Goal: Transaction & Acquisition: Purchase product/service

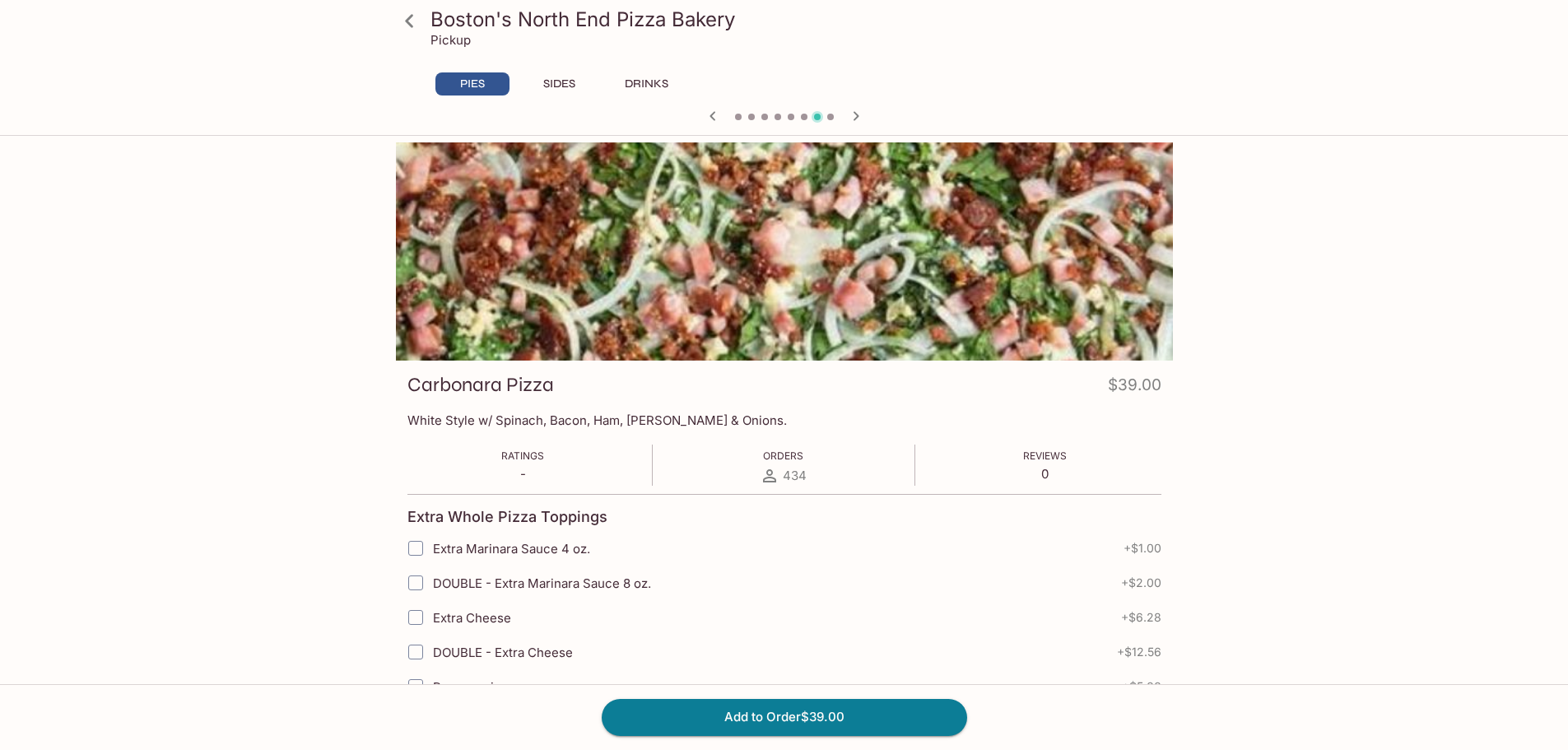
click at [534, 95] on div "PIES SIDES DRINKS" at bounding box center [784, 88] width 711 height 33
click at [545, 88] on button "SIDES" at bounding box center [560, 83] width 74 height 23
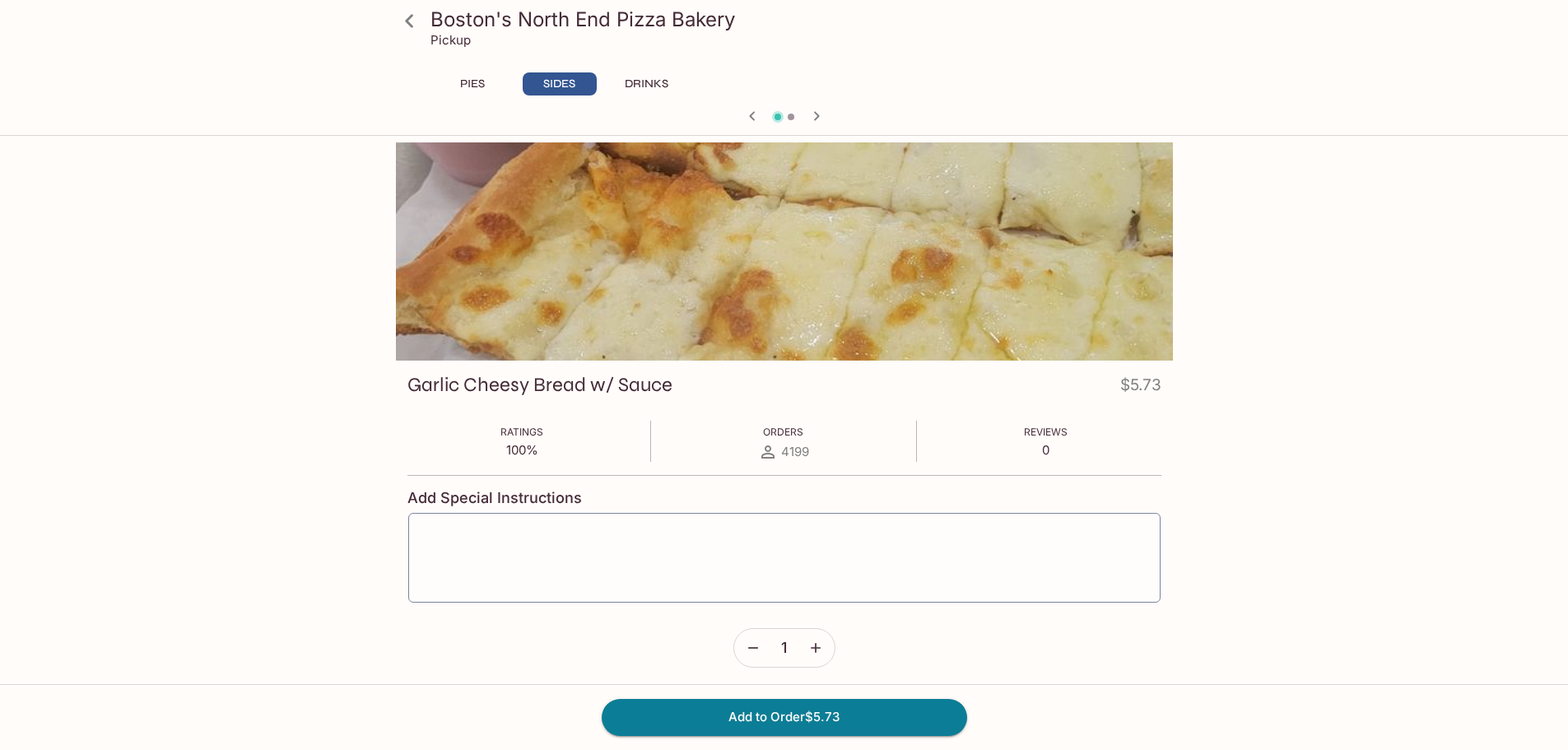
click at [654, 89] on button "DRINKS" at bounding box center [647, 83] width 74 height 23
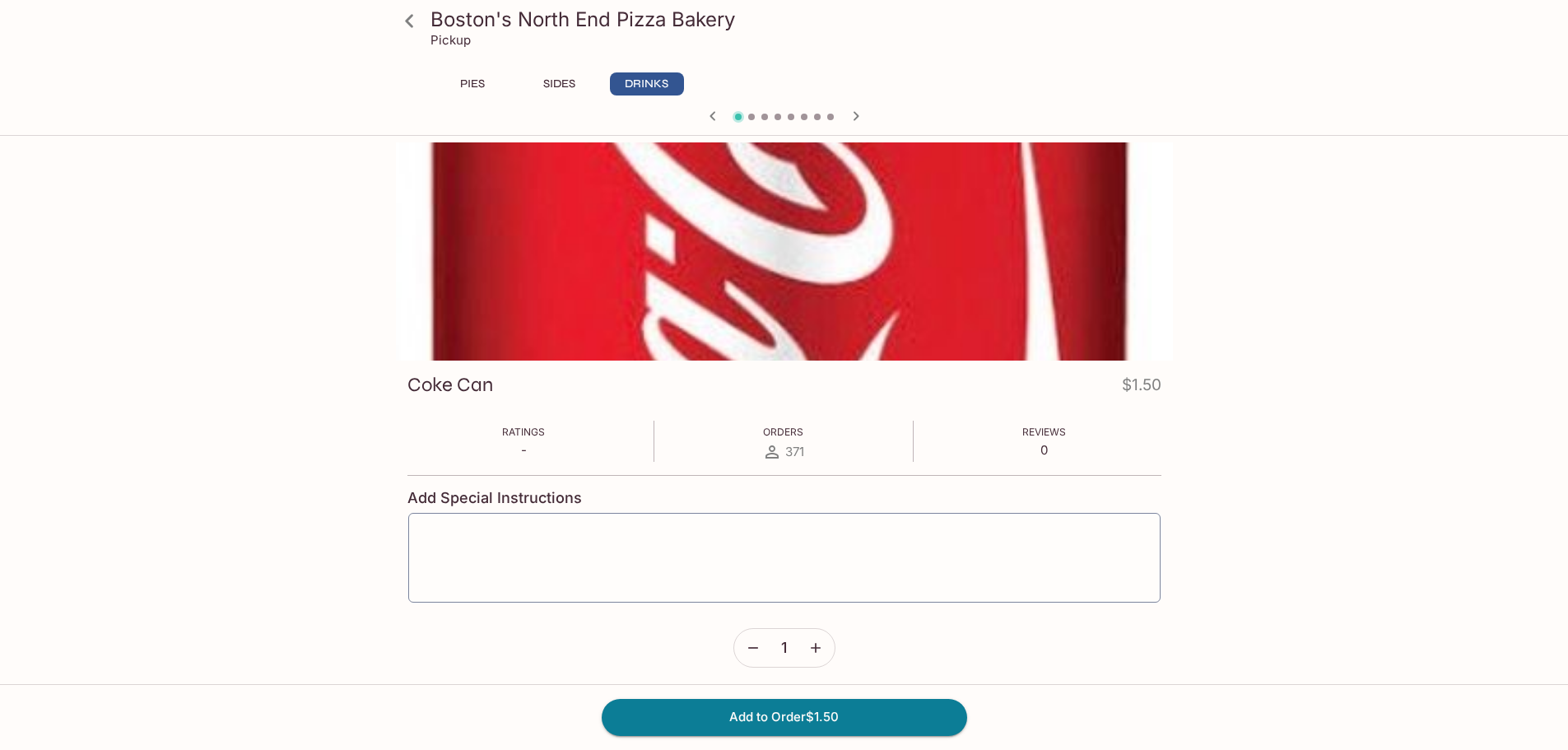
click at [586, 85] on button "SIDES" at bounding box center [560, 83] width 74 height 23
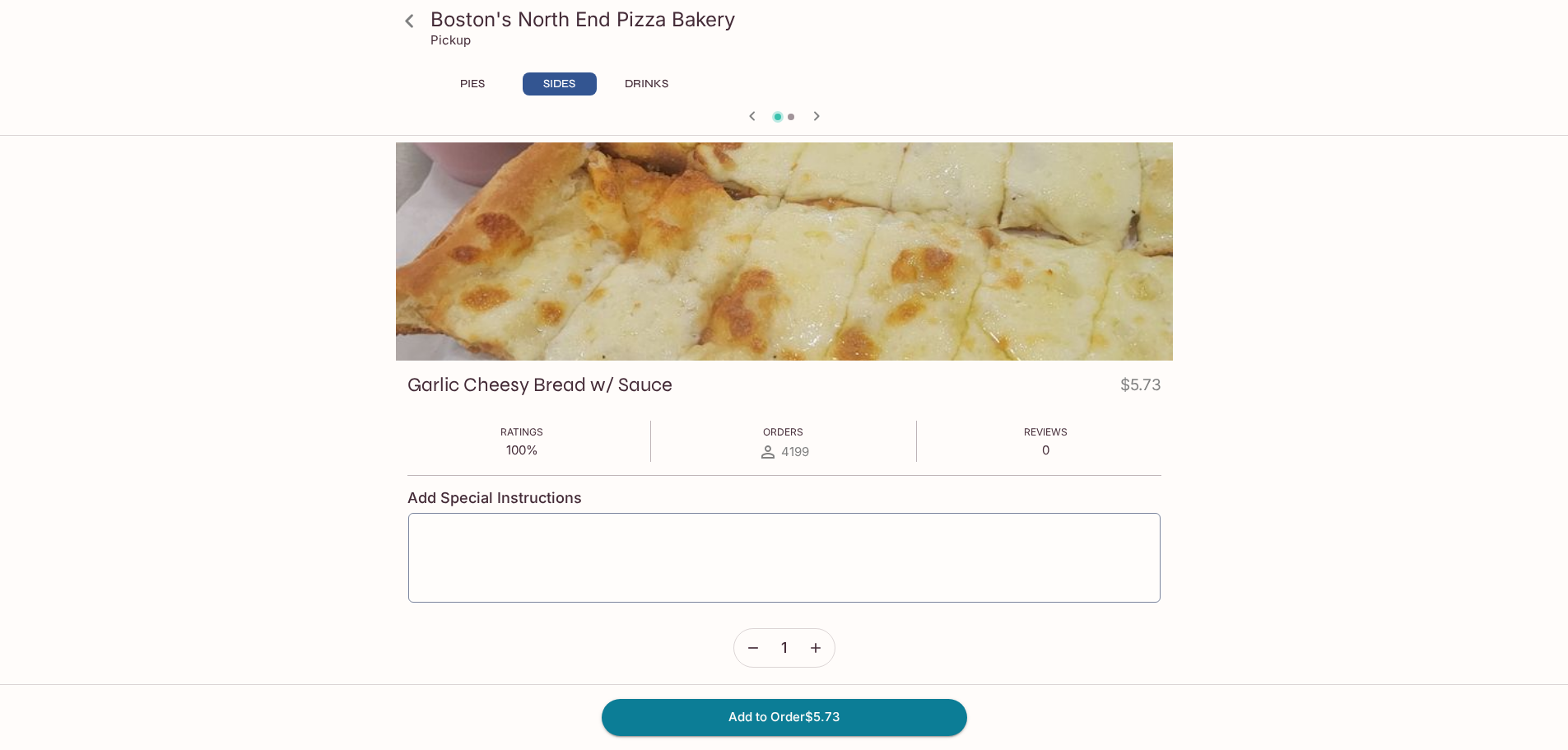
click at [819, 118] on icon "button" at bounding box center [816, 116] width 20 height 20
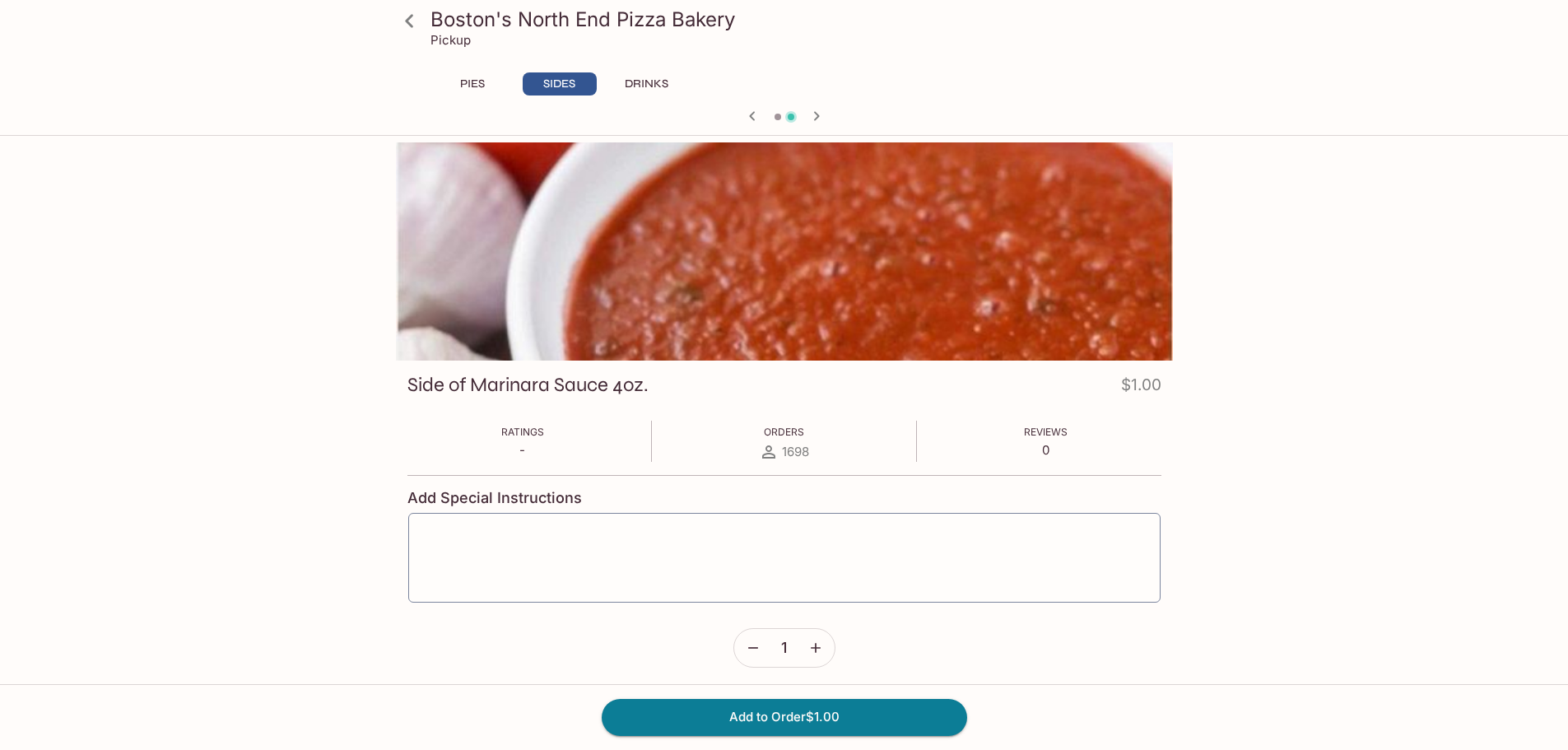
click at [749, 115] on icon "button" at bounding box center [752, 116] width 20 height 20
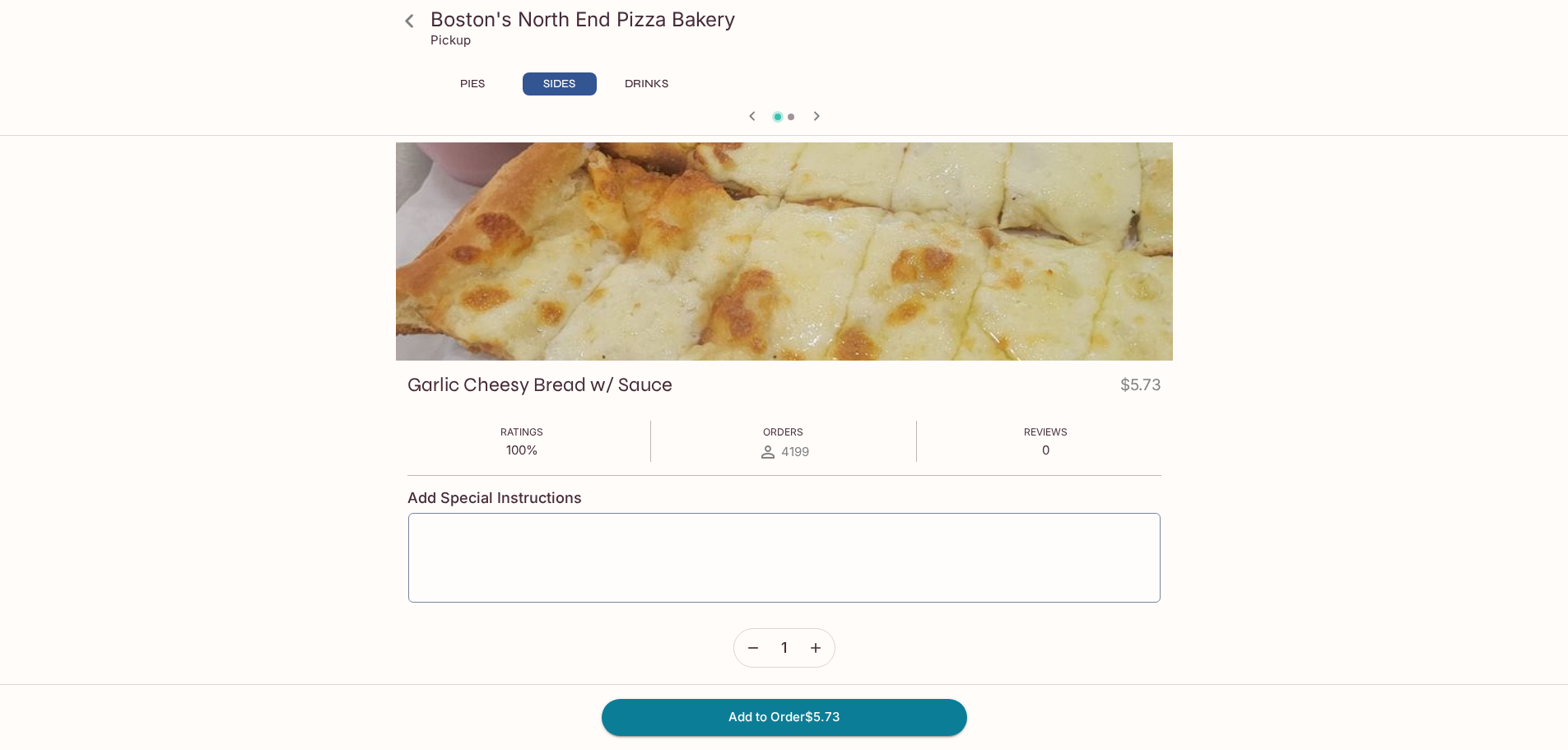
click at [464, 82] on button "PIES" at bounding box center [472, 83] width 74 height 23
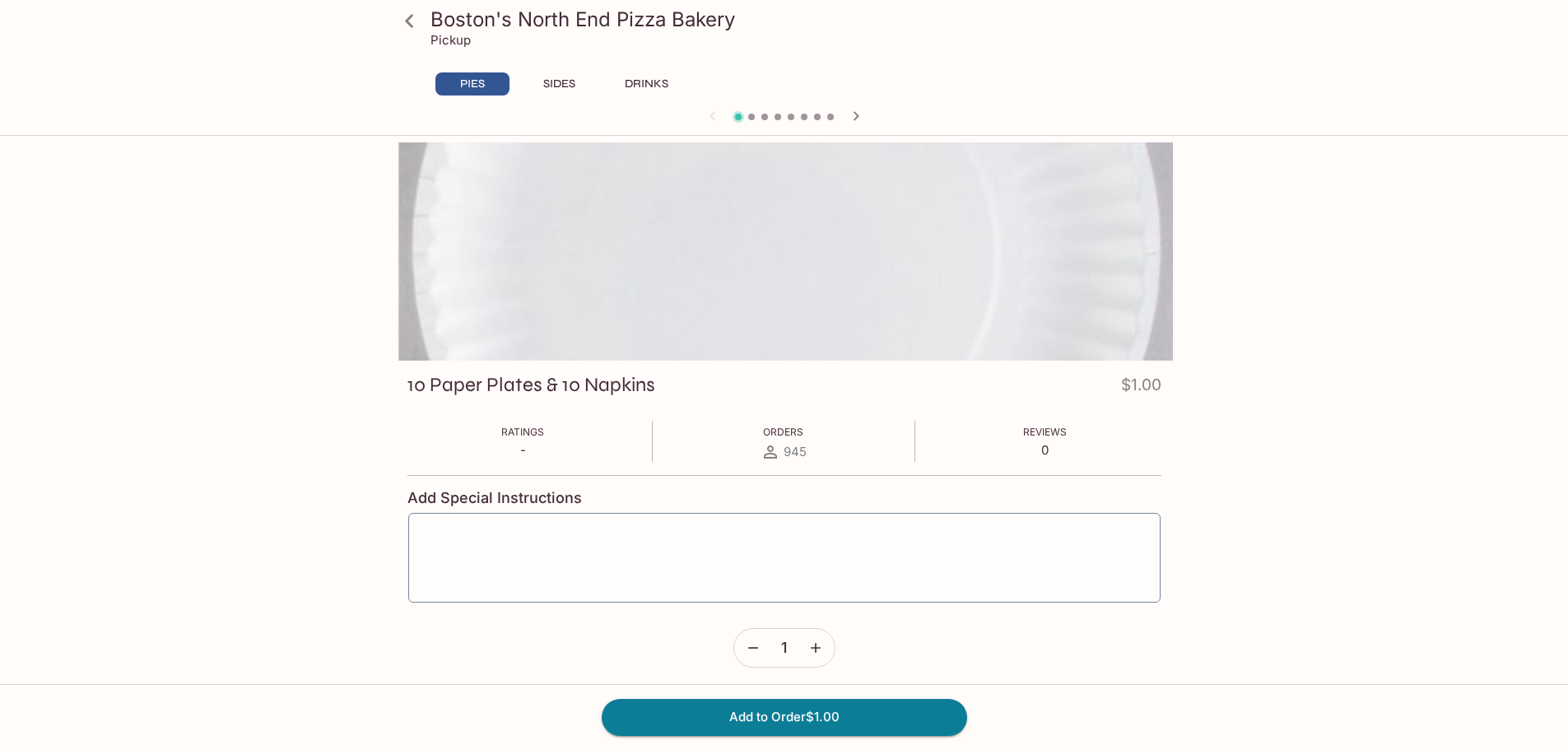
click at [400, 27] on icon at bounding box center [410, 21] width 29 height 29
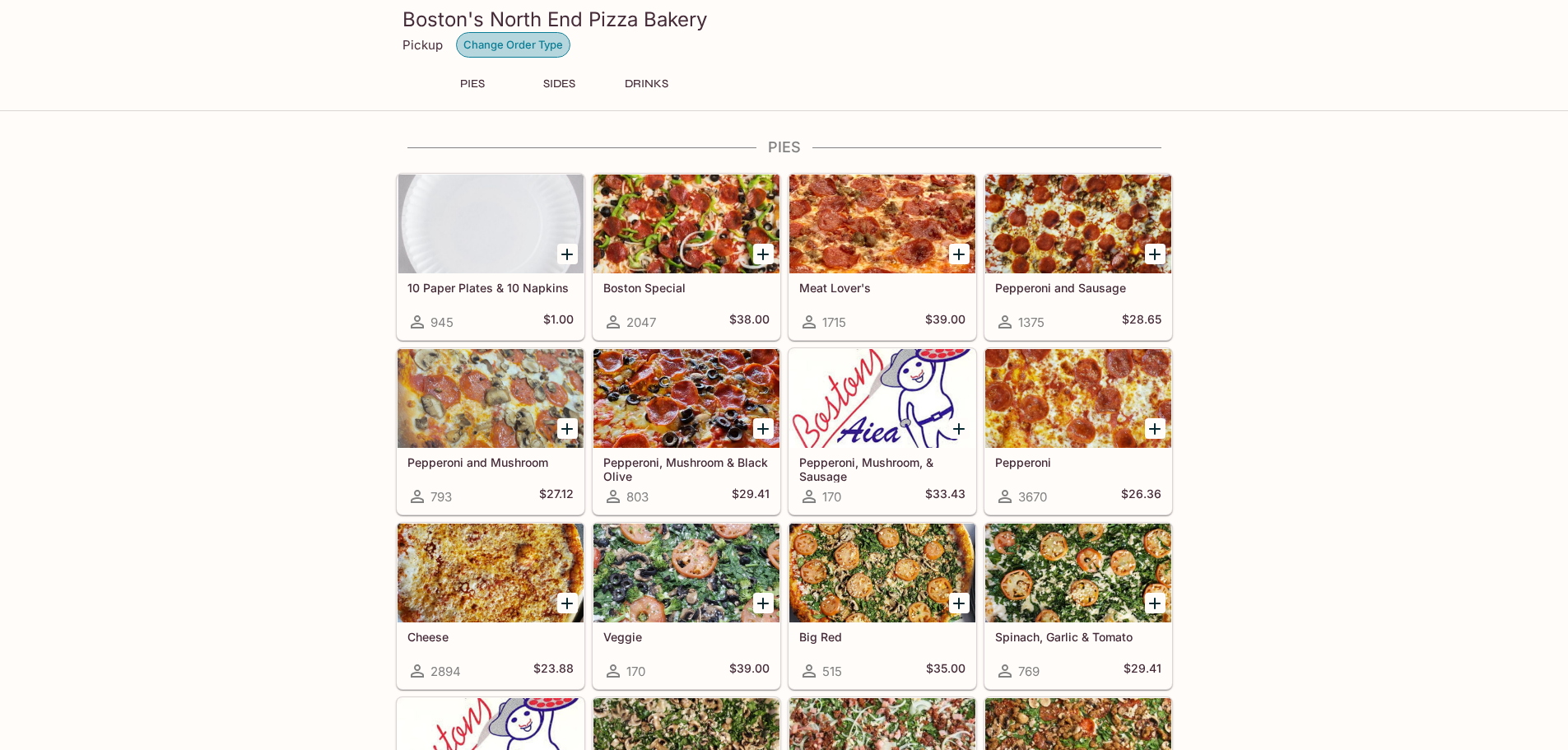
click at [553, 50] on button "Change Order Type" at bounding box center [513, 45] width 114 height 26
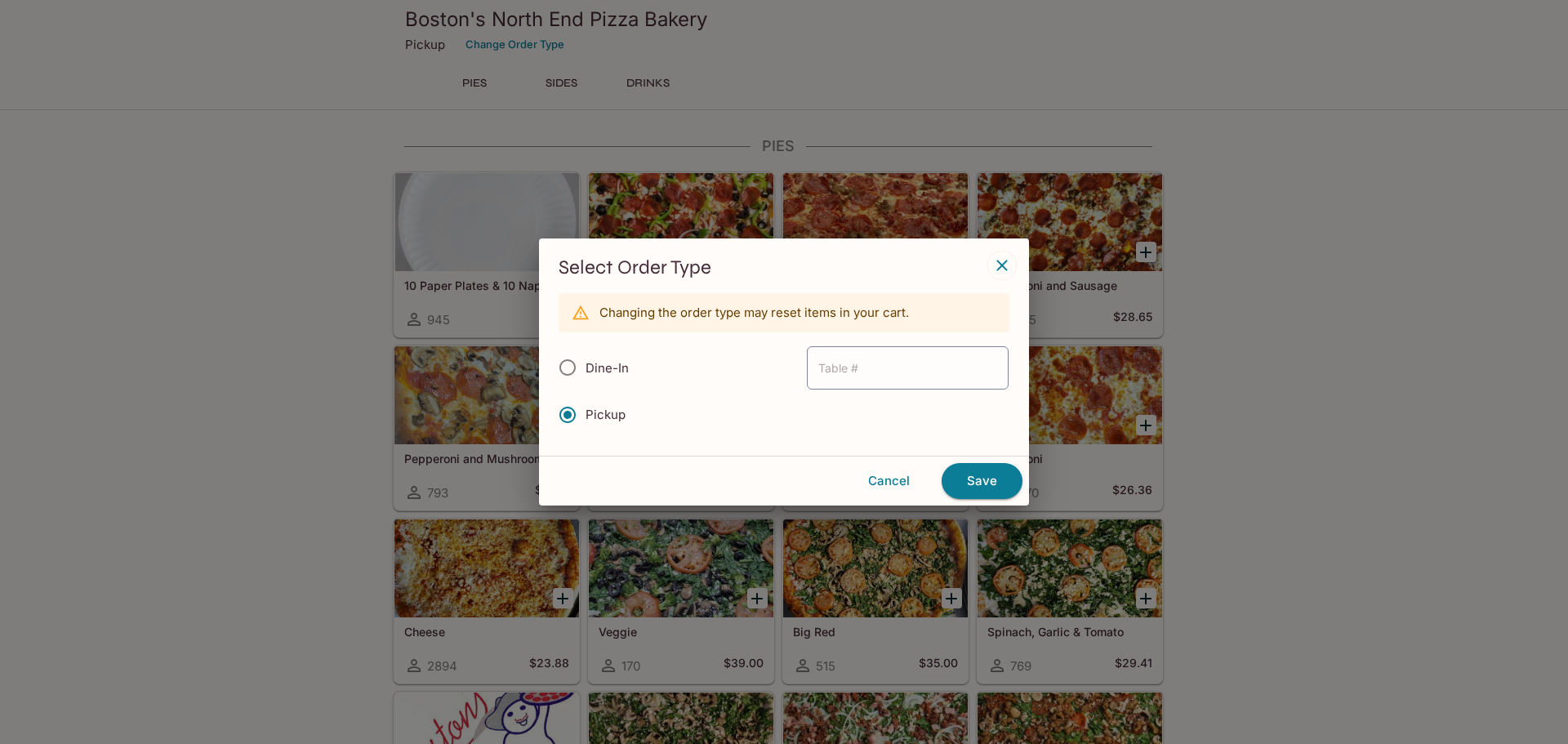
click at [244, 381] on div "Select Order Type Changing the order type may reset items in your cart. Dine-In…" at bounding box center [784, 372] width 1568 height 744
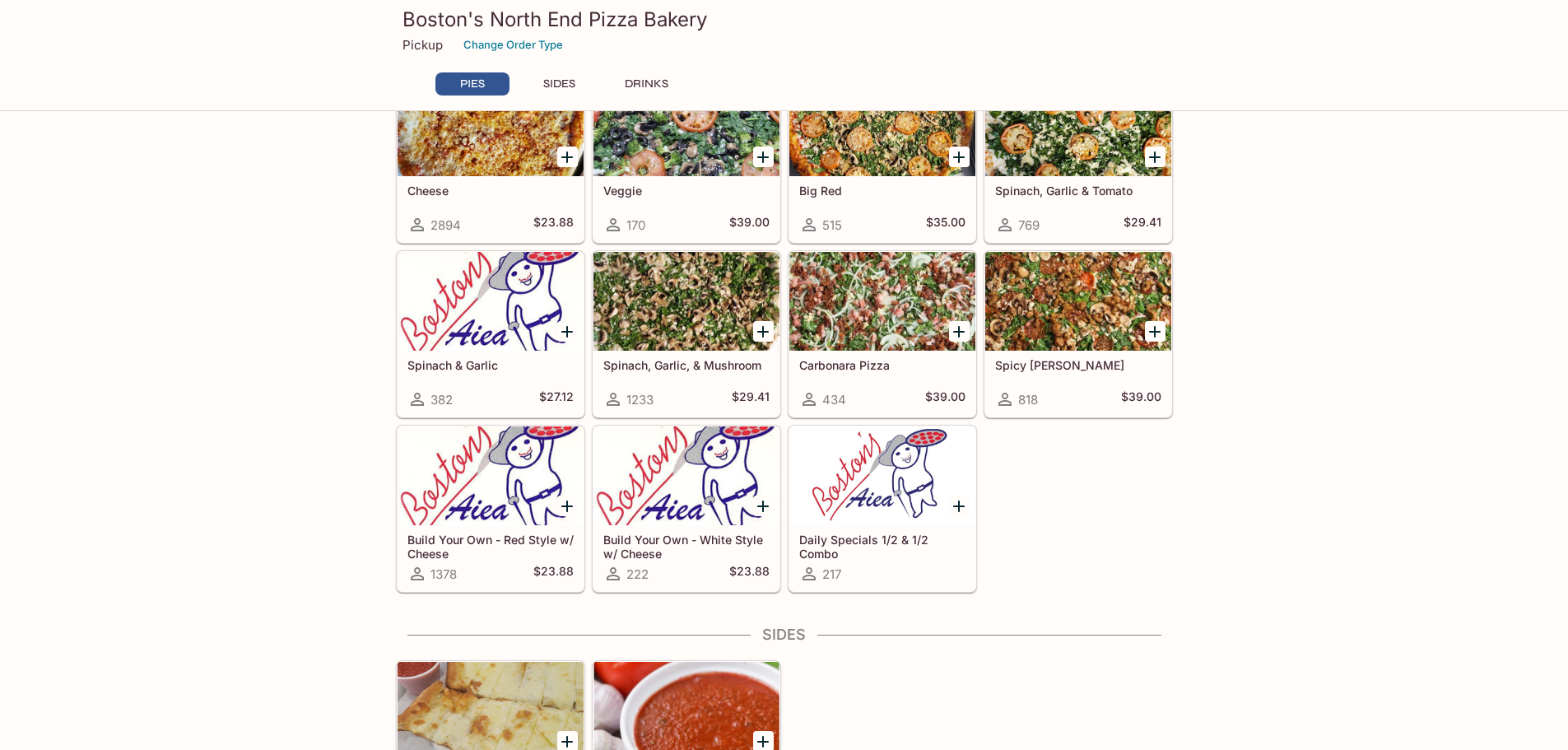
scroll to position [448, 0]
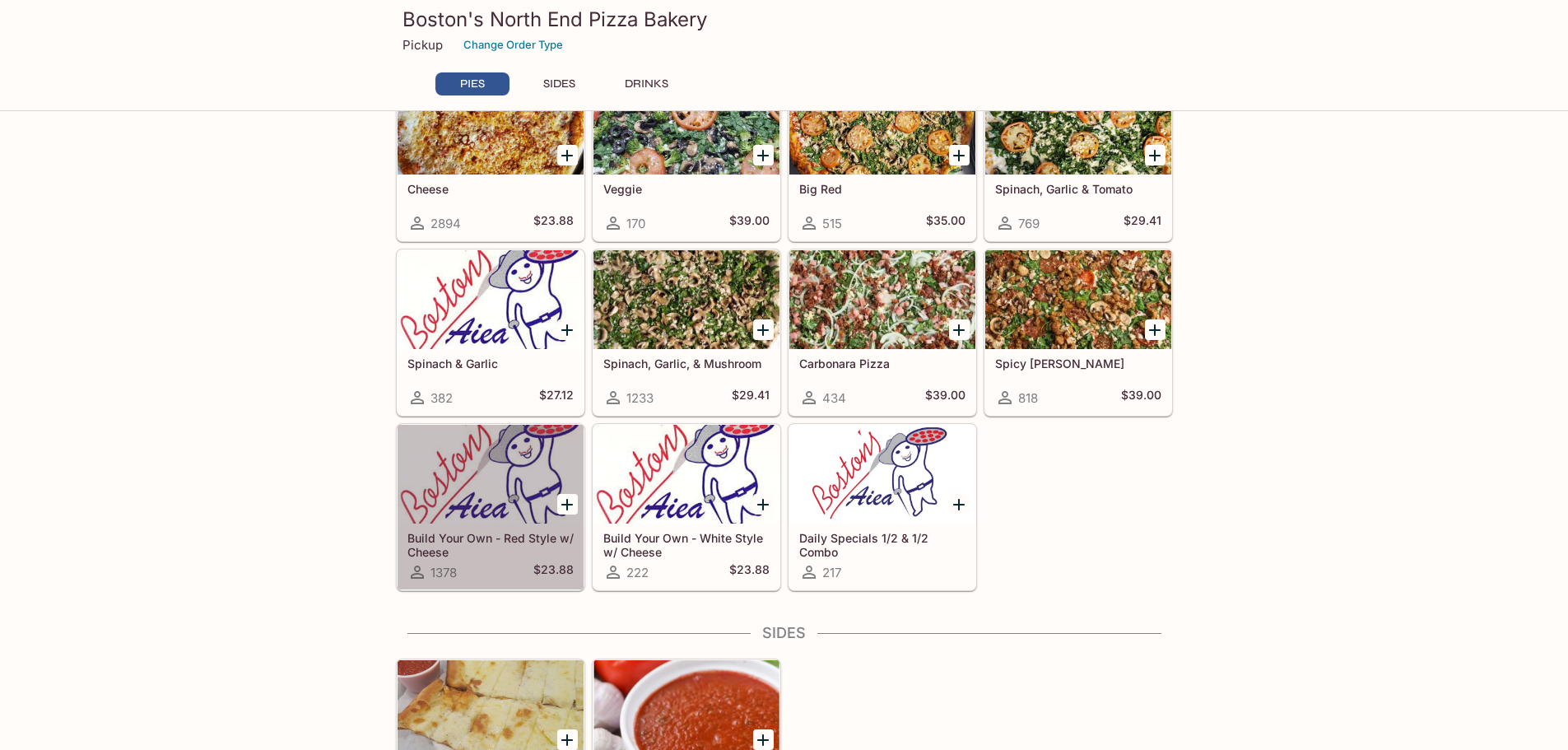
click at [492, 485] on div at bounding box center [490, 474] width 186 height 99
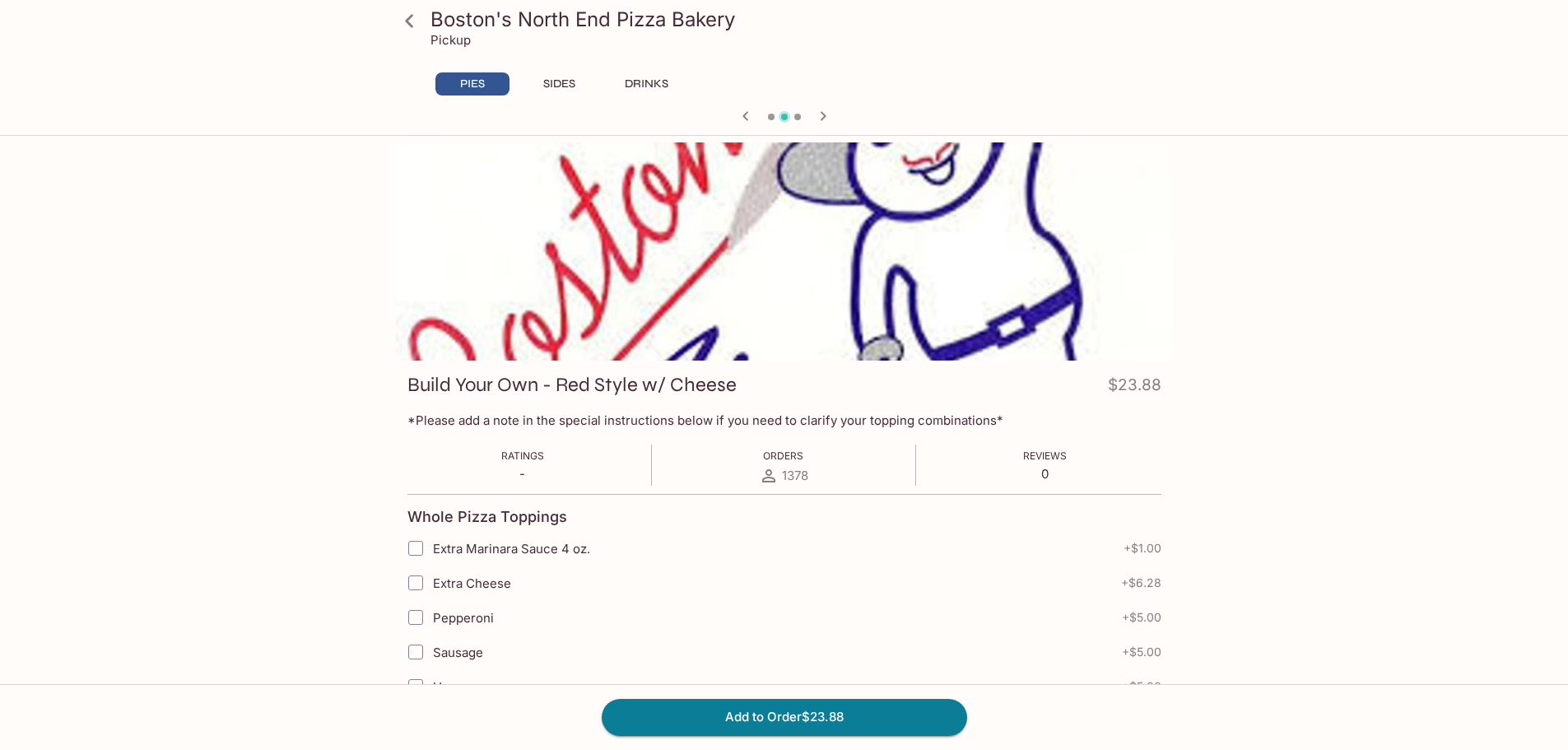
click at [414, 16] on icon at bounding box center [410, 21] width 29 height 29
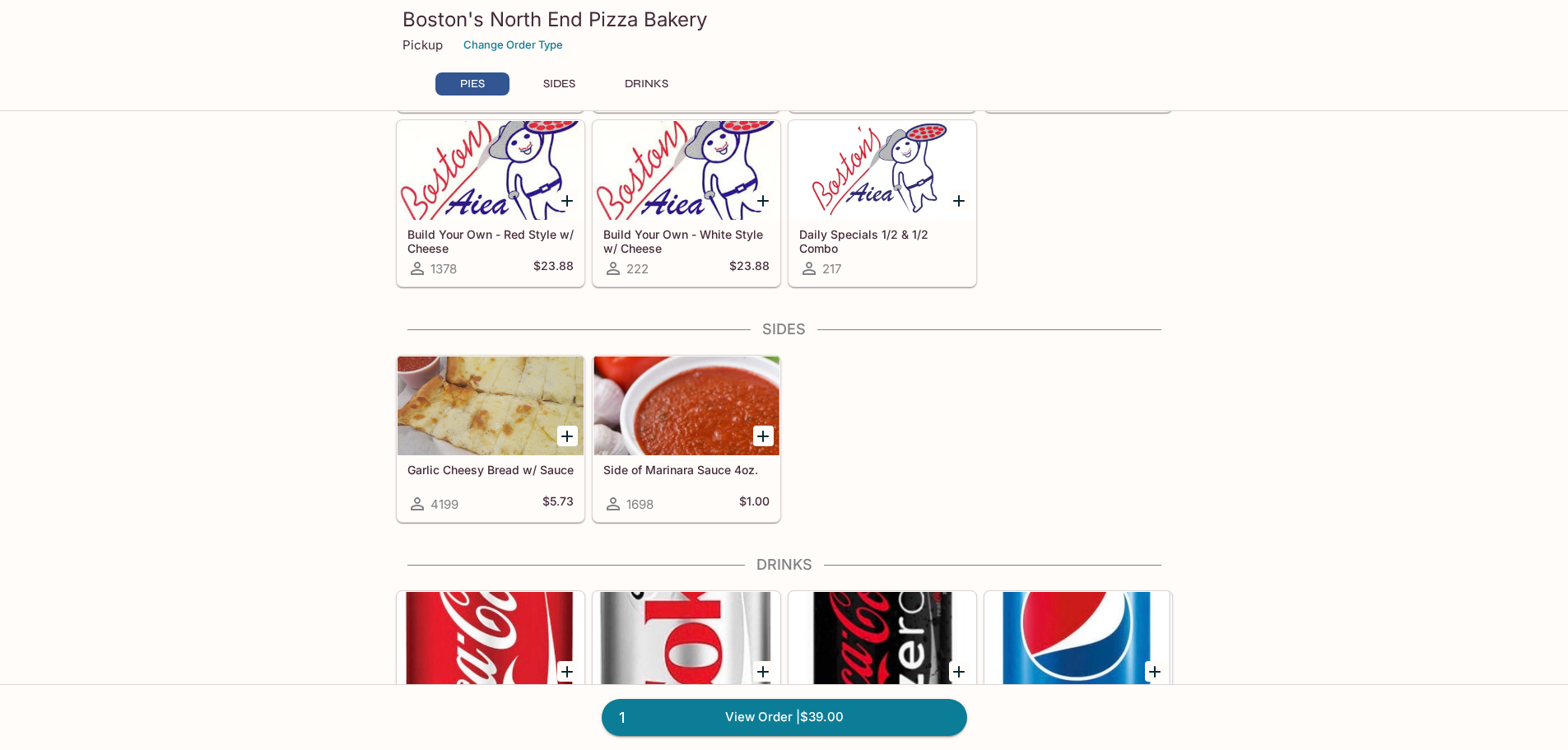
scroll to position [659, 0]
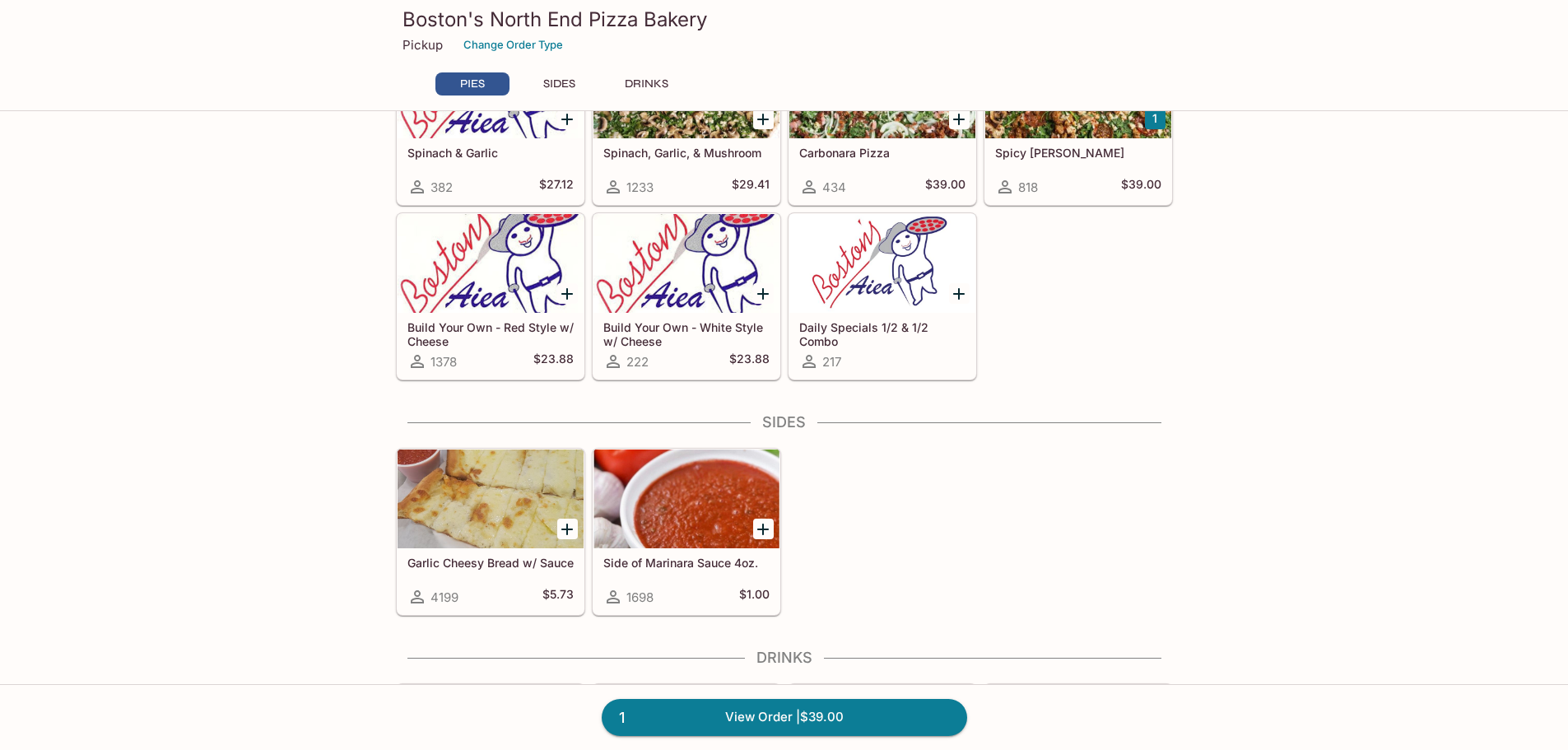
click at [881, 251] on div at bounding box center [882, 263] width 186 height 99
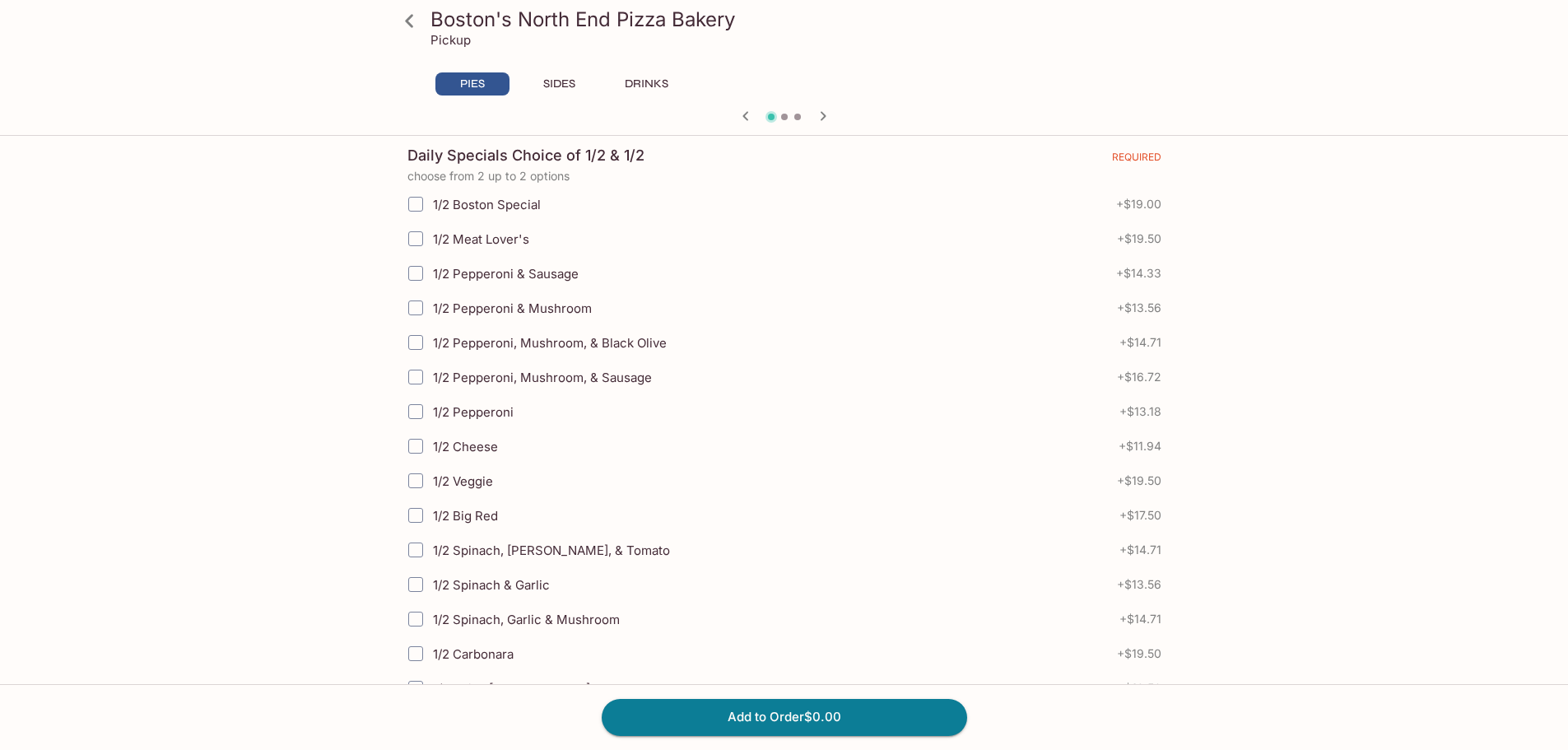
scroll to position [494, 0]
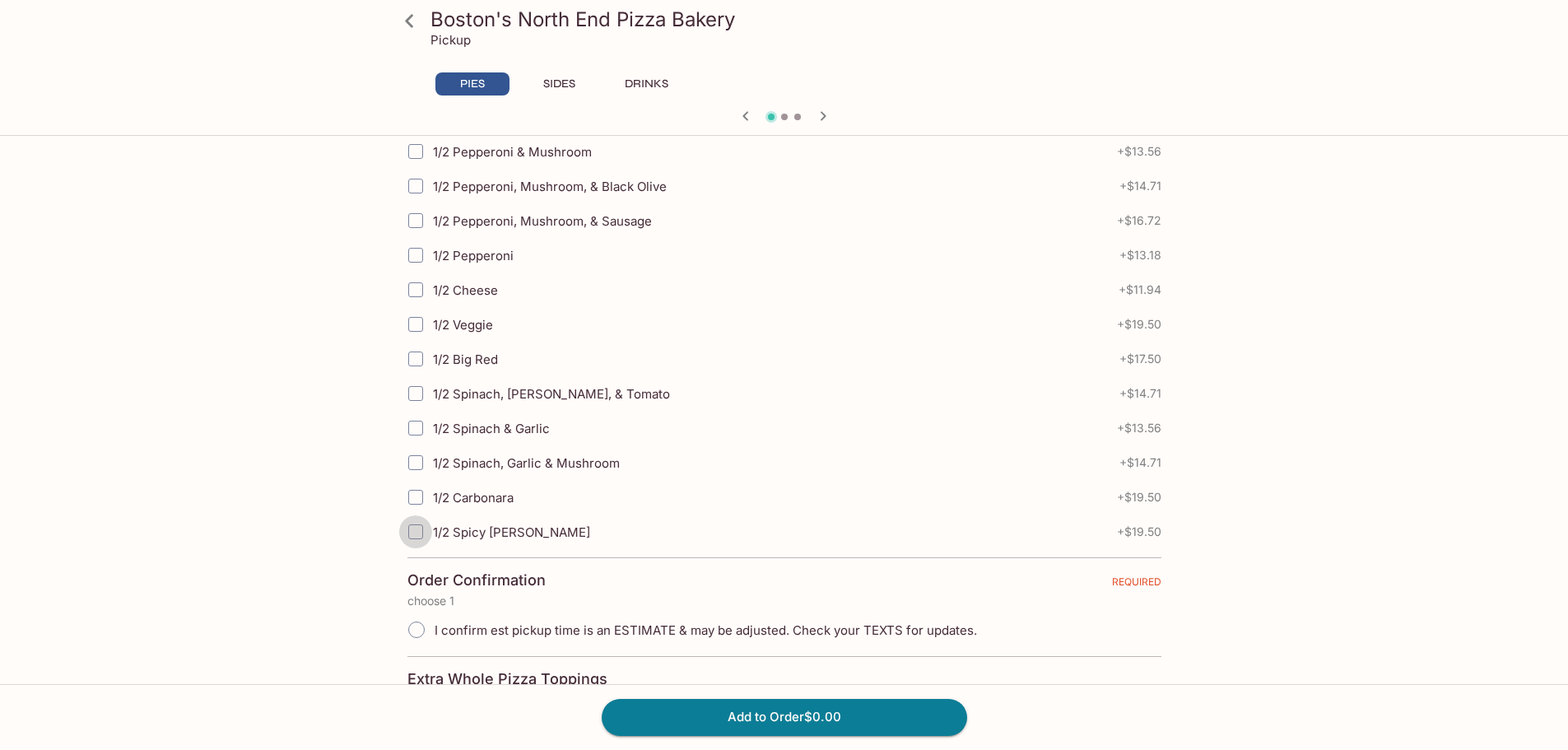
click at [414, 529] on input "1/2 Spicy Jenny" at bounding box center [416, 532] width 33 height 33
checkbox input "true"
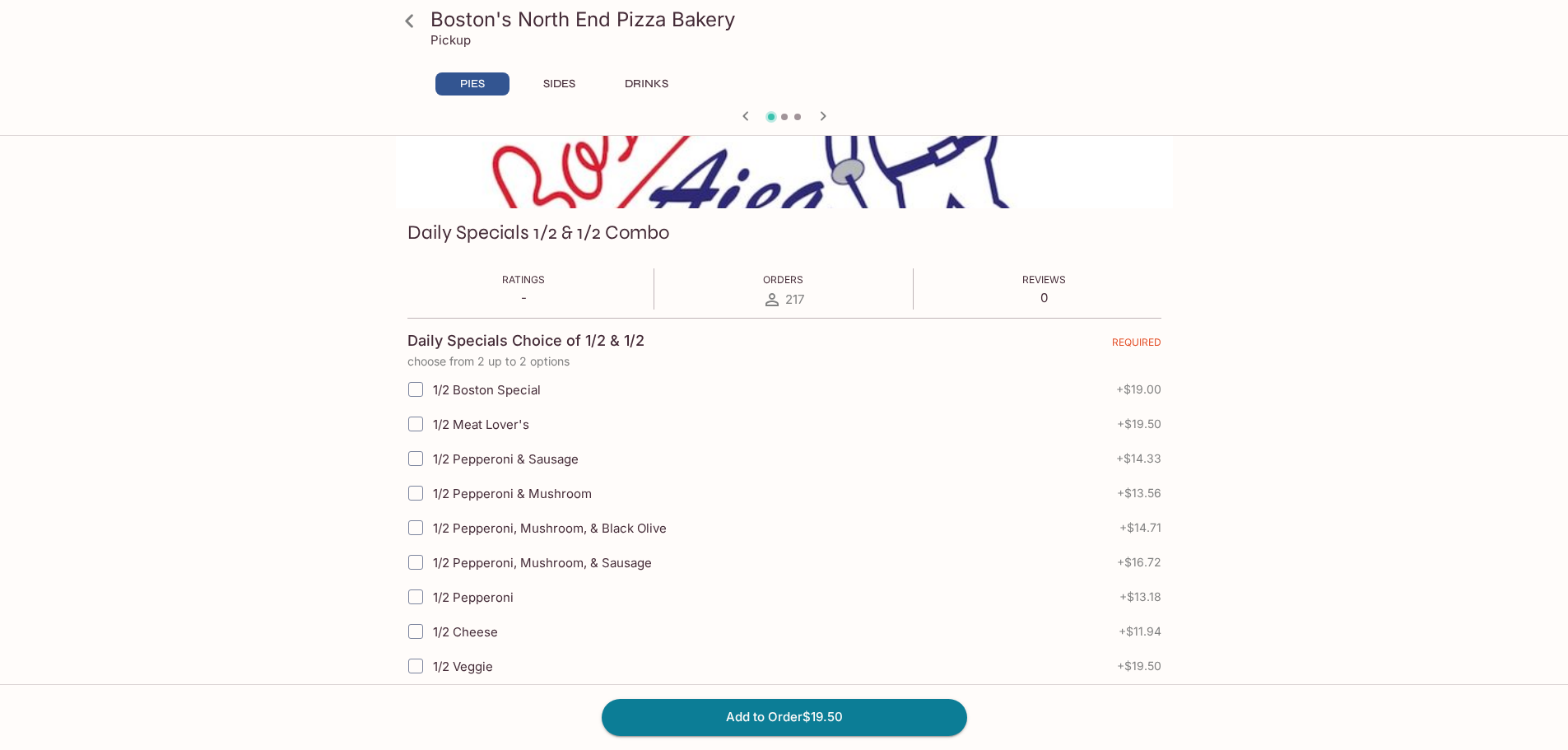
scroll to position [165, 0]
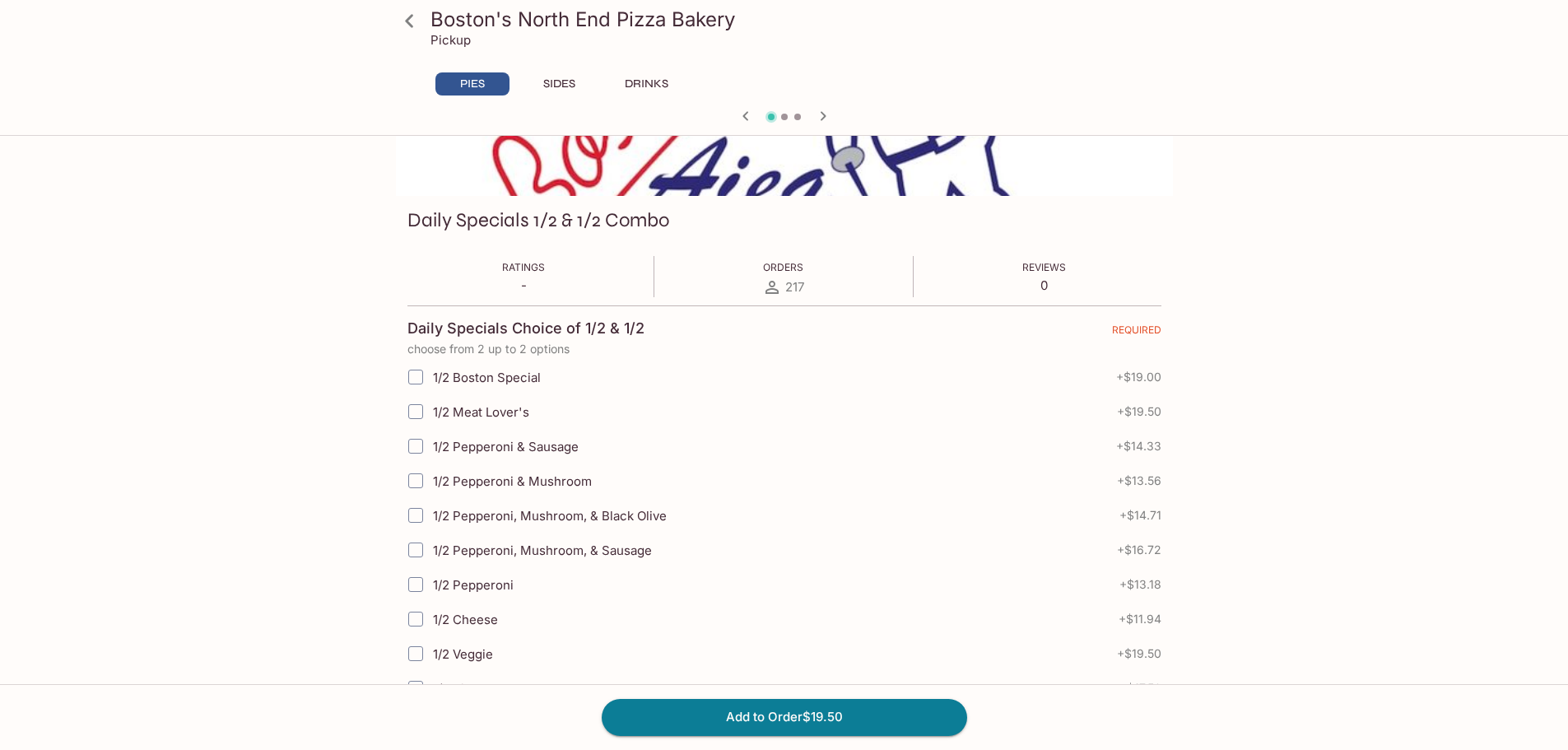
click at [418, 19] on icon at bounding box center [410, 21] width 29 height 29
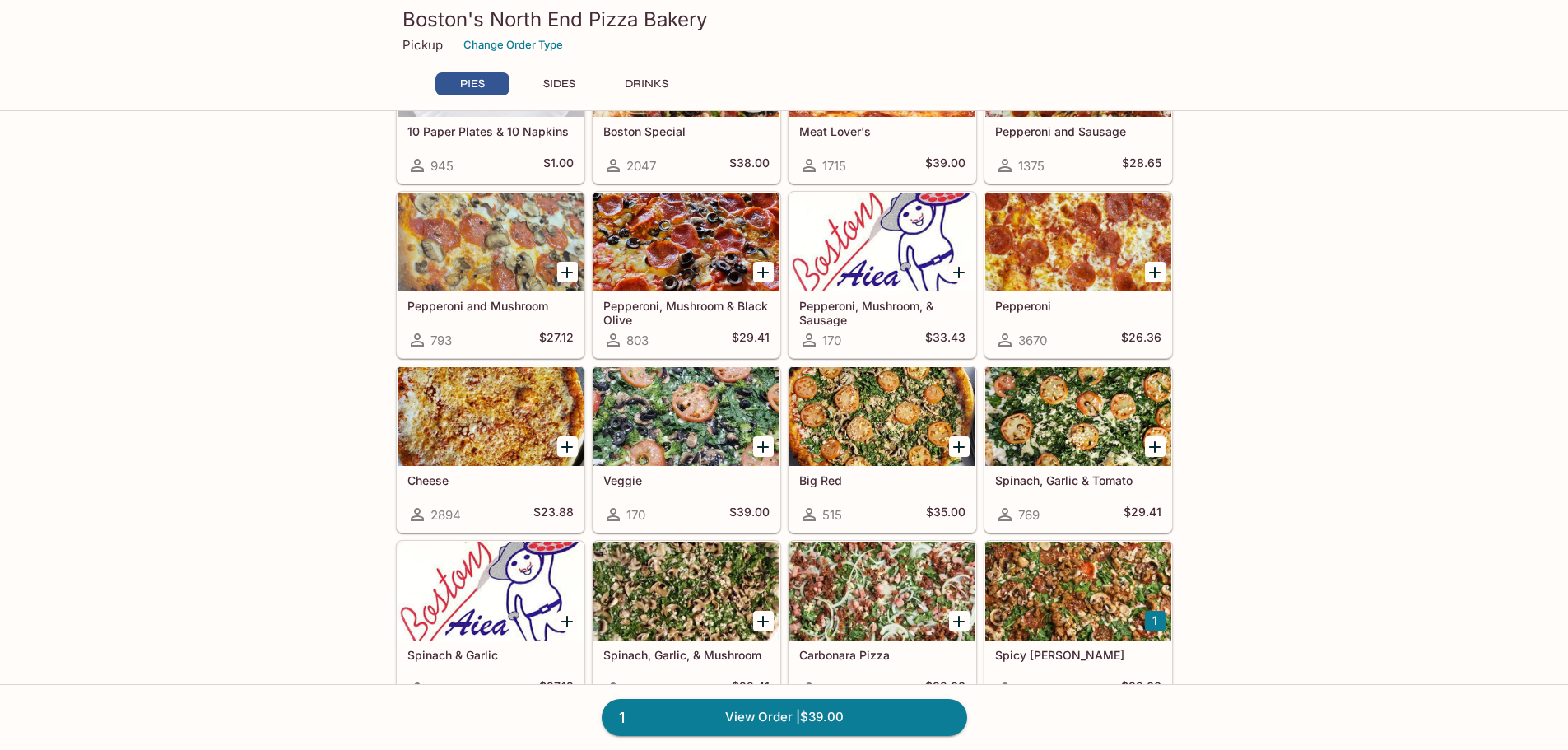
scroll to position [247, 0]
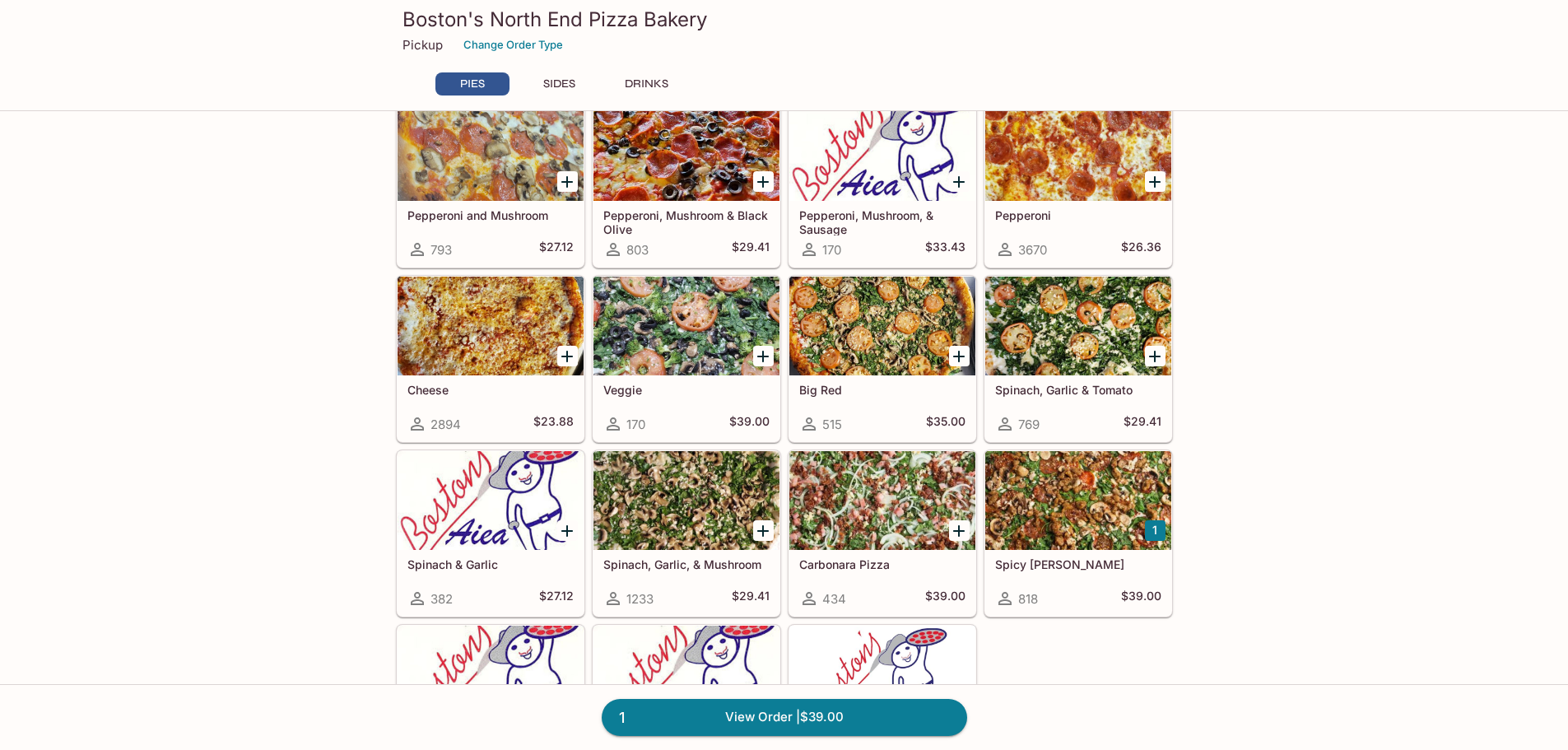
click at [1067, 479] on div at bounding box center [1078, 500] width 186 height 99
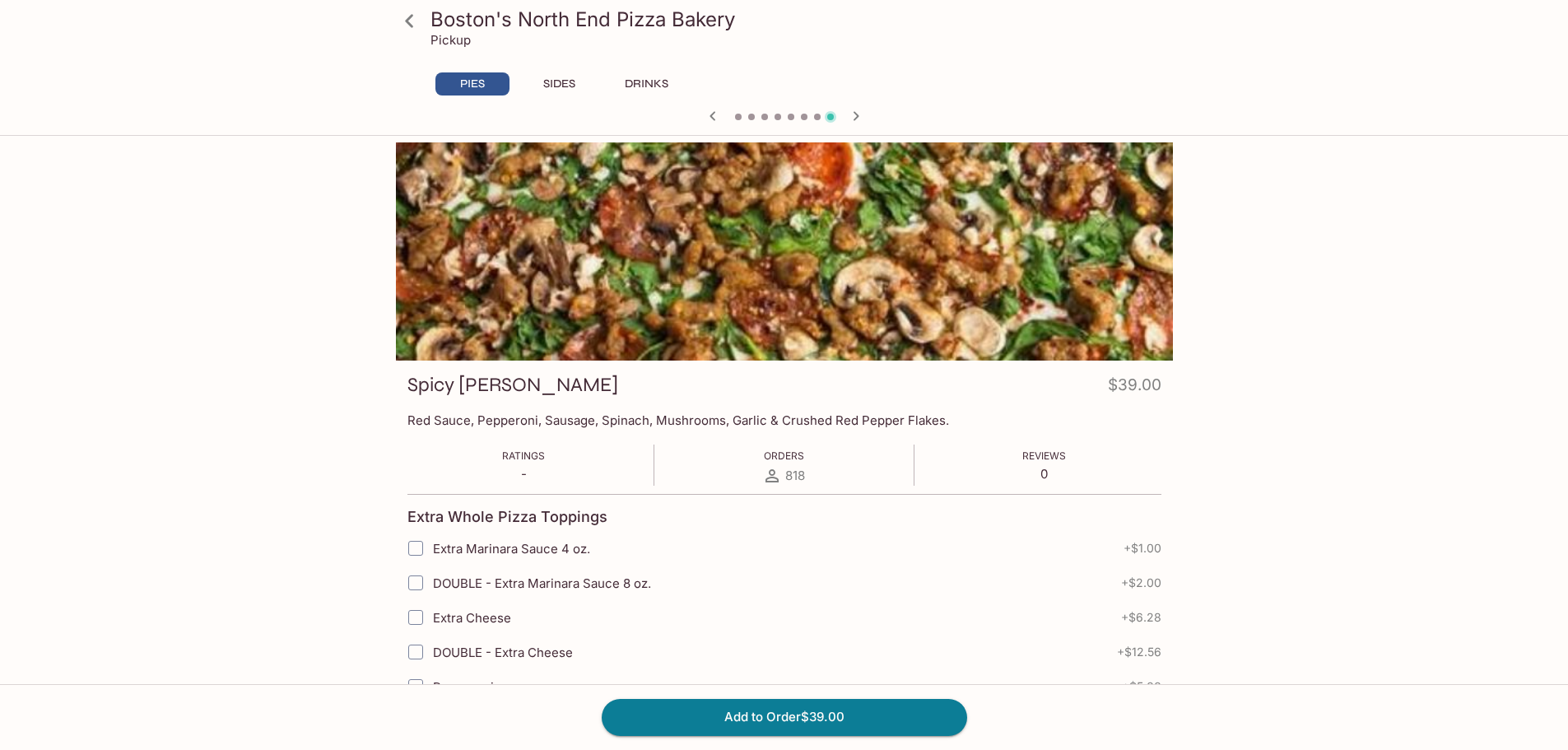
click at [410, 20] on icon at bounding box center [410, 21] width 29 height 29
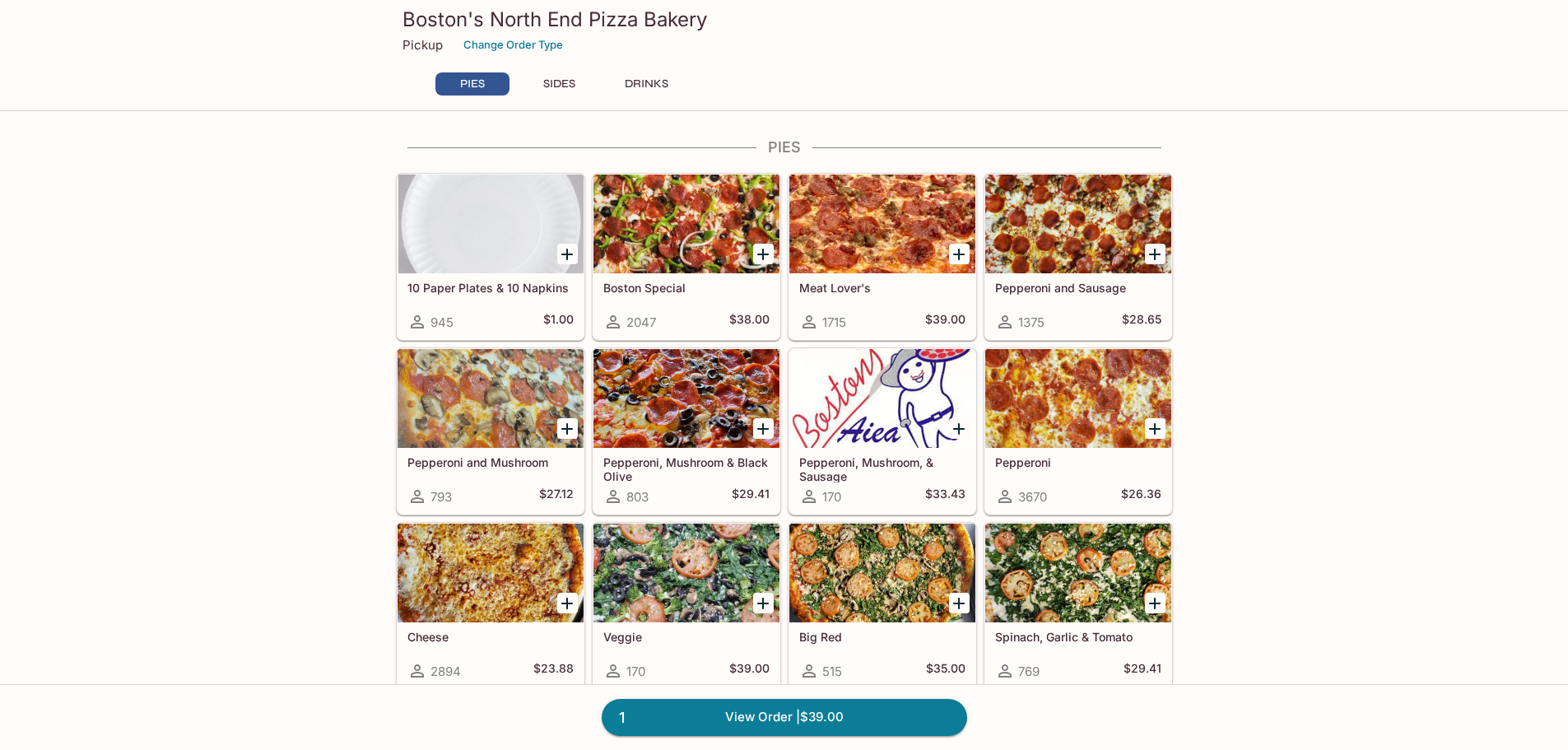
click at [887, 198] on div at bounding box center [882, 223] width 186 height 99
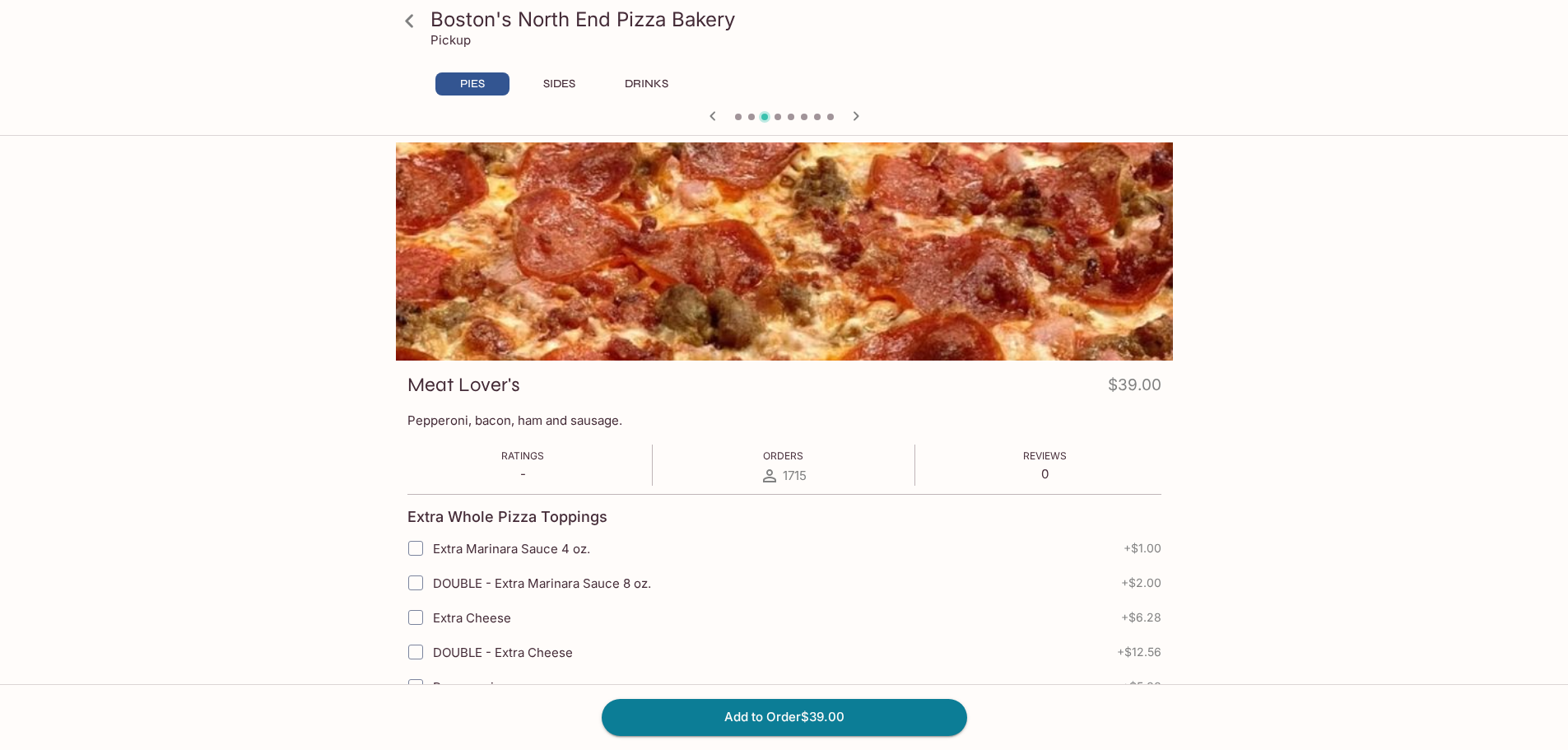
click at [415, 24] on icon at bounding box center [410, 21] width 29 height 29
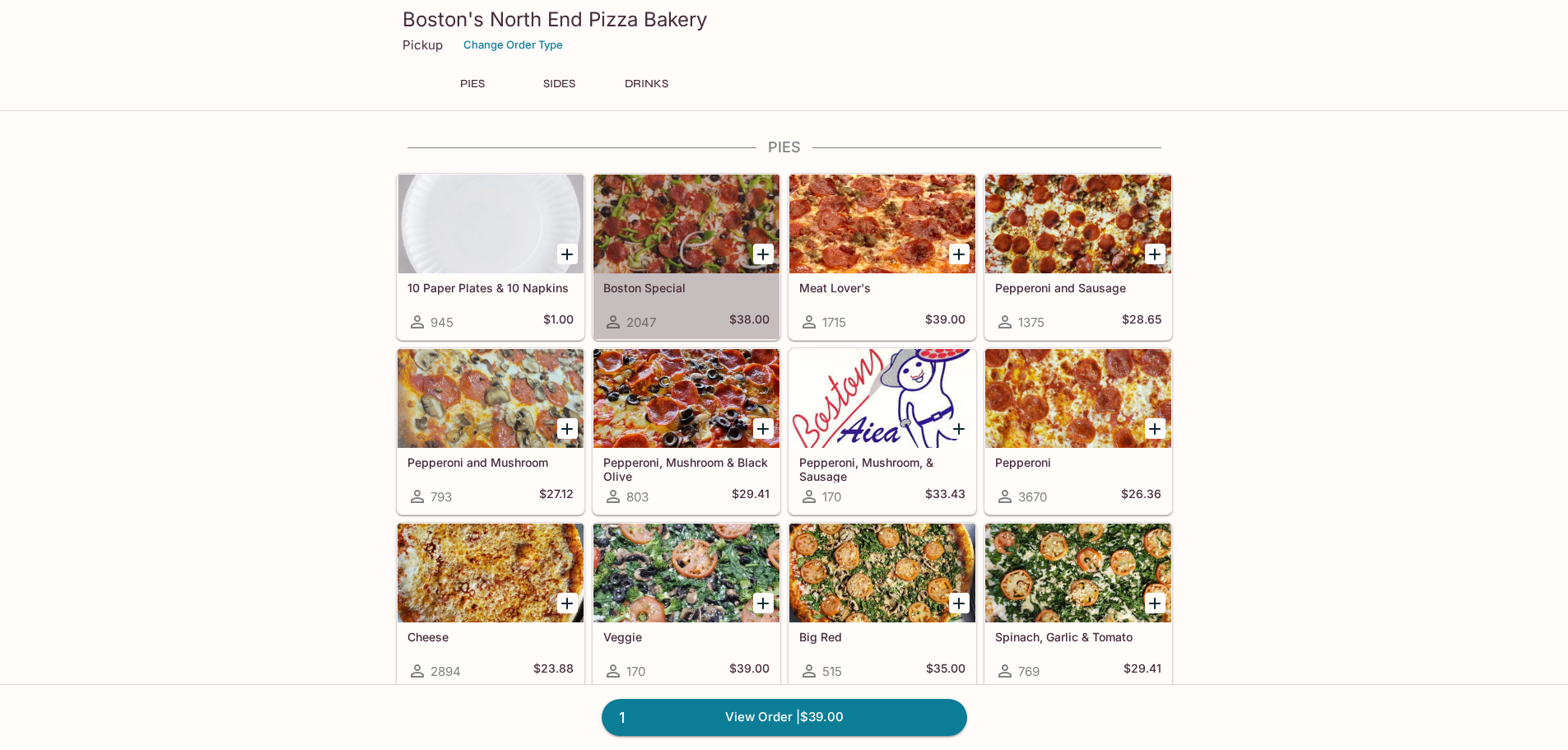
click at [665, 192] on div at bounding box center [686, 223] width 186 height 99
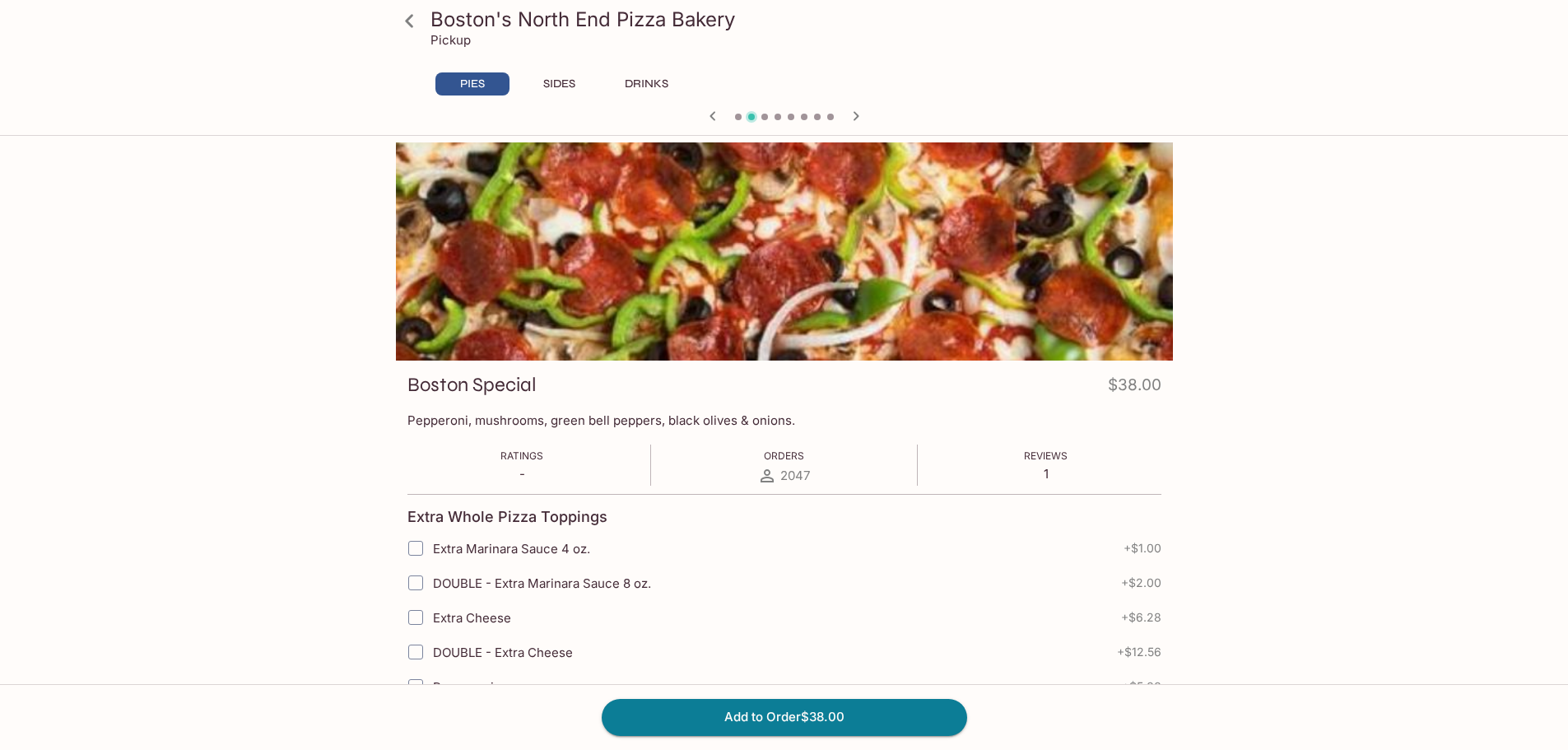
click at [403, 17] on icon at bounding box center [410, 21] width 29 height 29
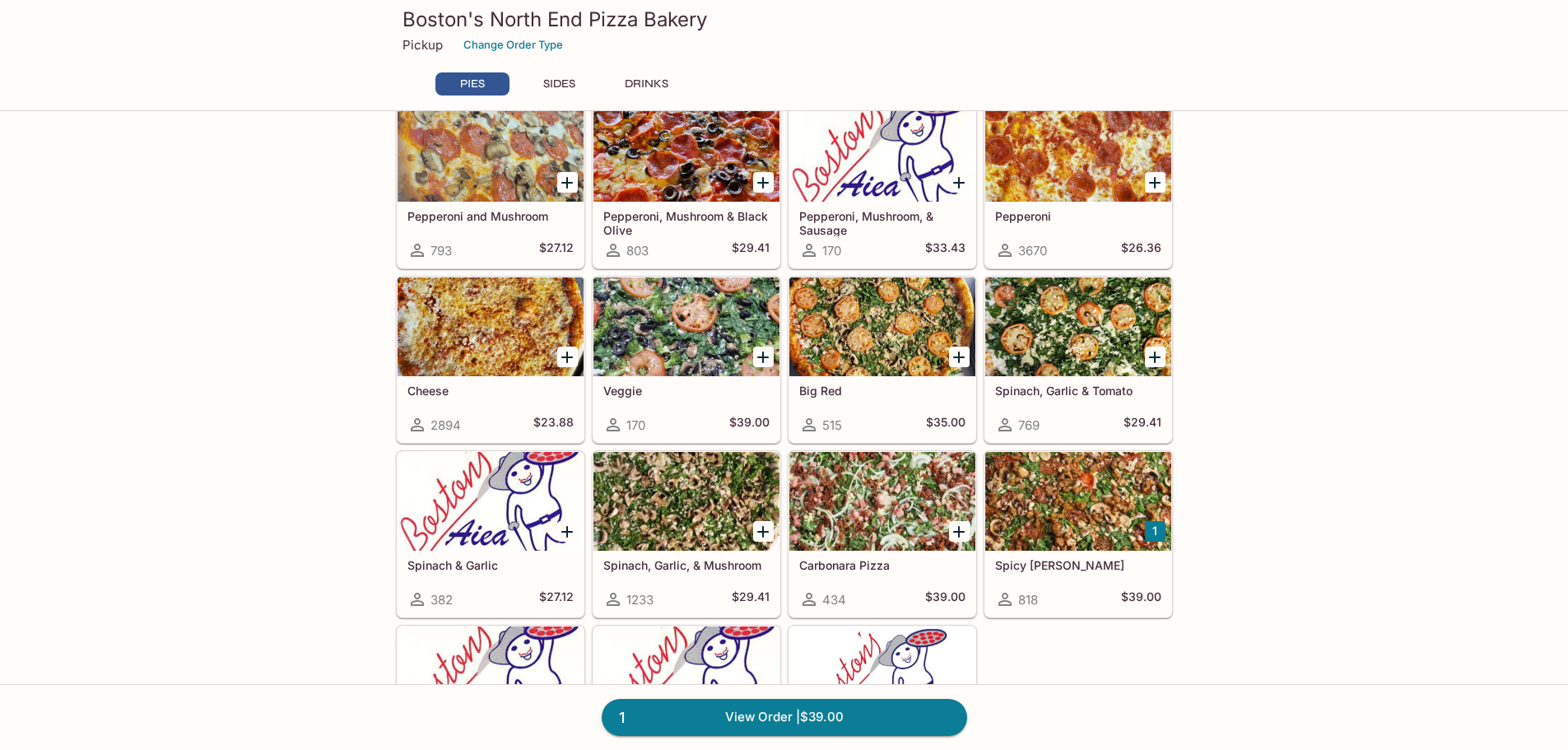
scroll to position [576, 0]
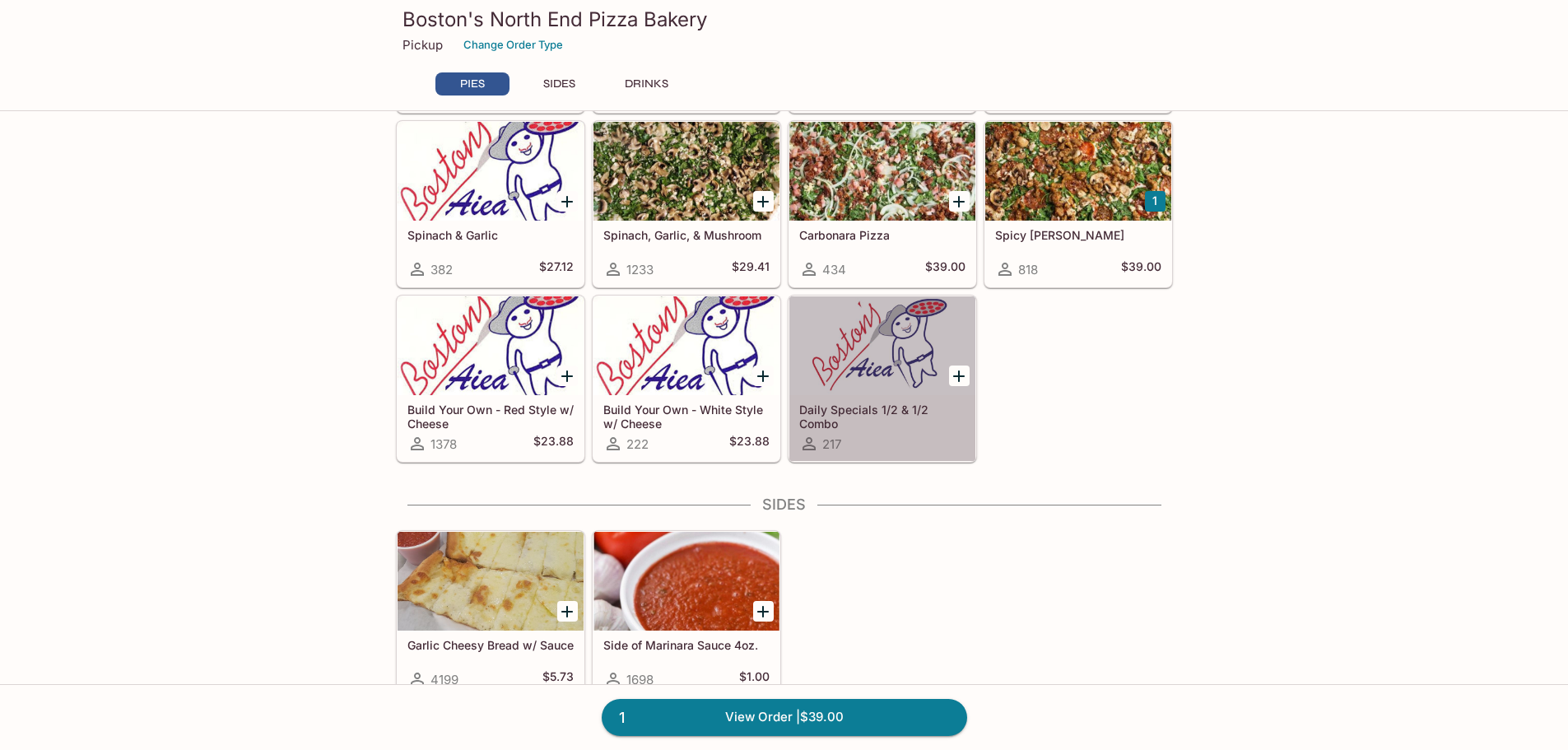
click at [876, 331] on div at bounding box center [882, 345] width 186 height 99
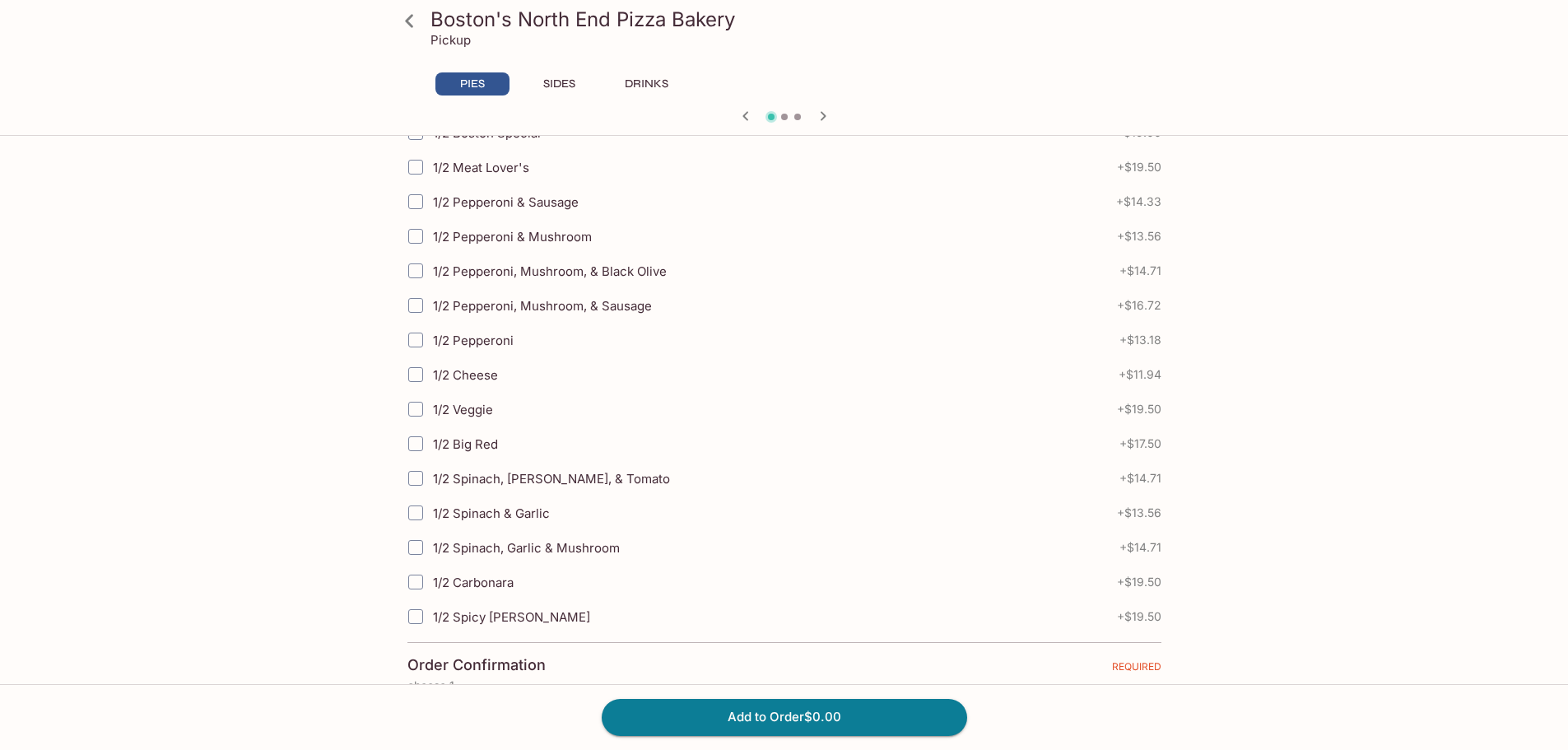
scroll to position [329, 0]
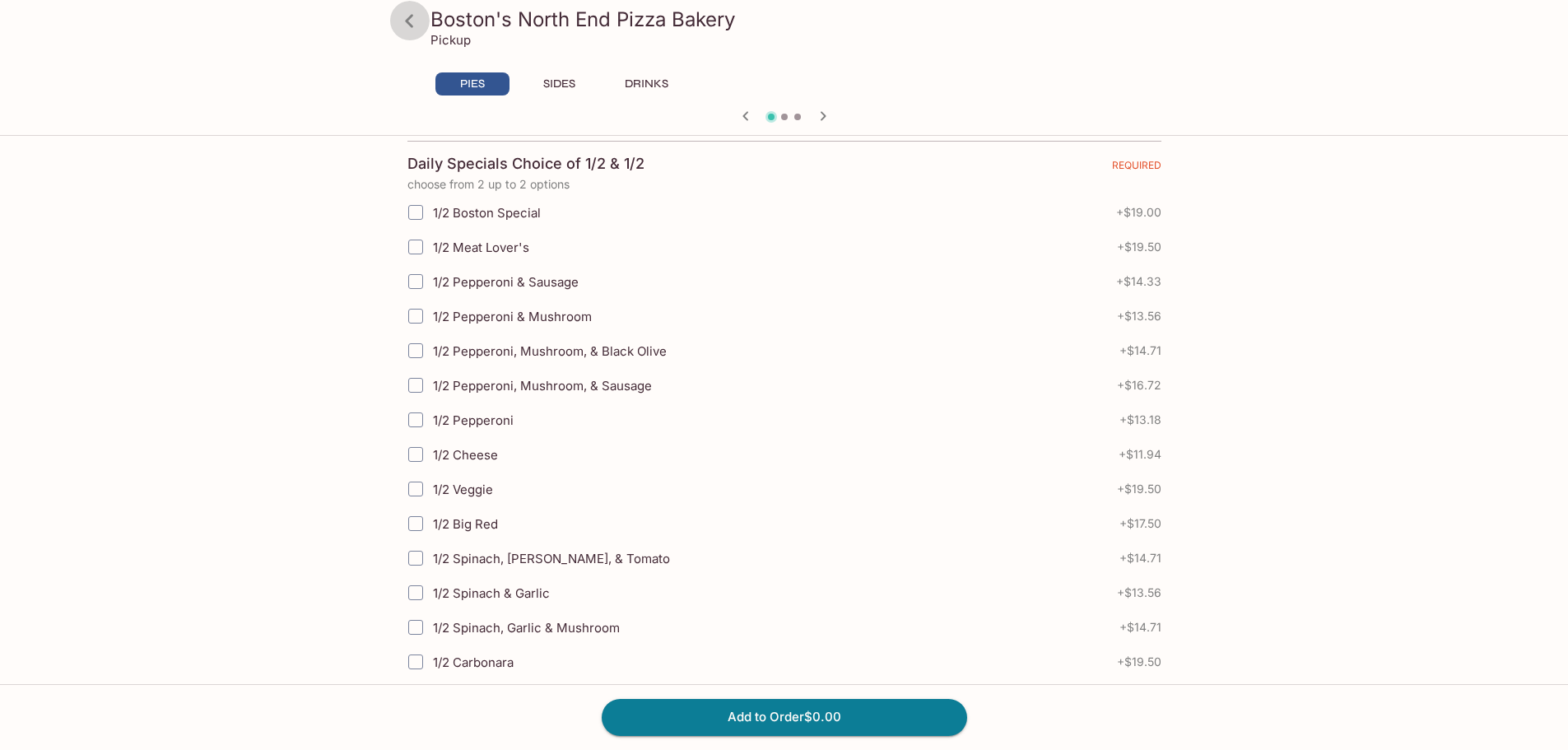
click at [406, 25] on icon at bounding box center [410, 21] width 29 height 29
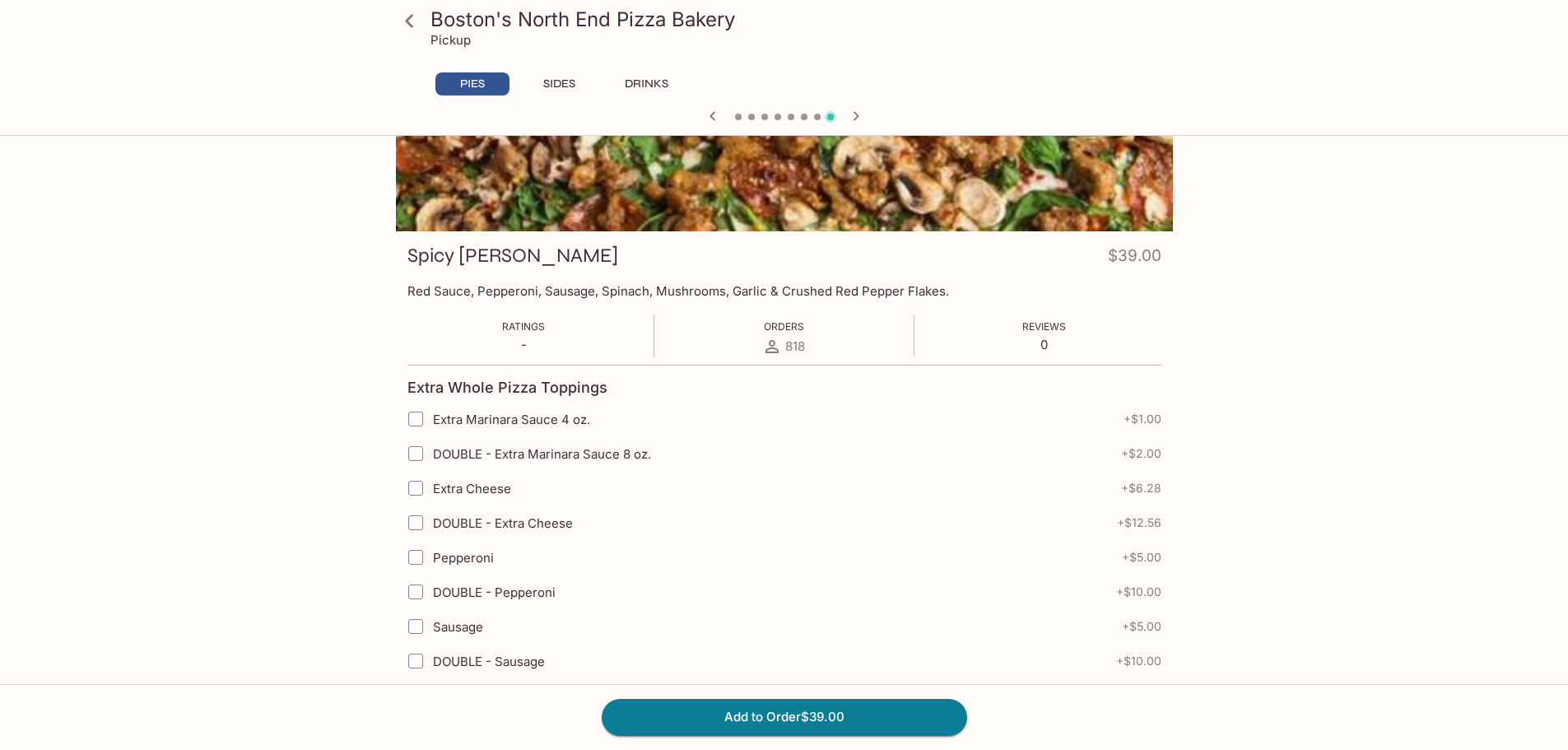
scroll to position [241, 0]
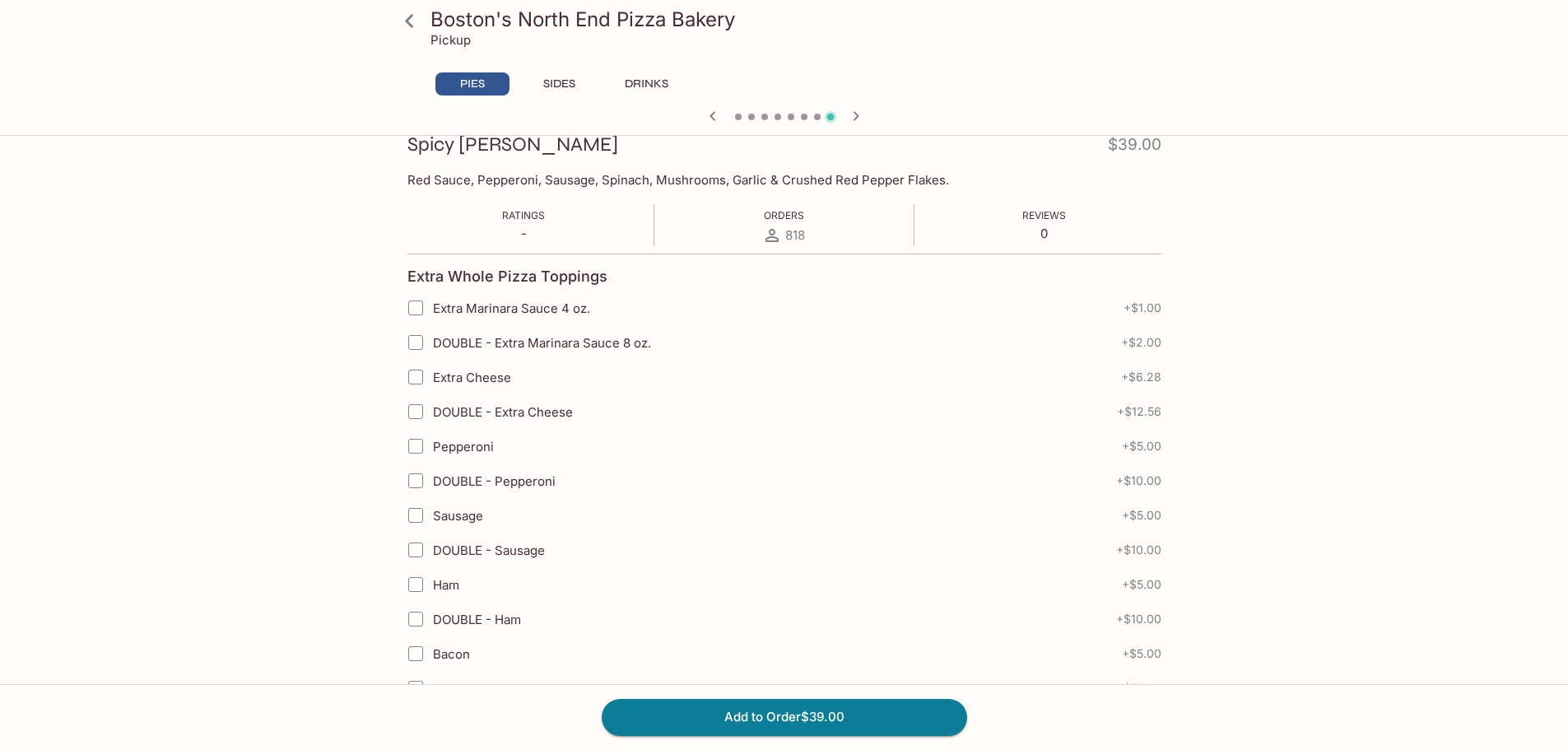
click at [482, 142] on h3 "Spicy [PERSON_NAME]" at bounding box center [512, 144] width 210 height 26
click at [477, 150] on h3 "Spicy [PERSON_NAME]" at bounding box center [512, 144] width 210 height 26
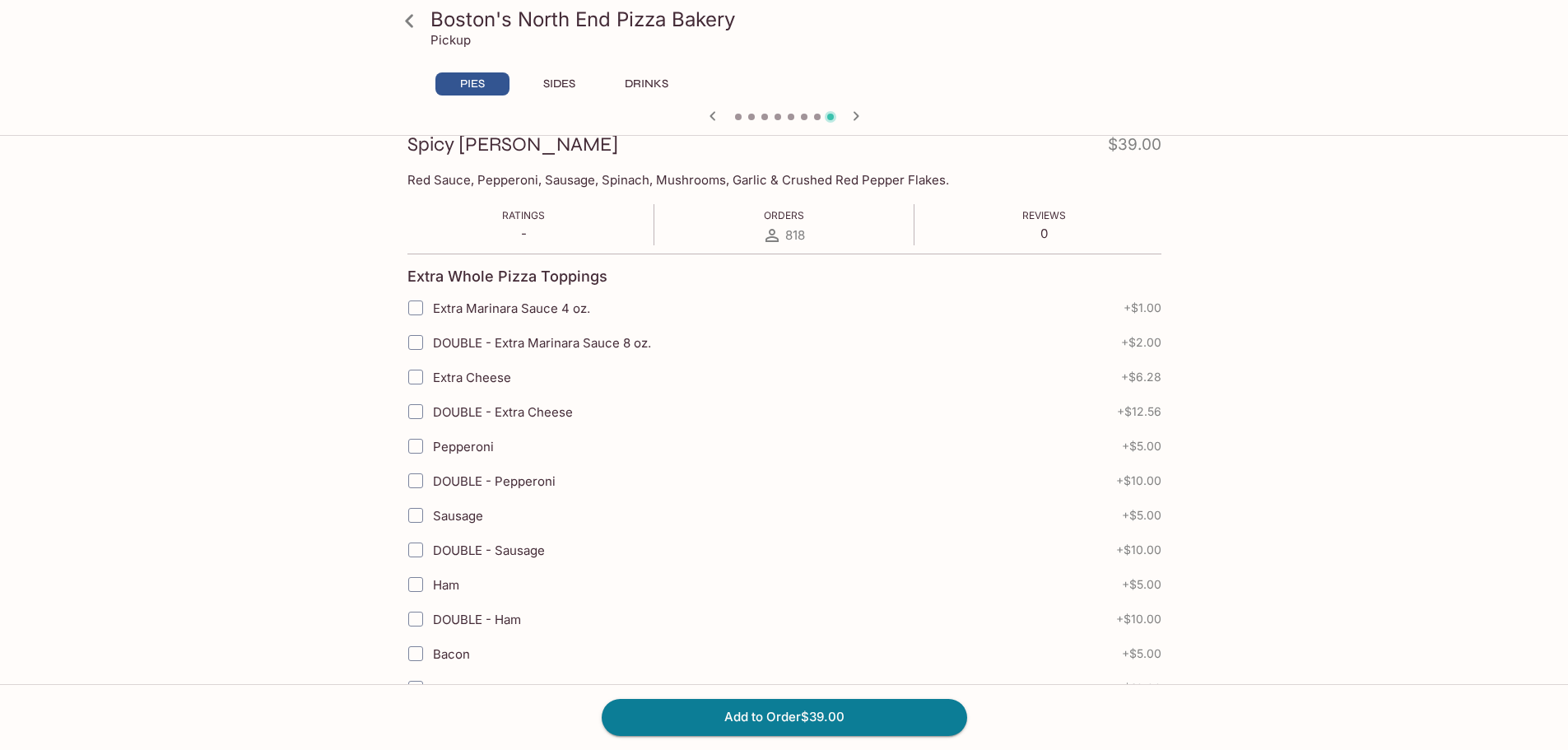
click at [477, 150] on h3 "Spicy [PERSON_NAME]" at bounding box center [512, 144] width 210 height 26
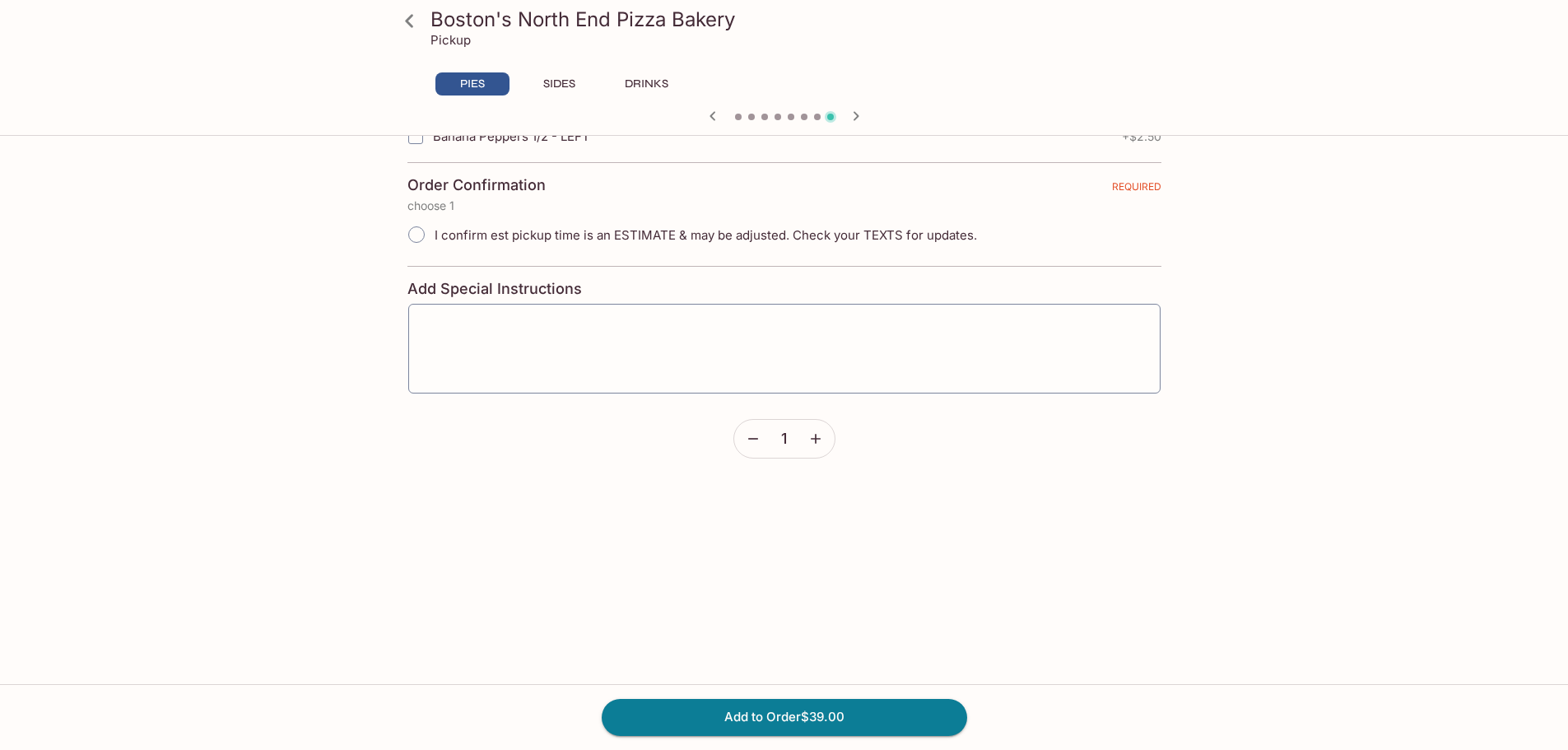
scroll to position [3753, 0]
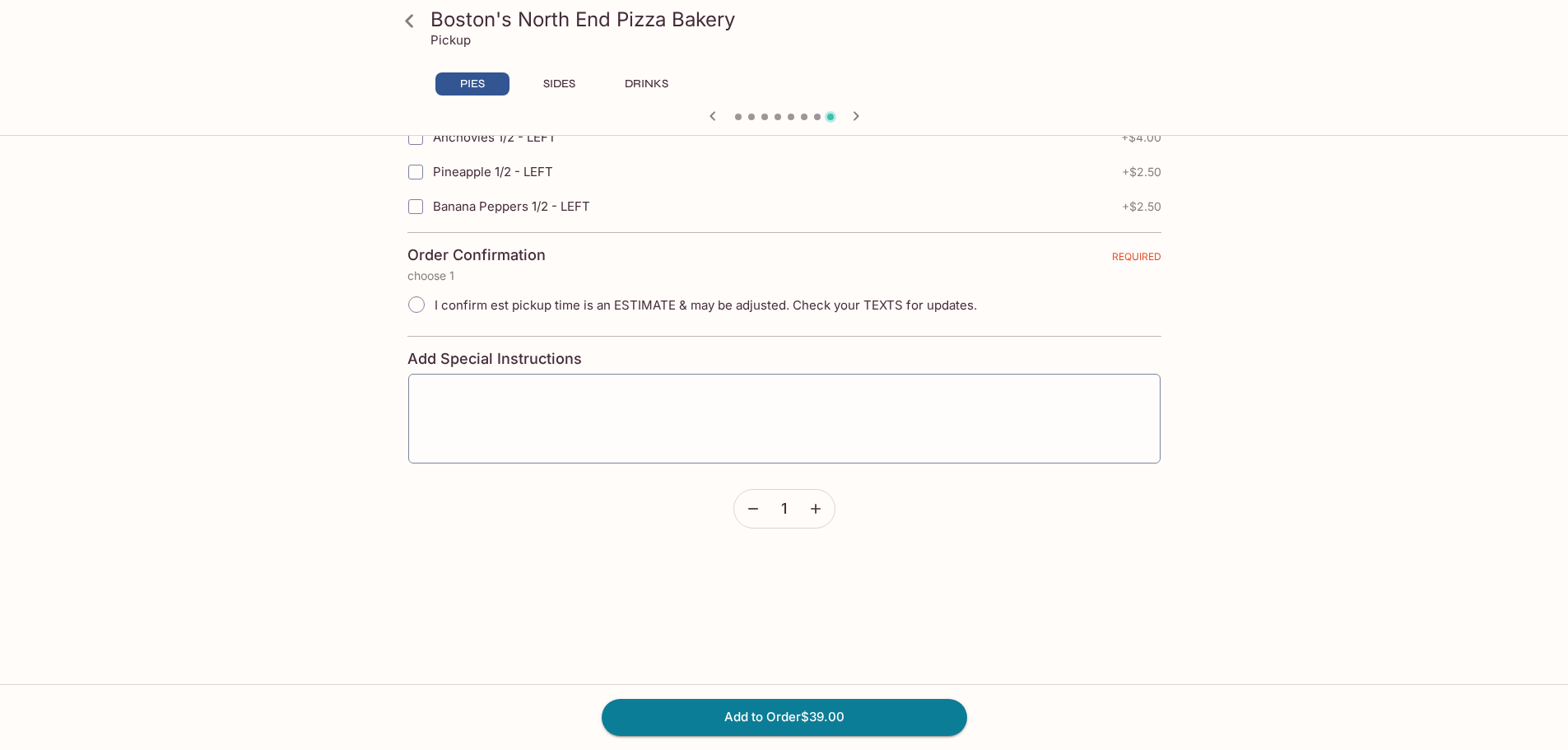
click at [426, 299] on input "I confirm est pickup time is an ESTIMATE & may be adjusted. Check your TEXTS fo…" at bounding box center [416, 305] width 34 height 34
radio input "true"
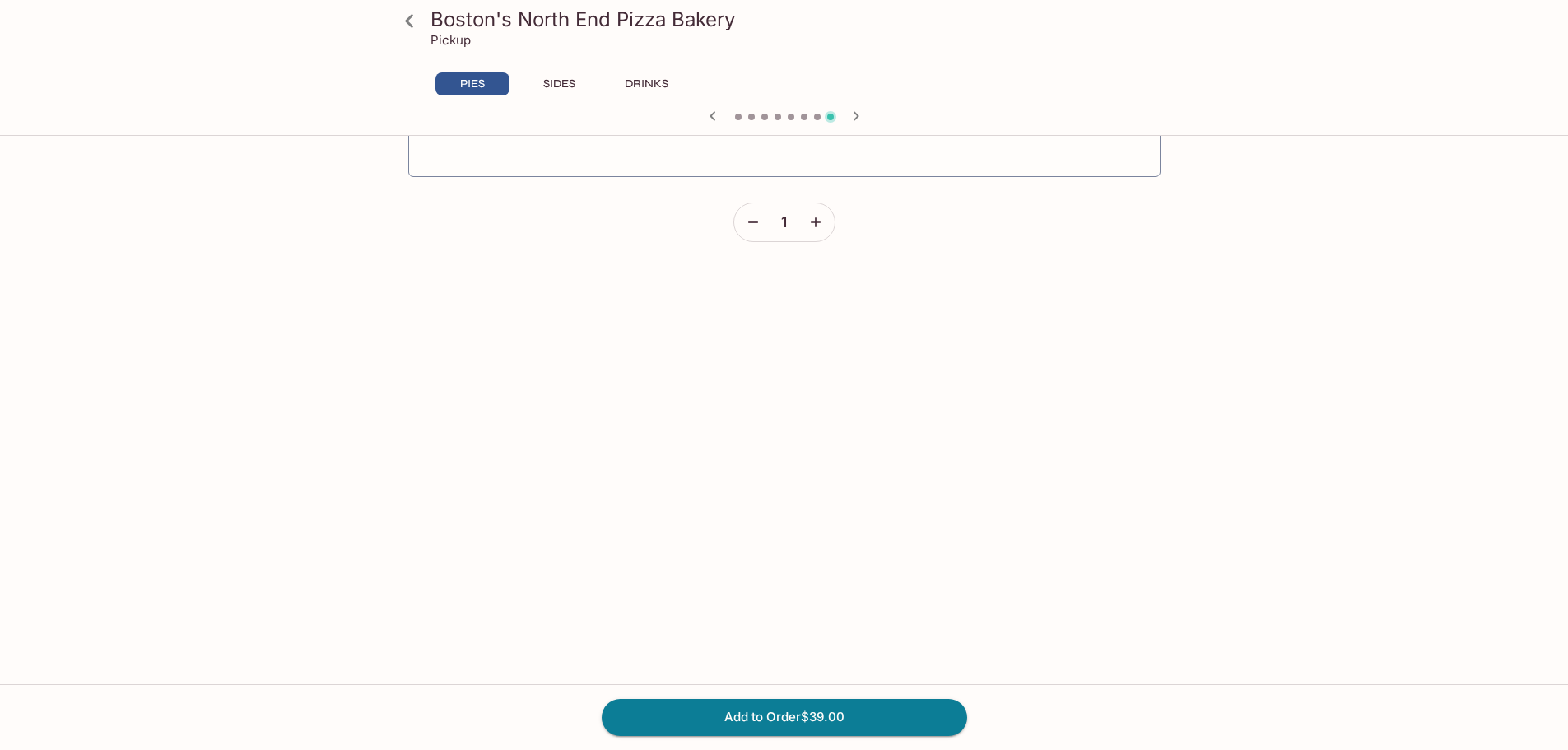
scroll to position [3562, 0]
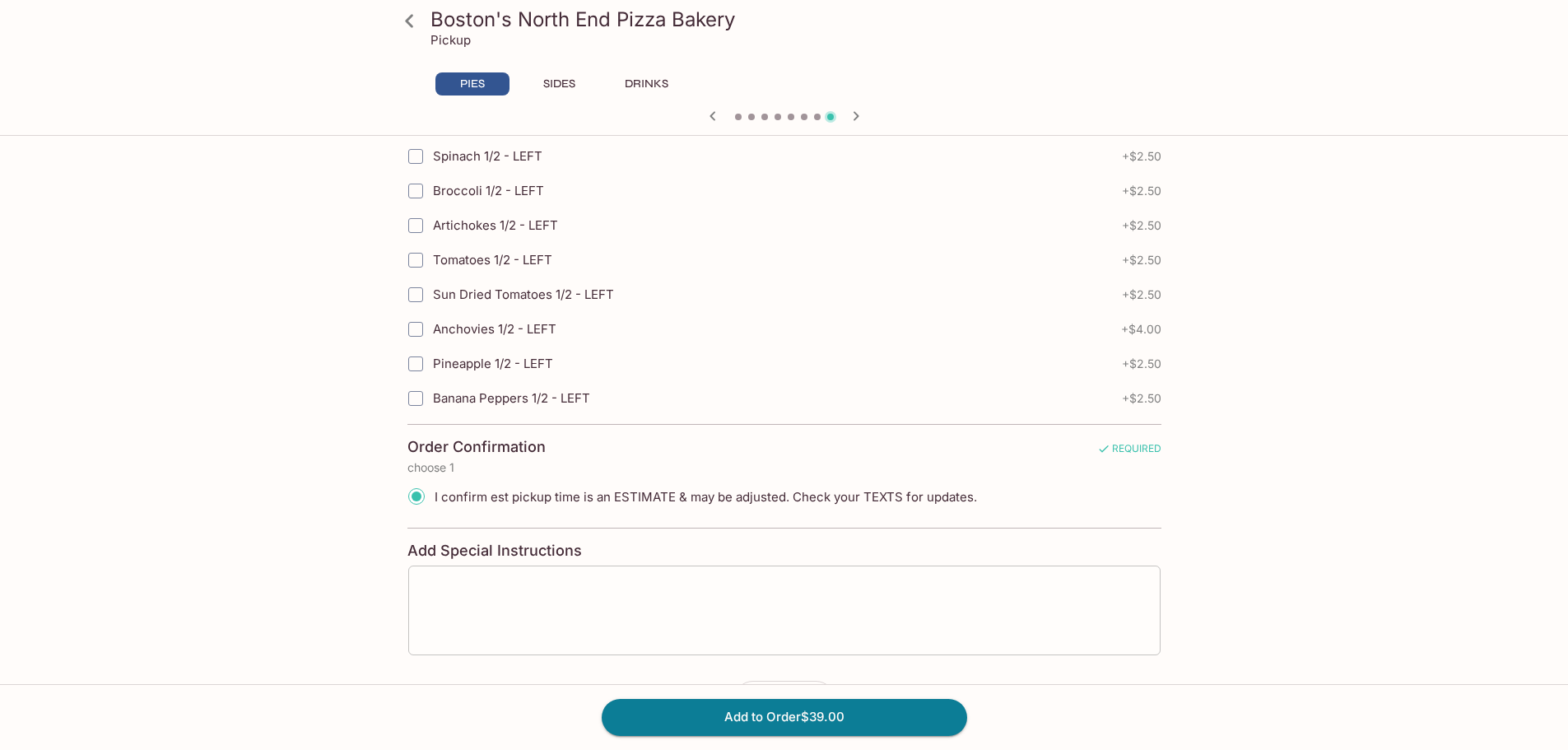
click at [676, 573] on div "x ​" at bounding box center [784, 611] width 754 height 91
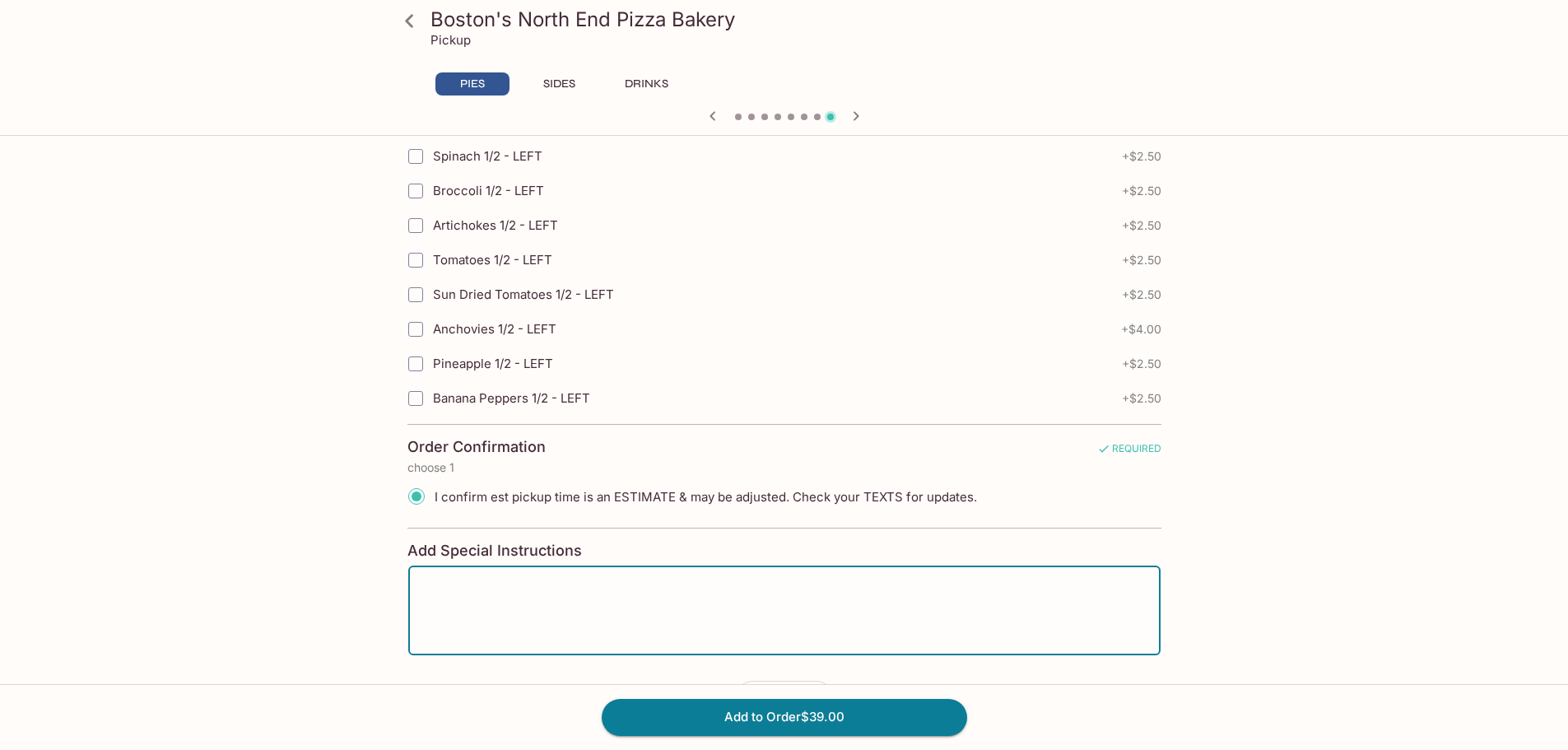
click at [654, 581] on textarea at bounding box center [784, 611] width 729 height 63
click at [776, 601] on textarea at bounding box center [784, 611] width 729 height 63
type textarea "C"
click at [639, 585] on textarea "Cook well-done" at bounding box center [784, 611] width 729 height 63
click at [529, 589] on textarea "Cook well-done" at bounding box center [784, 611] width 729 height 63
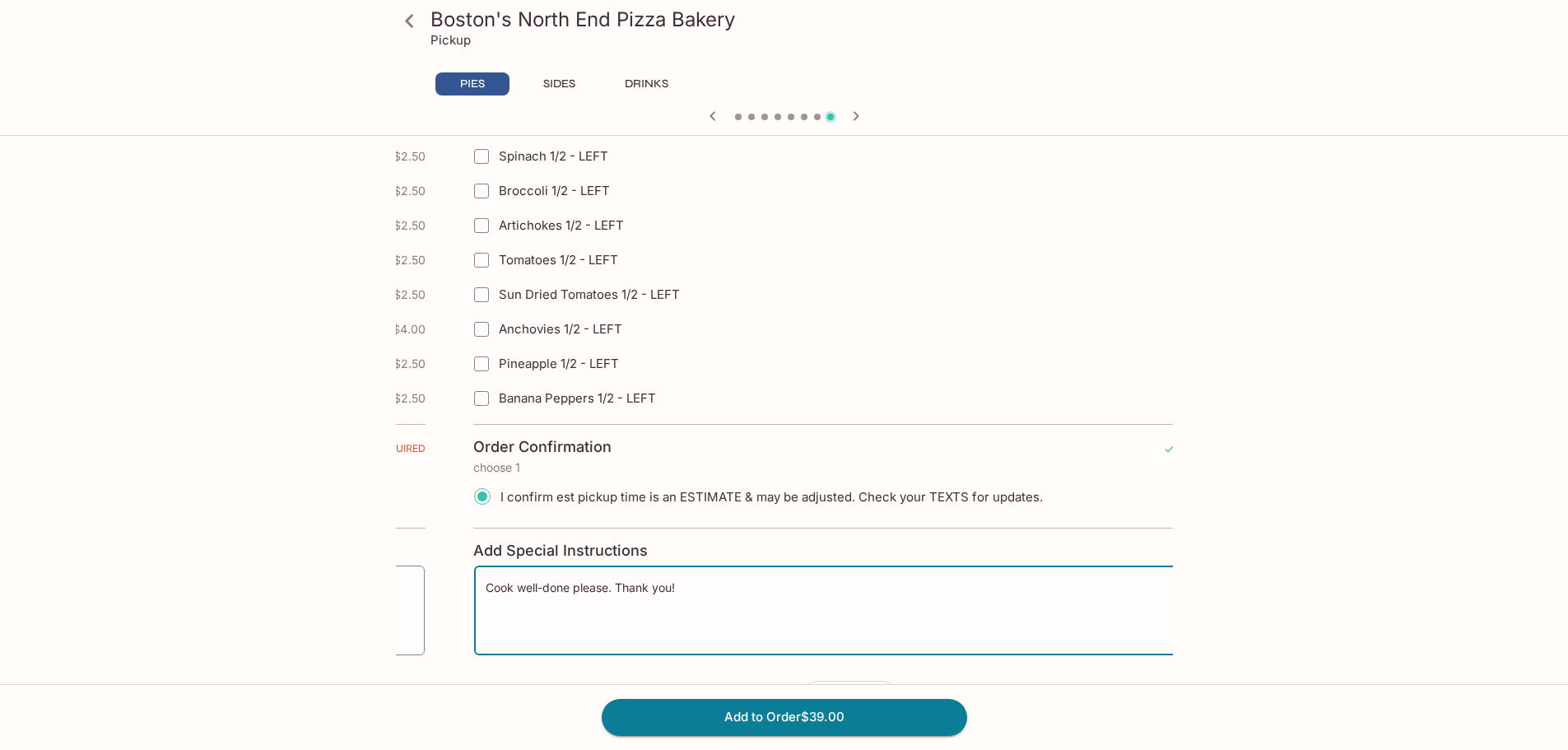
drag, startPoint x: 458, startPoint y: 585, endPoint x: 524, endPoint y: 578, distance: 66.4
click at [524, 578] on div "Cook well-done please. Thank you! x ​" at bounding box center [850, 611] width 754 height 91
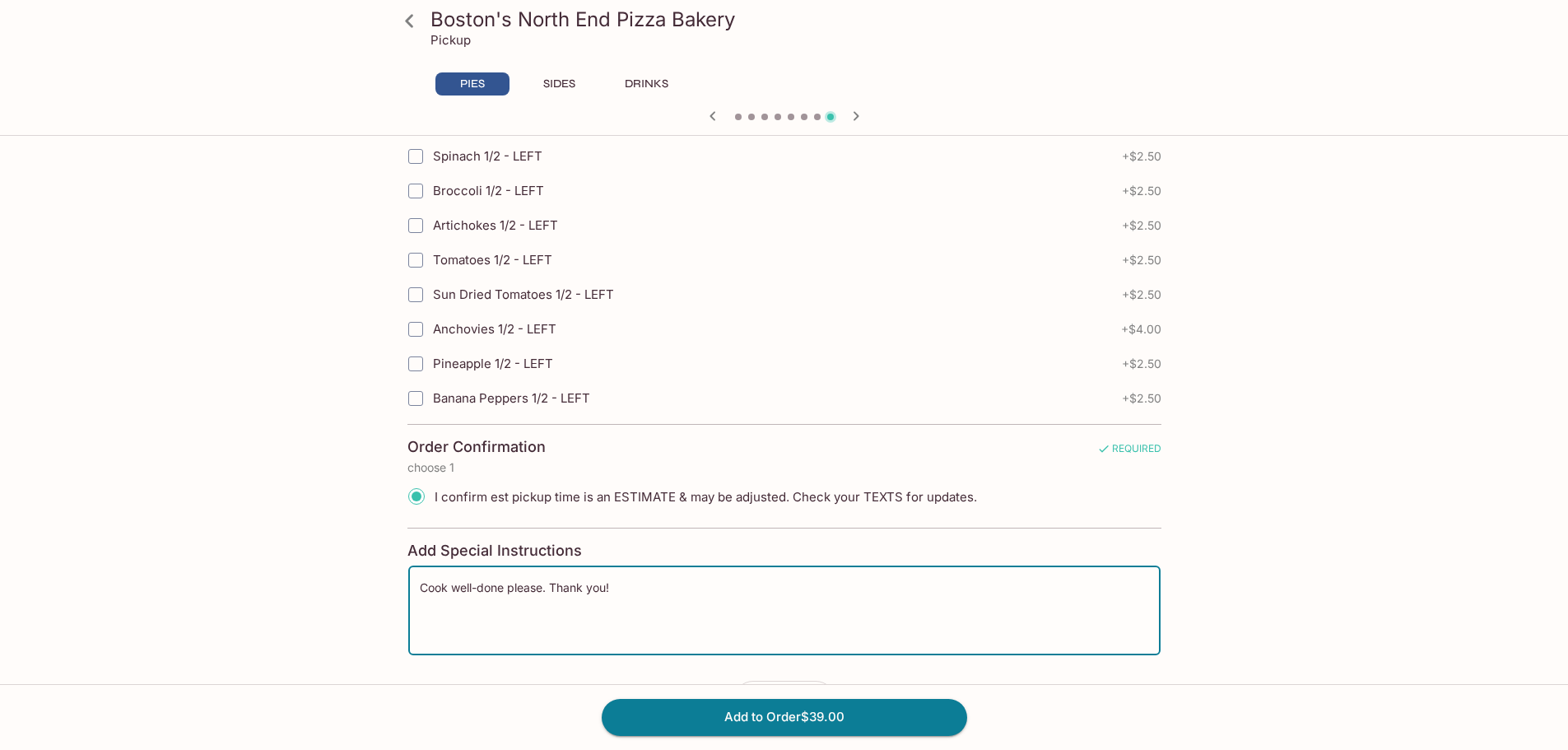
click at [447, 584] on textarea "Cook well-done please. Thank you!" at bounding box center [784, 611] width 729 height 63
click at [435, 588] on textarea "Cook well-done please. Thank you!" at bounding box center [784, 611] width 729 height 63
type textarea "Cook well-done please. Thank you!"
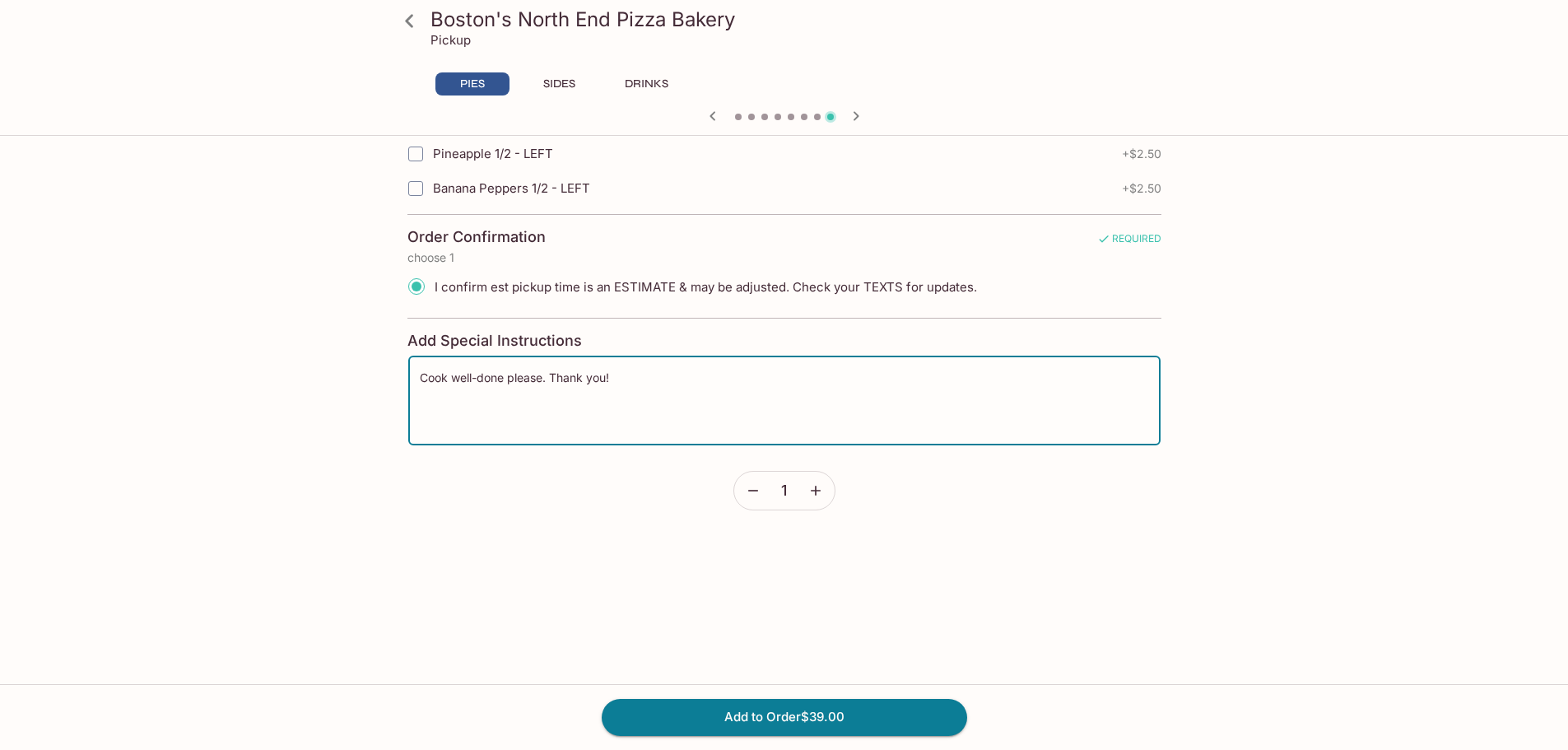
scroll to position [3743, 0]
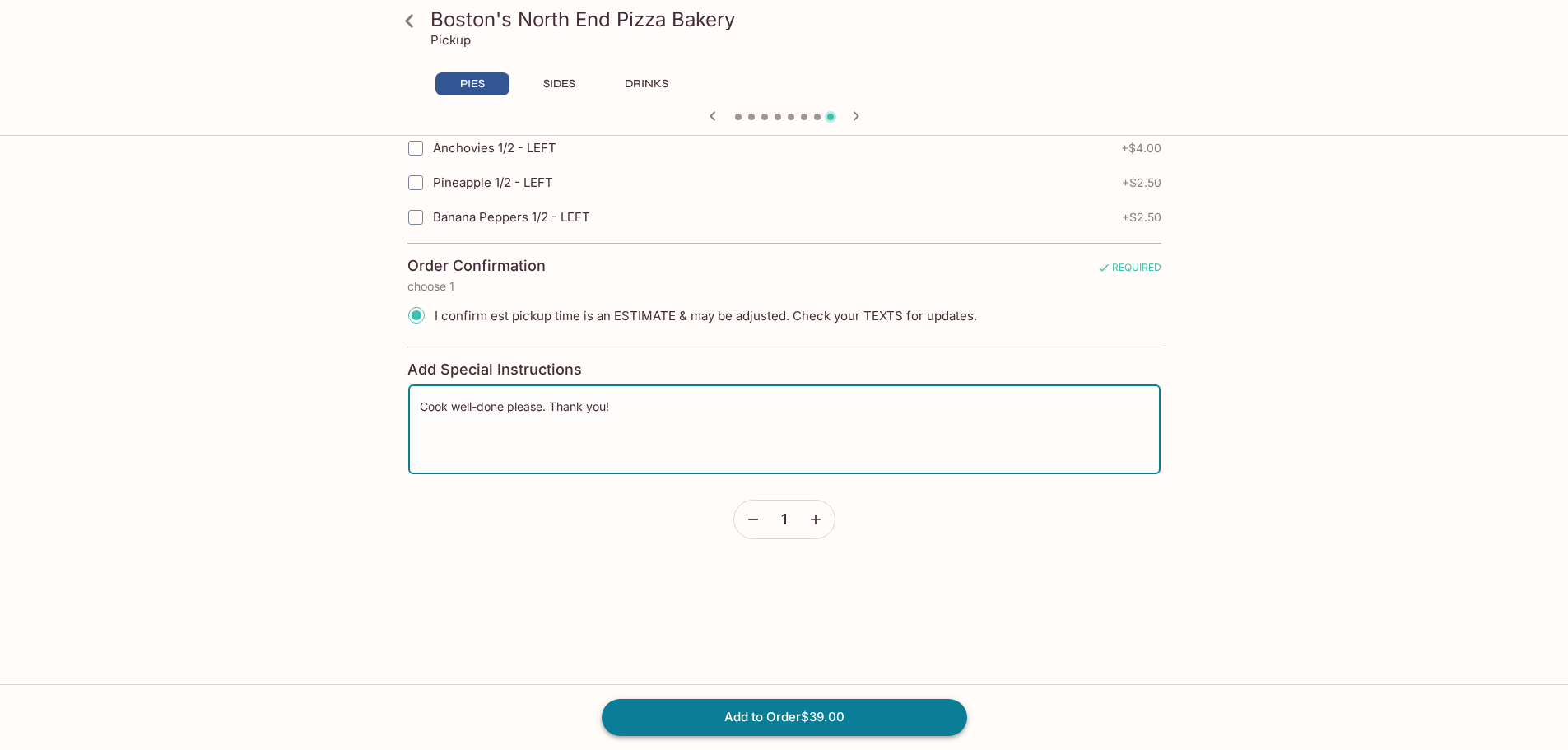
click at [844, 713] on button "Add to Order $39.00" at bounding box center [785, 717] width 366 height 36
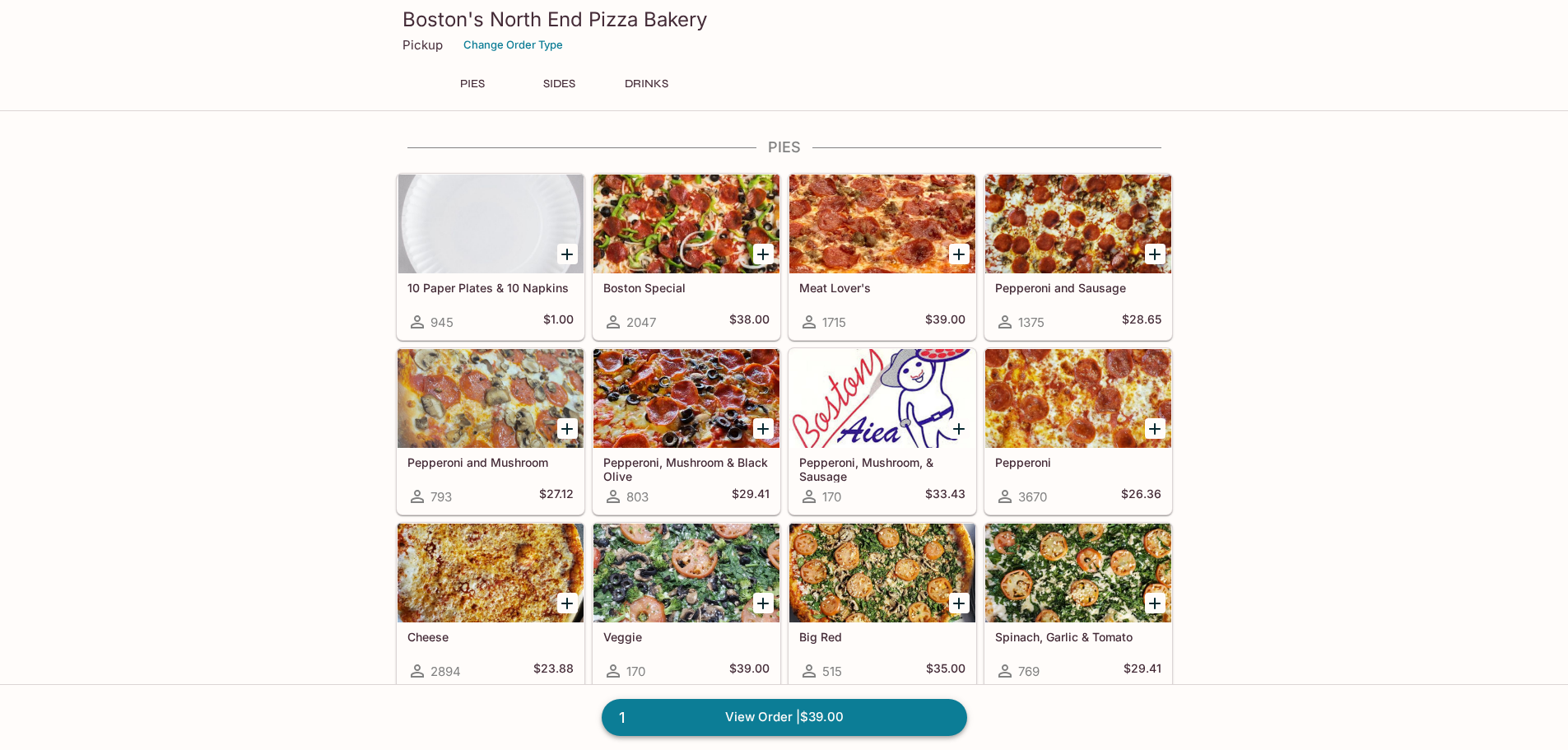
click at [822, 719] on link "1 View Order | $39.00" at bounding box center [785, 717] width 366 height 36
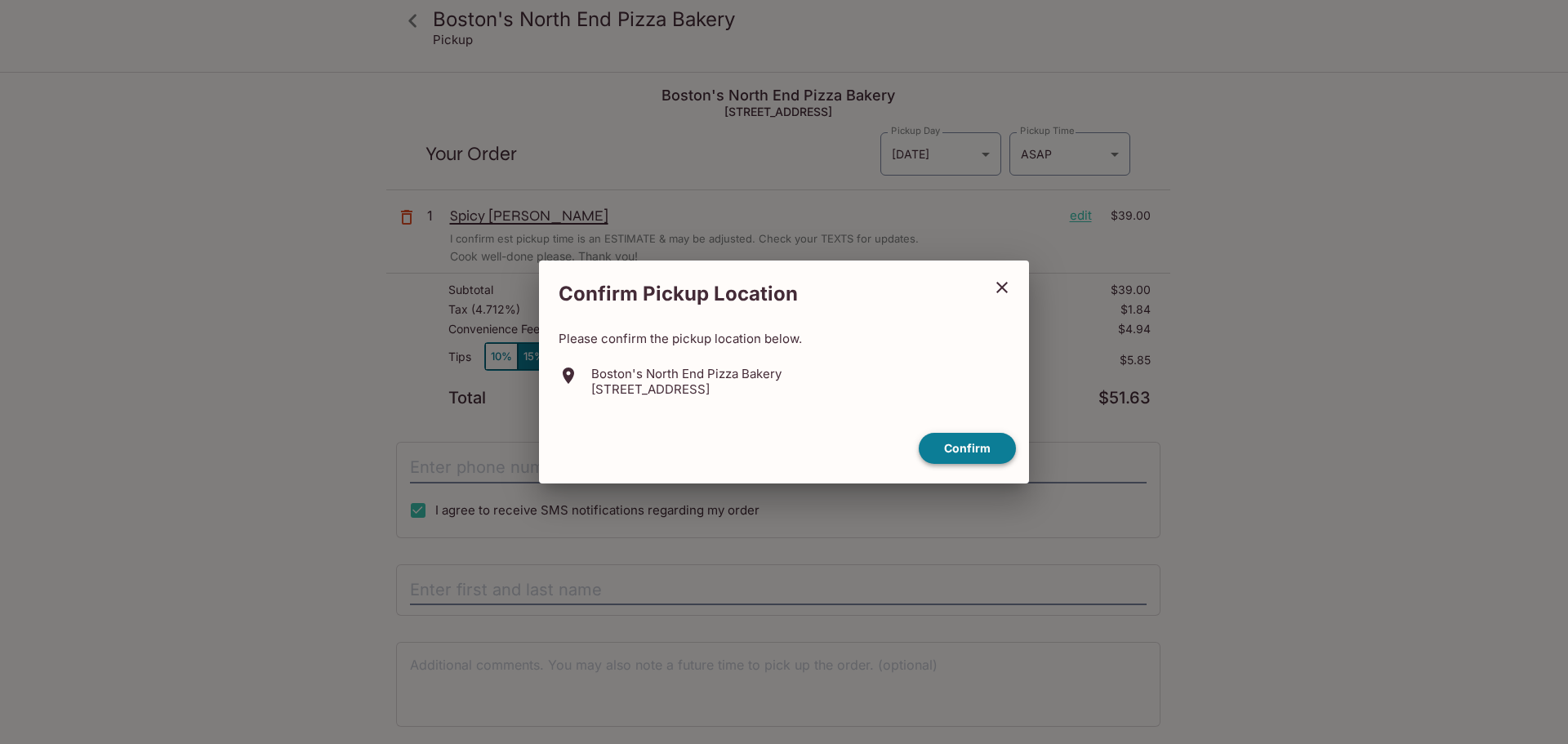
click at [965, 445] on button "Confirm" at bounding box center [967, 448] width 97 height 32
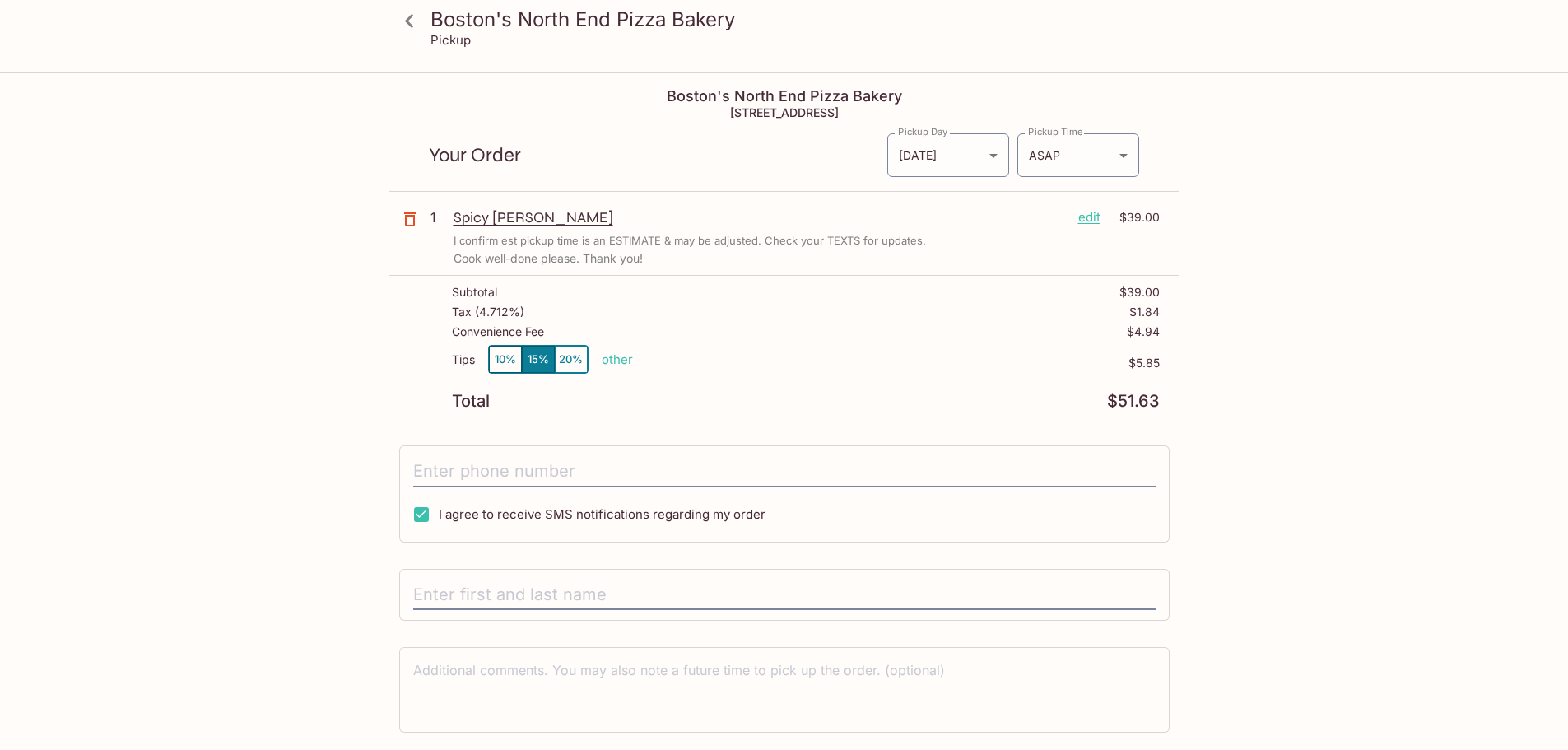
click at [624, 357] on p "other" at bounding box center [617, 359] width 31 height 15
drag, startPoint x: 703, startPoint y: 357, endPoint x: 880, endPoint y: 386, distance: 179.4
click at [880, 385] on div "Tips 10% 15% 20% Done 5.85 $5.85" at bounding box center [805, 369] width 708 height 49
type input "0.00"
click at [789, 345] on div "Tips 10% 15% 20% other $0.00" at bounding box center [805, 369] width 708 height 49
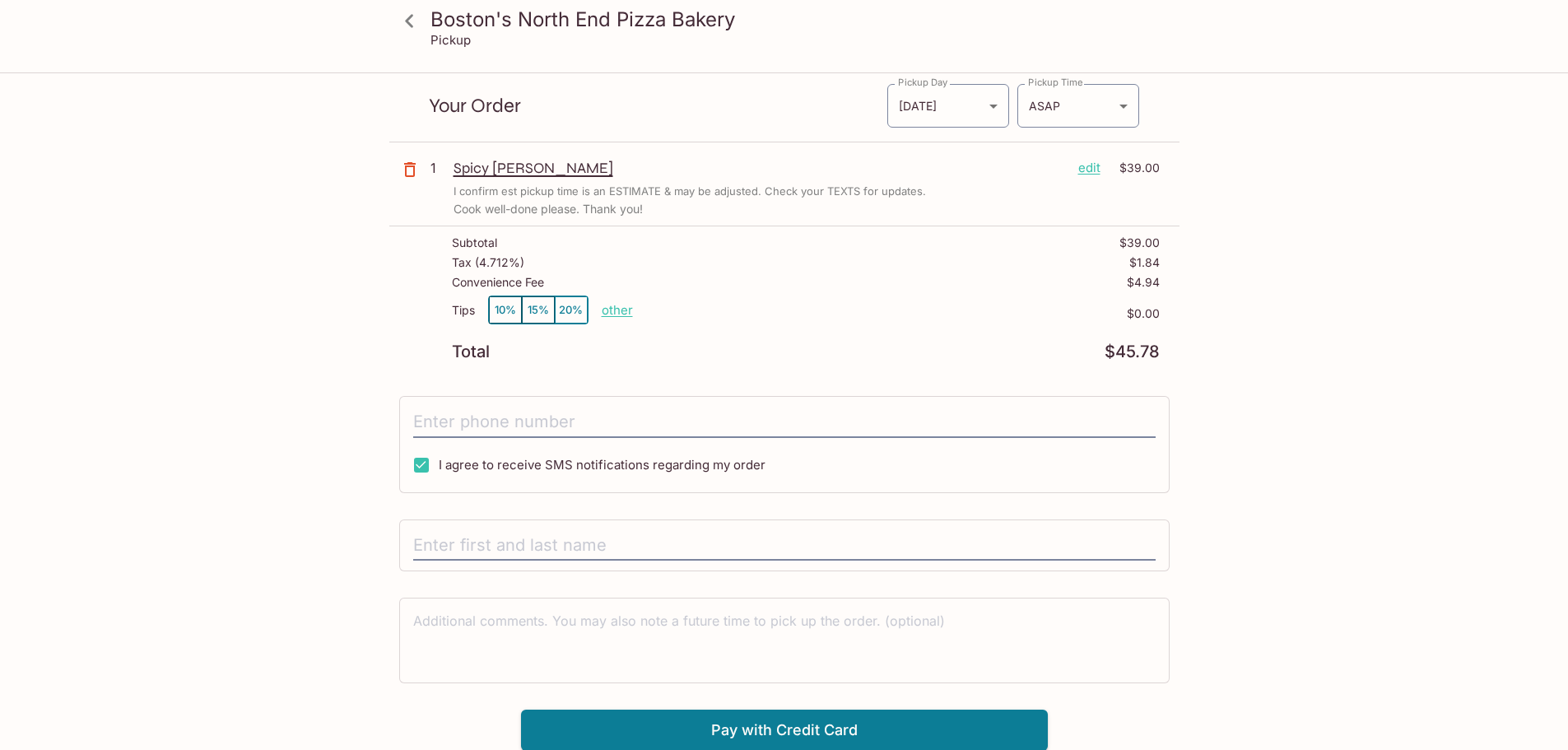
scroll to position [74, 0]
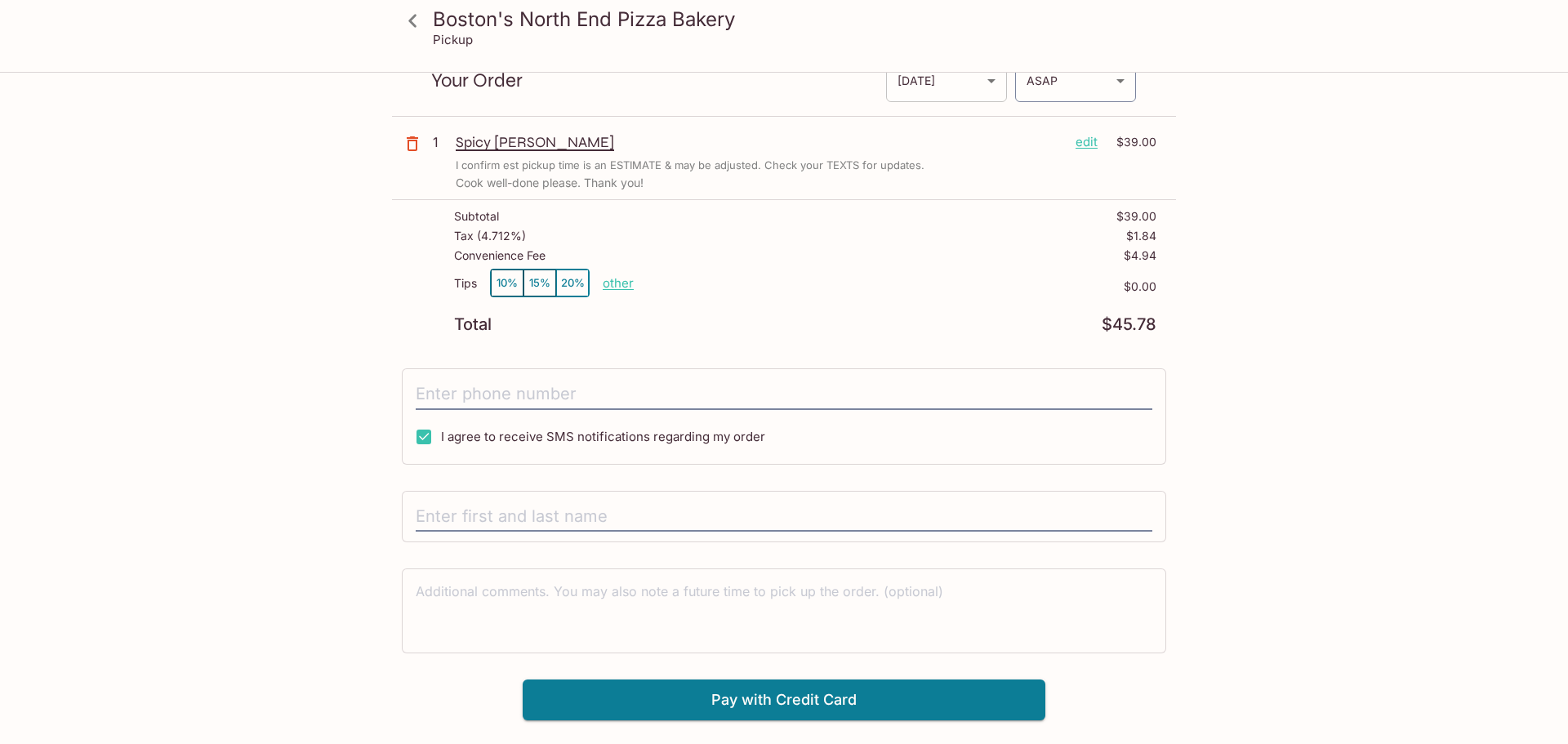
click at [931, 86] on body "Boston's North End Pizza Bakery Pickup Boston's North End Pizza Bakery 98-302 K…" at bounding box center [784, 372] width 1568 height 744
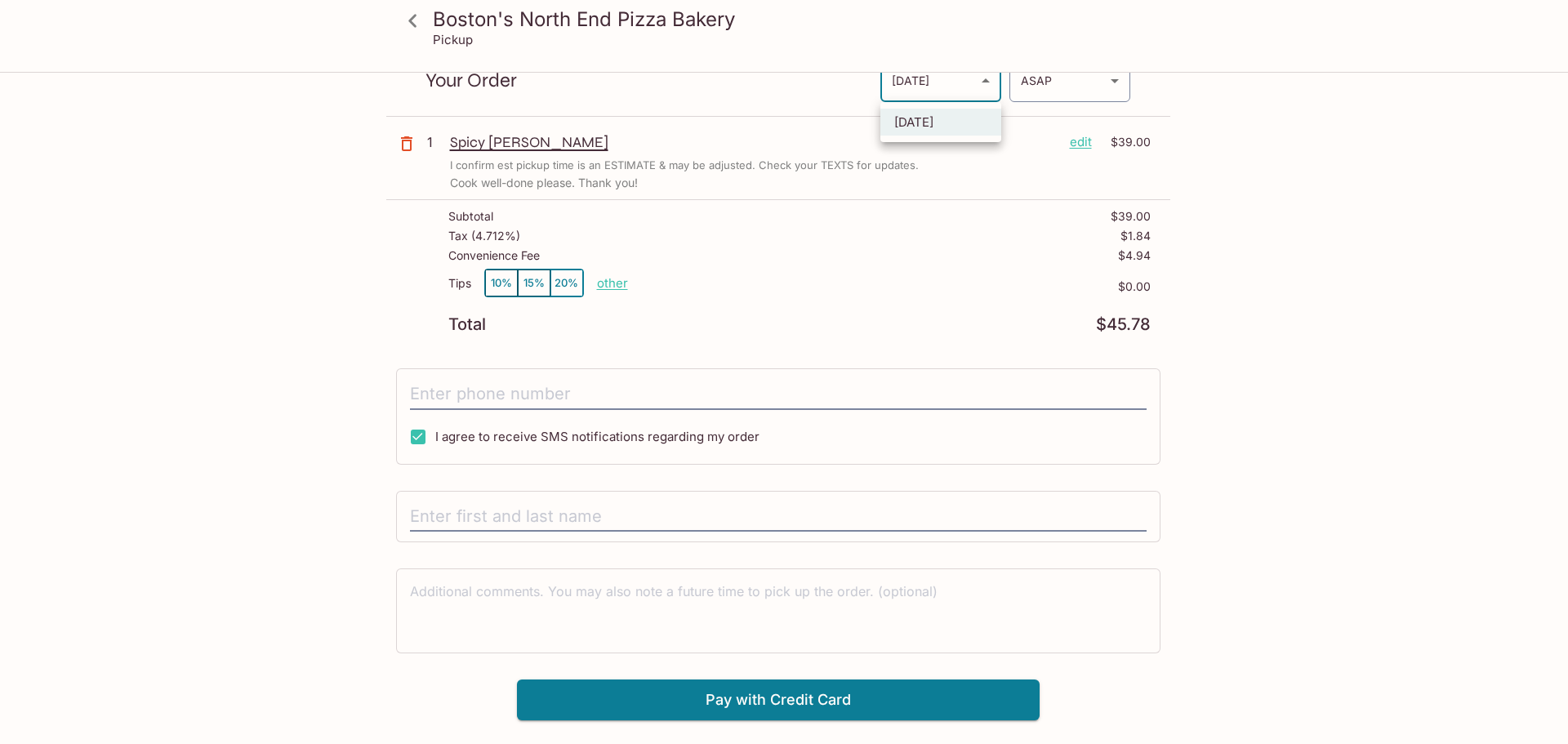
click at [1046, 99] on div at bounding box center [784, 372] width 1568 height 744
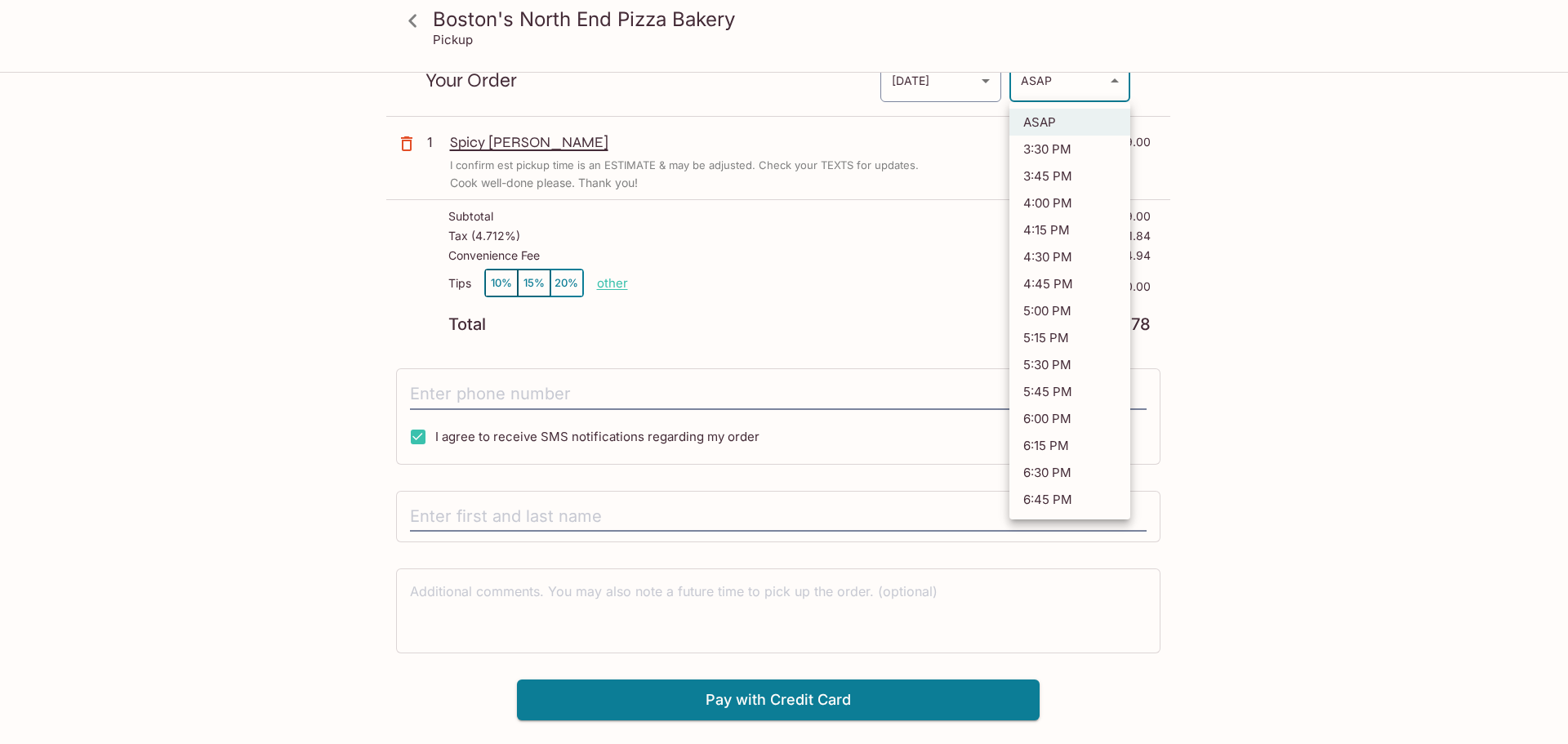
click at [1057, 90] on body "Boston's North End Pizza Bakery Pickup Boston's North End Pizza Bakery 98-302 K…" at bounding box center [784, 372] width 1568 height 744
click at [1058, 282] on li "4:45 PM" at bounding box center [1070, 284] width 121 height 27
type input "2025-10-04T02:45:44.000000Z"
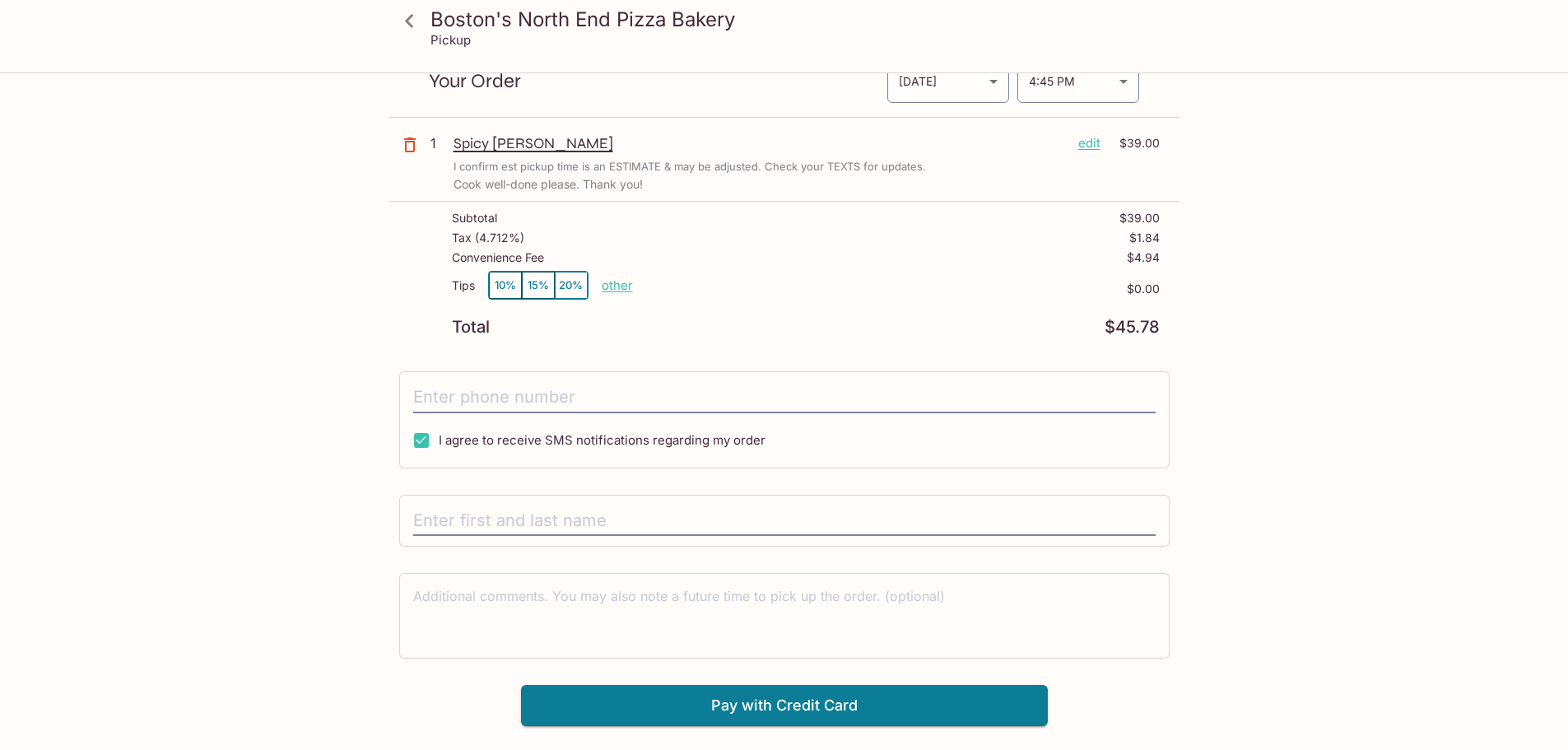
click at [1274, 192] on div "Boston's North End Pizza Bakery Pickup Boston's North End Pizza Bakery 98-302 K…" at bounding box center [784, 363] width 1054 height 726
click at [475, 400] on input "tel" at bounding box center [784, 398] width 743 height 31
type input "(253) 327-8112"
click at [495, 524] on input "text" at bounding box center [784, 521] width 743 height 31
type input "Teddy Kim"
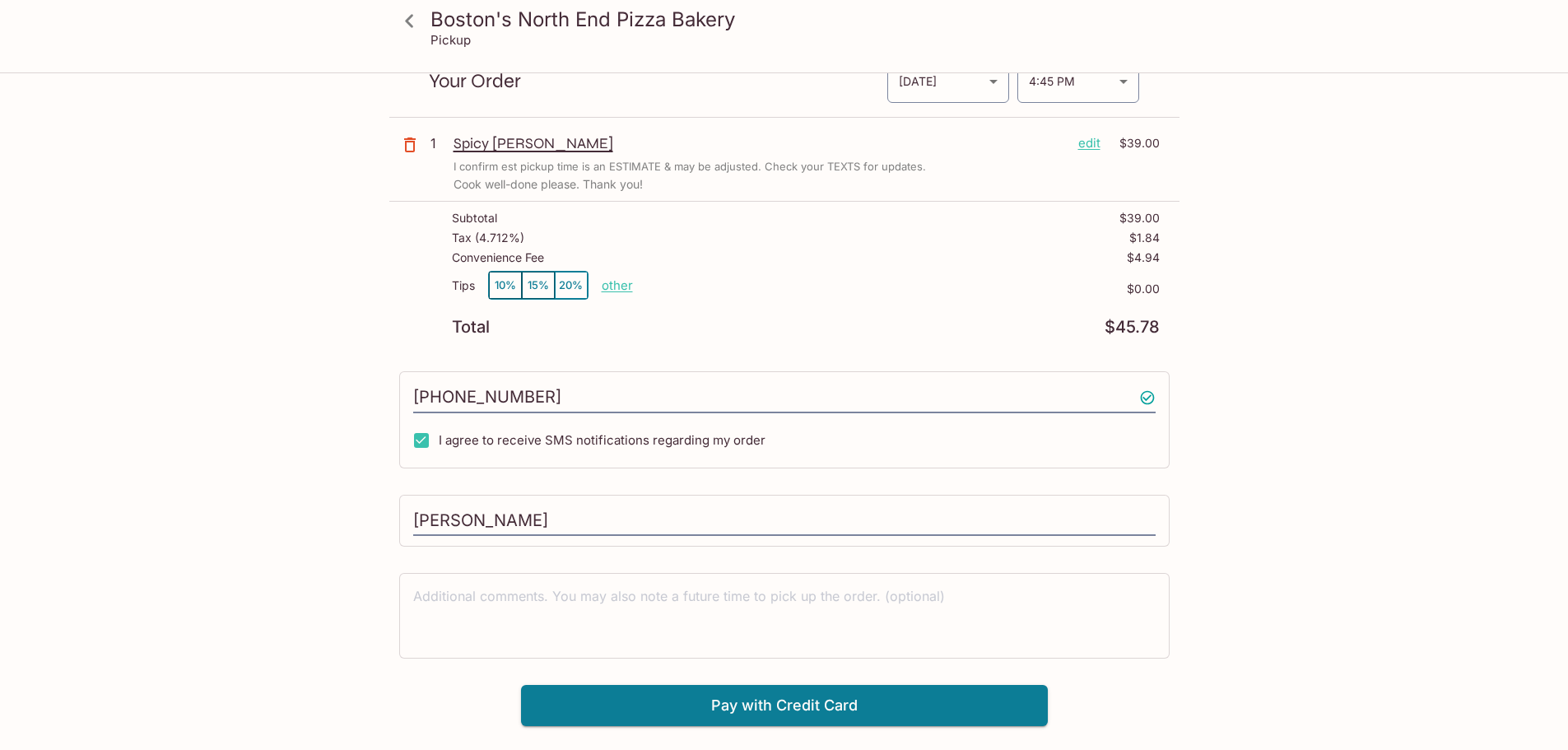
click at [1260, 546] on div "Boston's North End Pizza Bakery Pickup Boston's North End Pizza Bakery 98-302 K…" at bounding box center [784, 363] width 1054 height 726
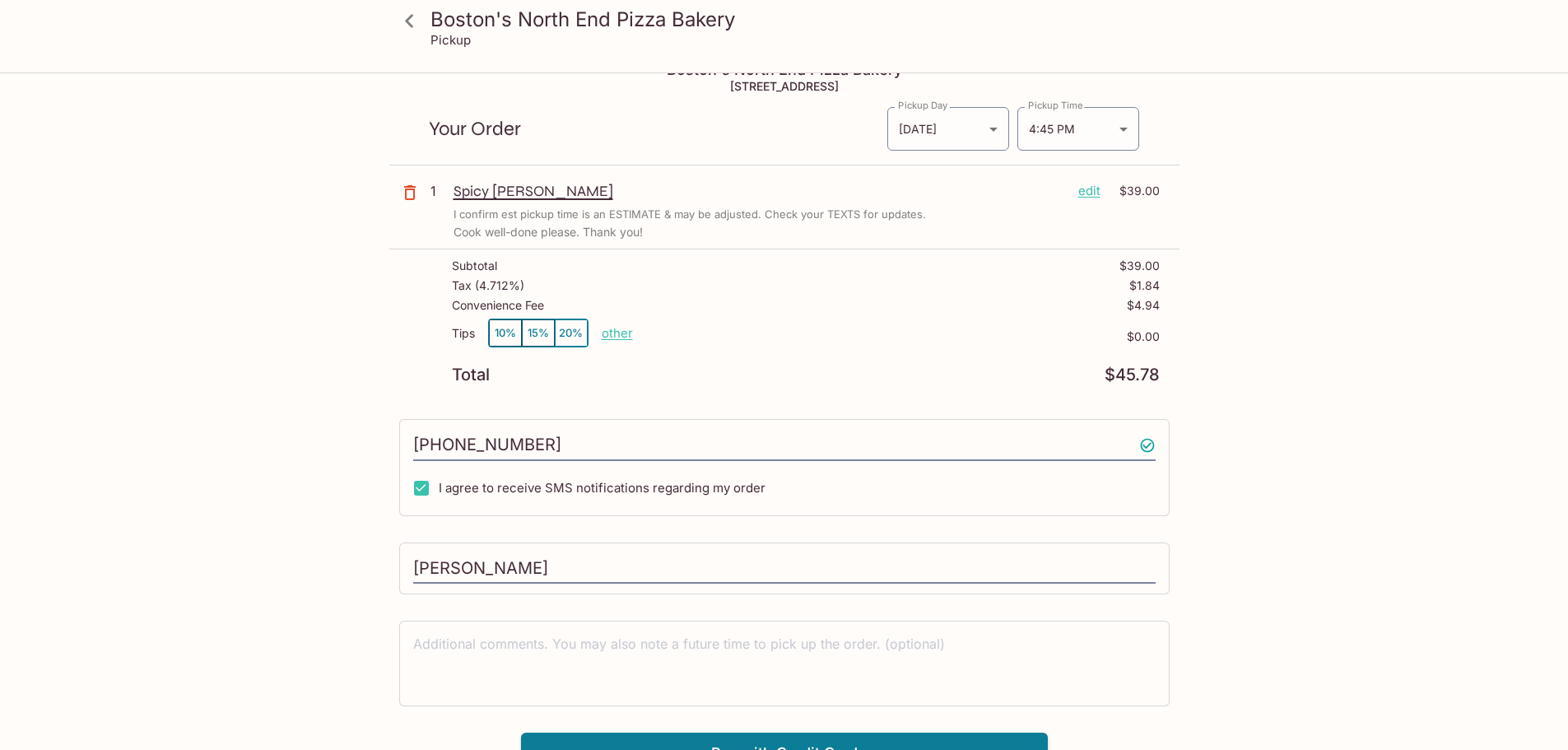
scroll to position [0, 0]
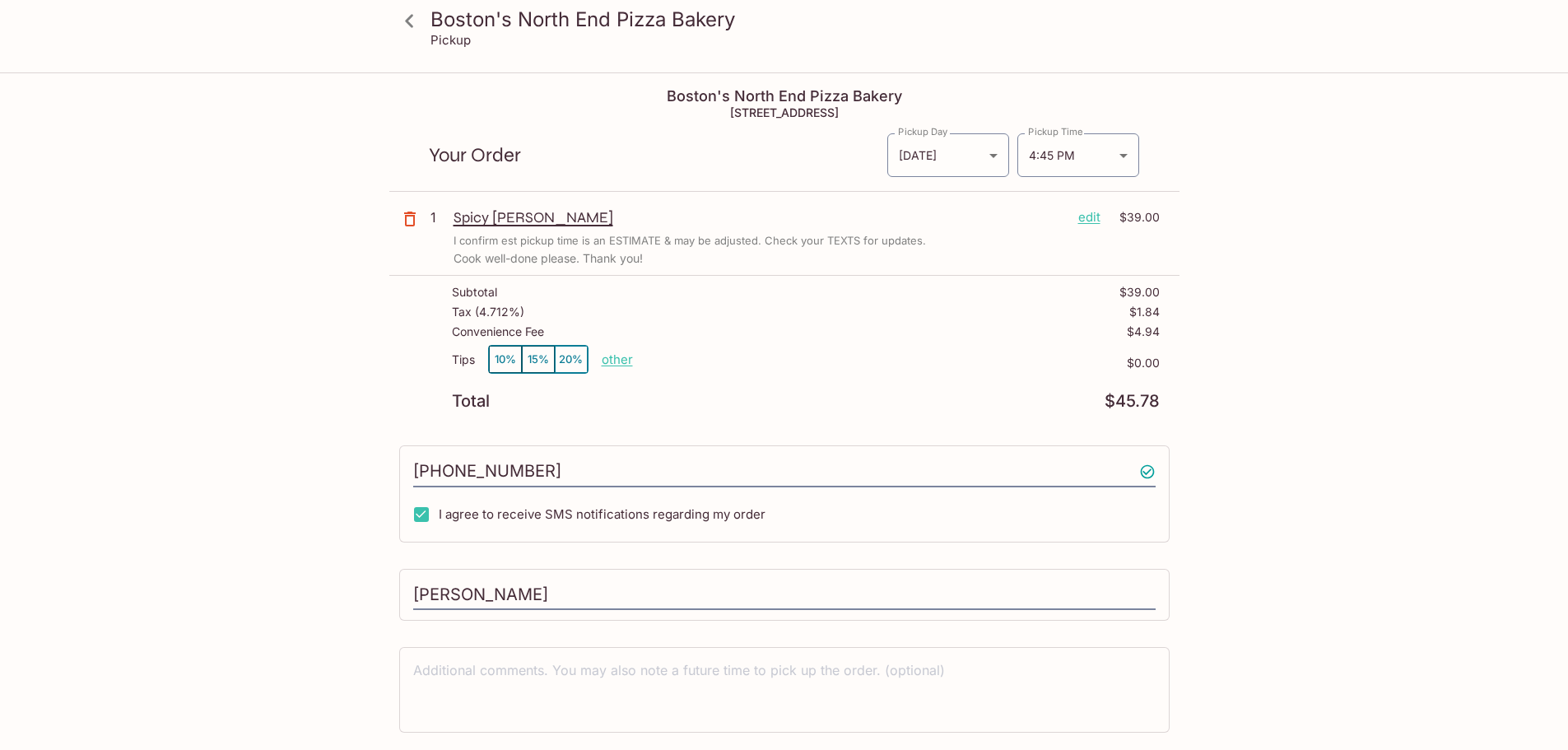
click at [1359, 355] on div "Boston's North End Pizza Bakery Pickup Boston's North End Pizza Bakery 98-302 K…" at bounding box center [784, 448] width 1568 height 750
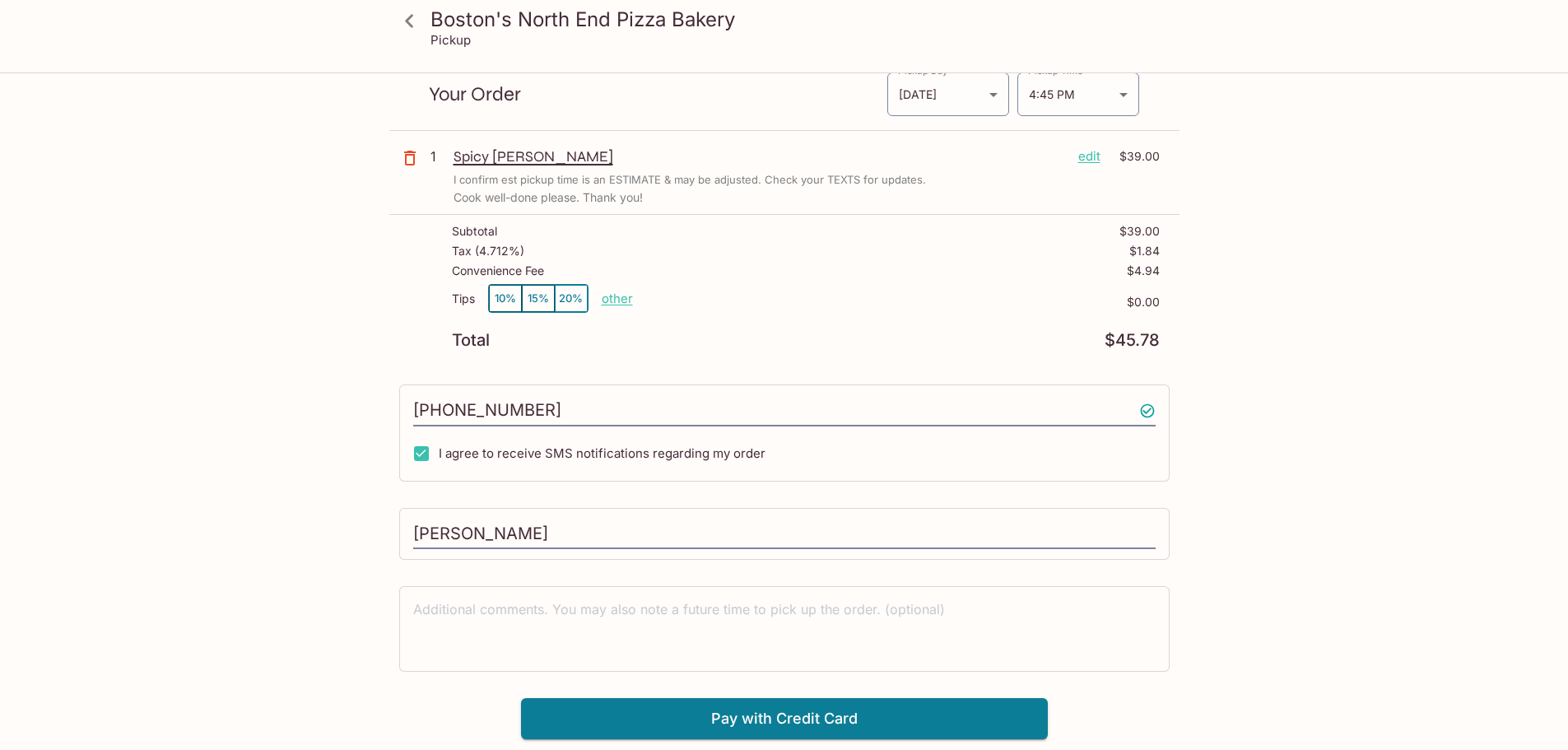
scroll to position [74, 0]
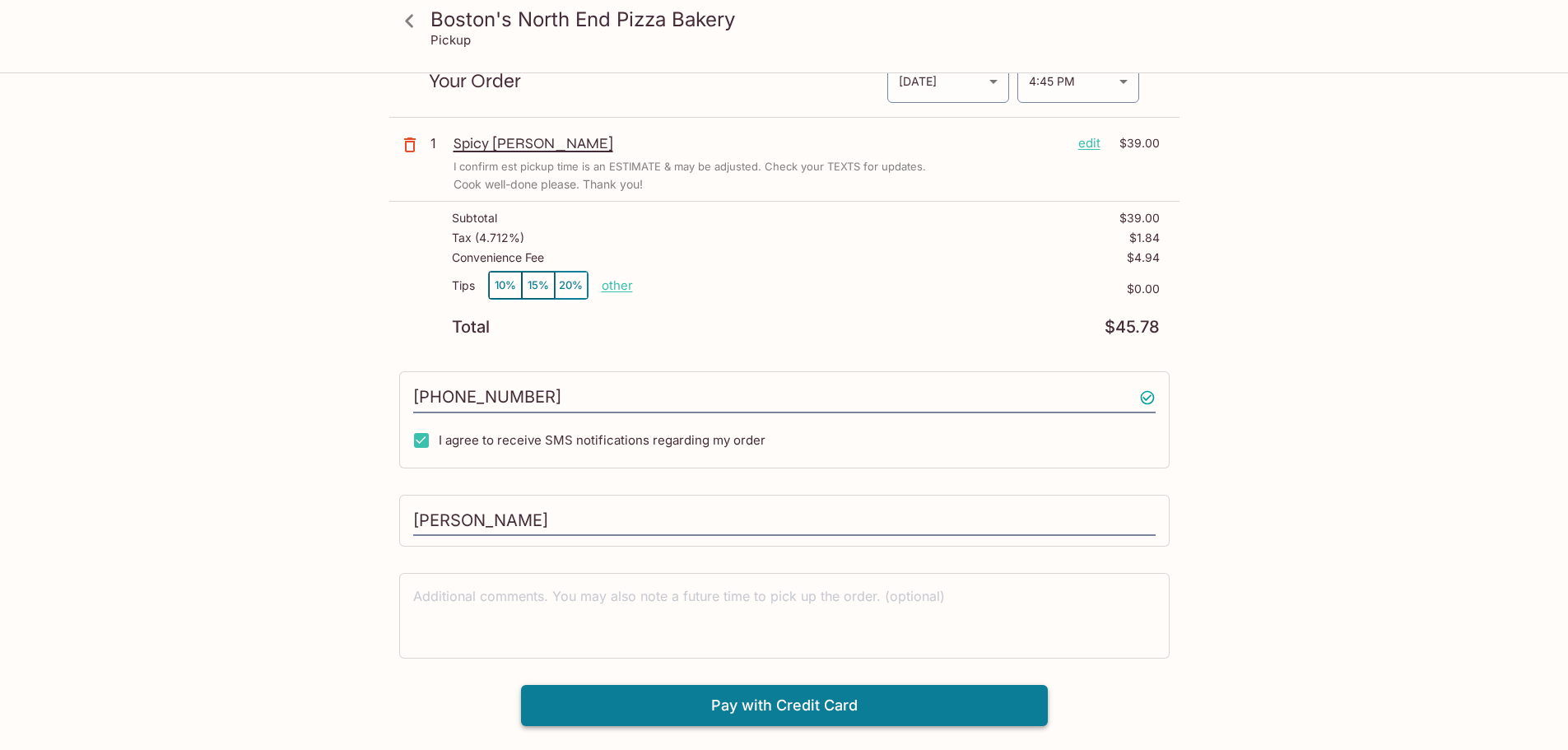
click at [826, 704] on button "Pay with Credit Card" at bounding box center [784, 706] width 526 height 41
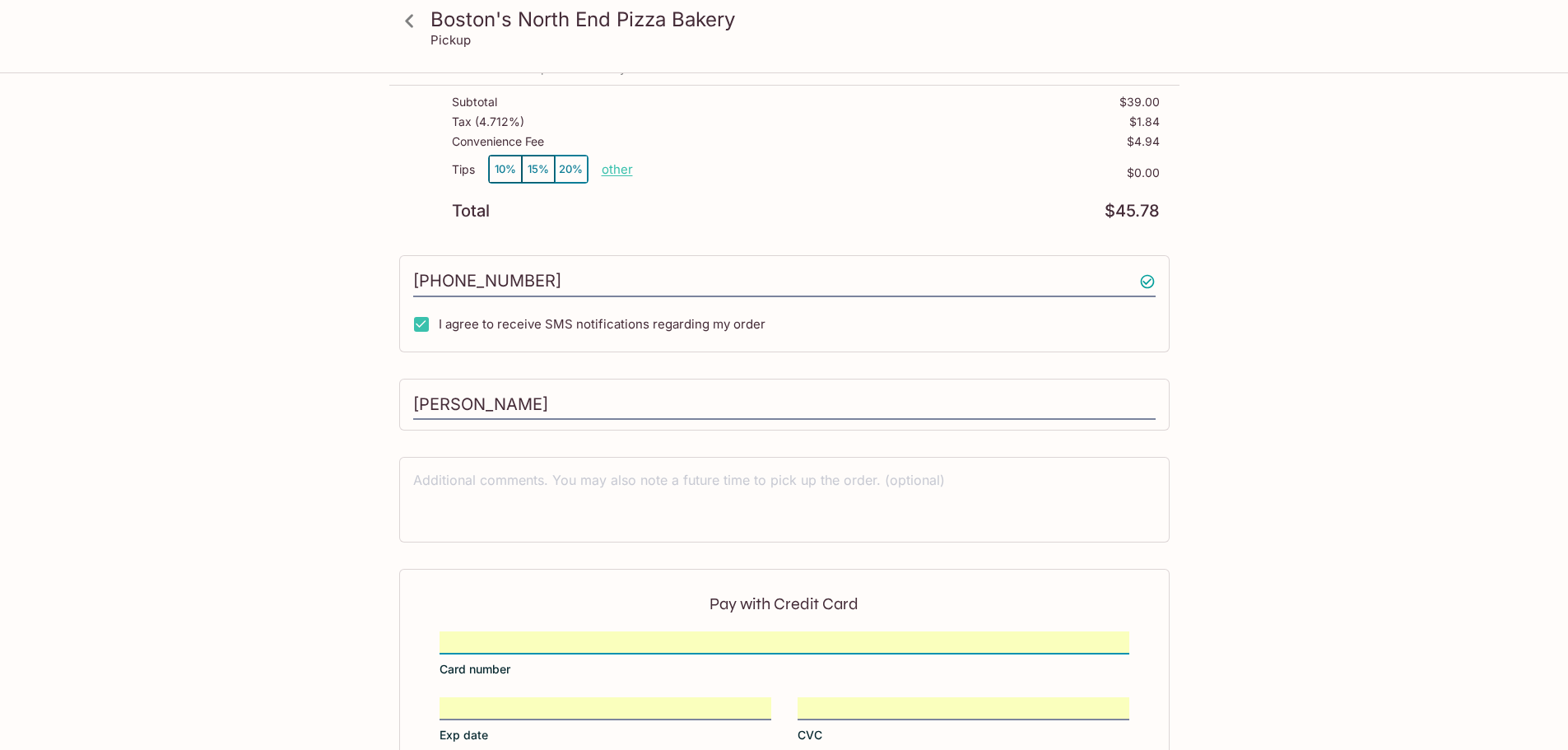
scroll to position [132, 0]
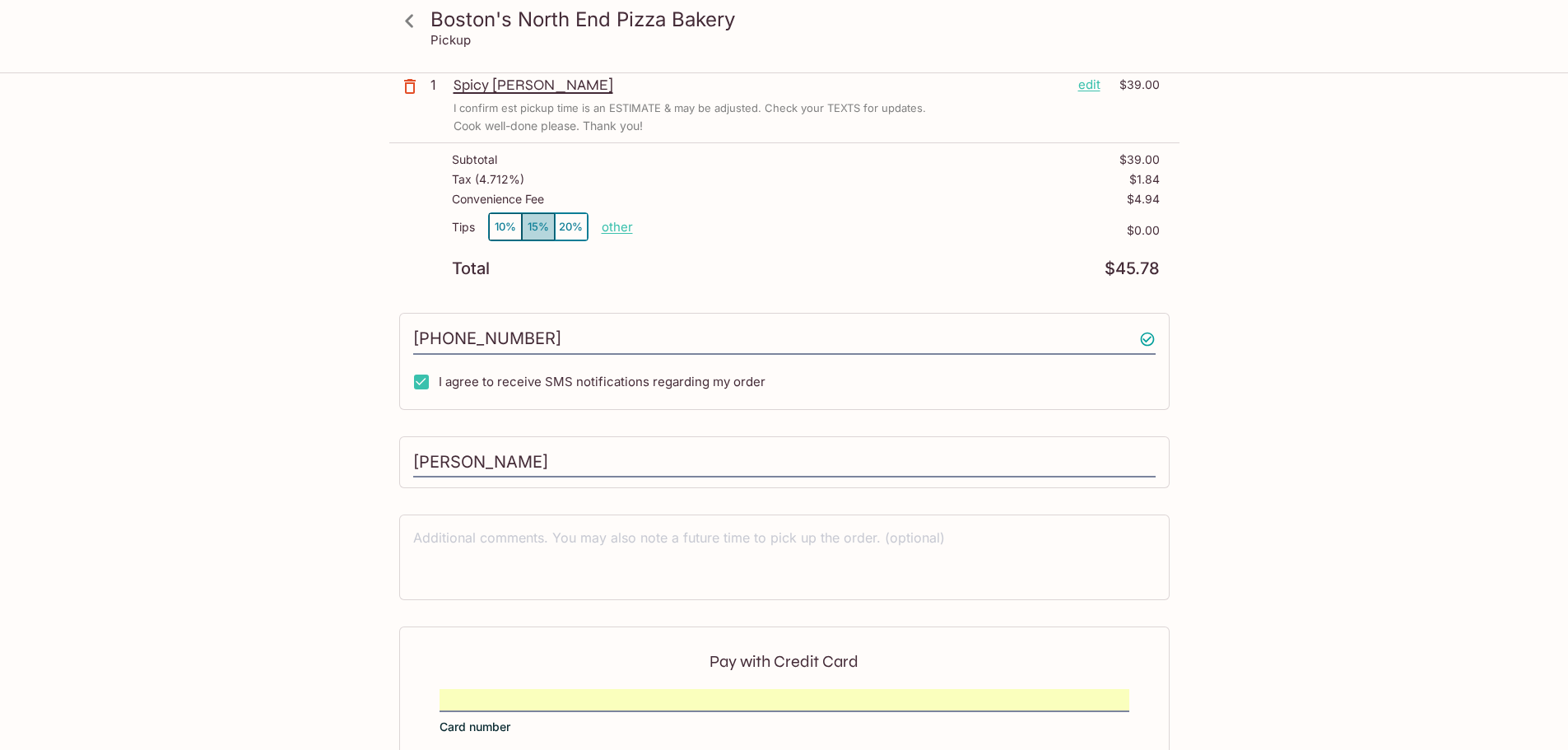
click at [544, 224] on button "15%" at bounding box center [538, 227] width 33 height 27
click at [506, 228] on button "10%" at bounding box center [505, 227] width 33 height 27
click at [614, 229] on p "other" at bounding box center [617, 227] width 31 height 15
drag, startPoint x: 693, startPoint y: 222, endPoint x: 767, endPoint y: 222, distance: 74.0
click at [767, 222] on div "Tips 10% 15% 20% Done 3.90 $3.90" at bounding box center [805, 236] width 708 height 49
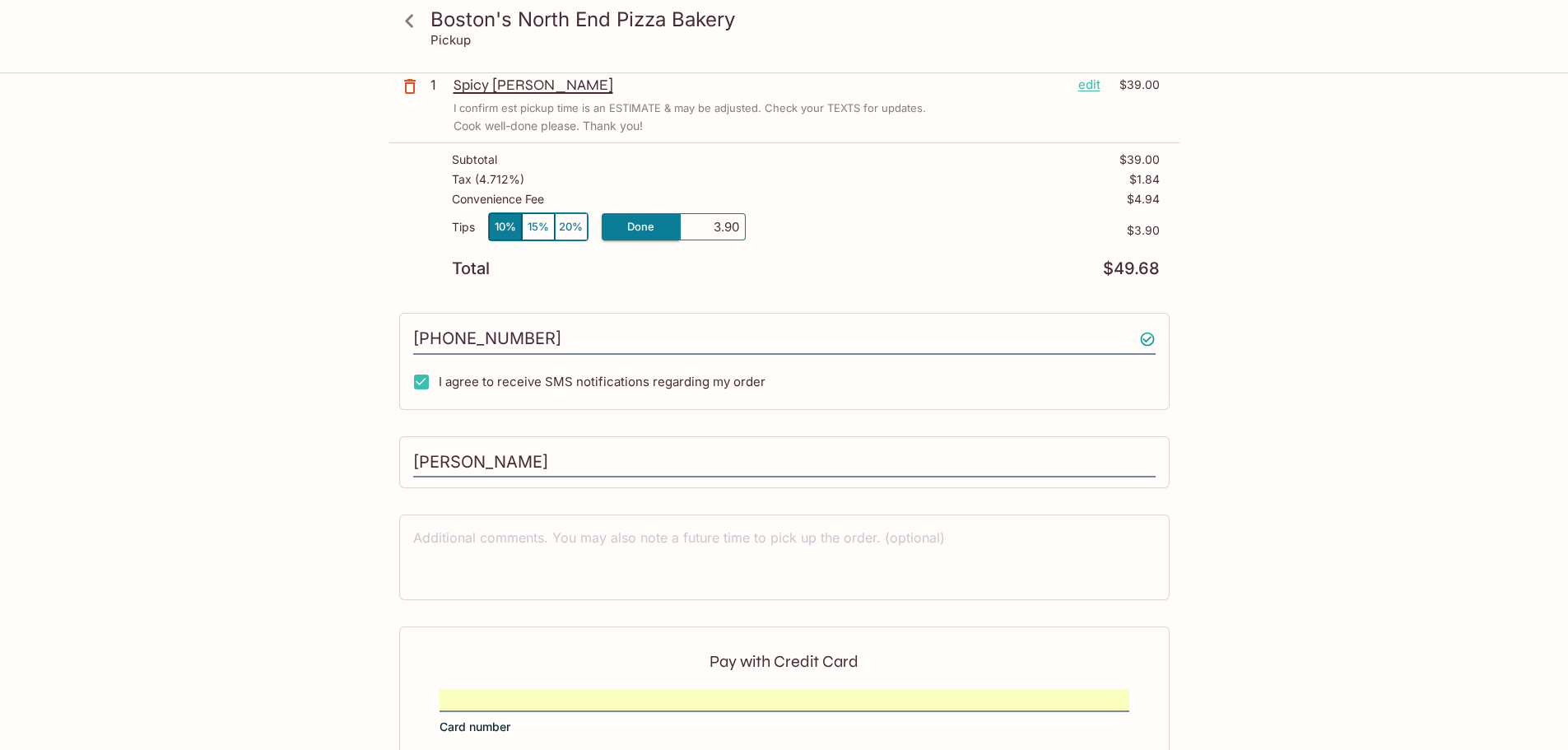
type input "0.00"
click at [799, 259] on div "Tips 10% 15% 20% other $0.00" at bounding box center [805, 236] width 708 height 49
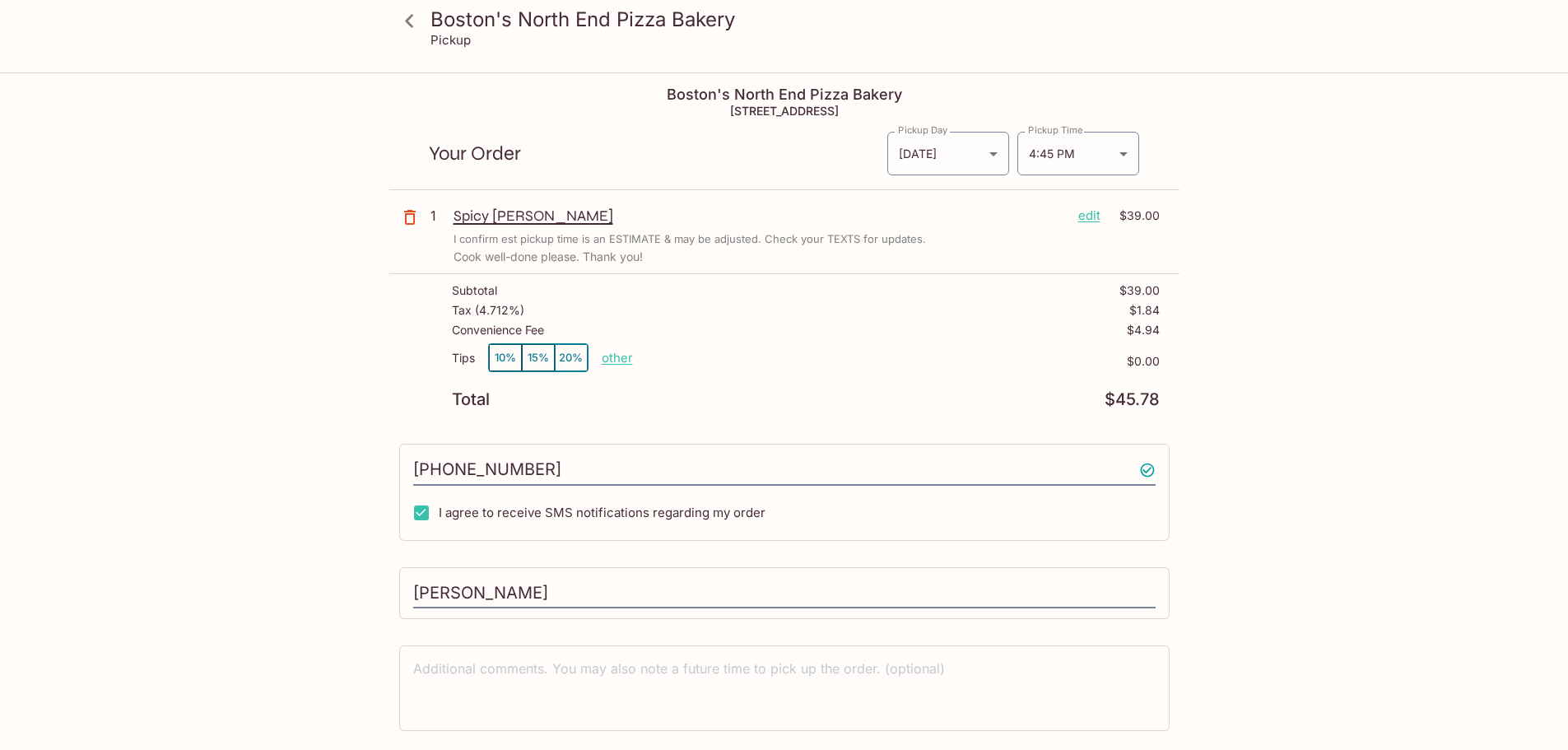
scroll to position [0, 0]
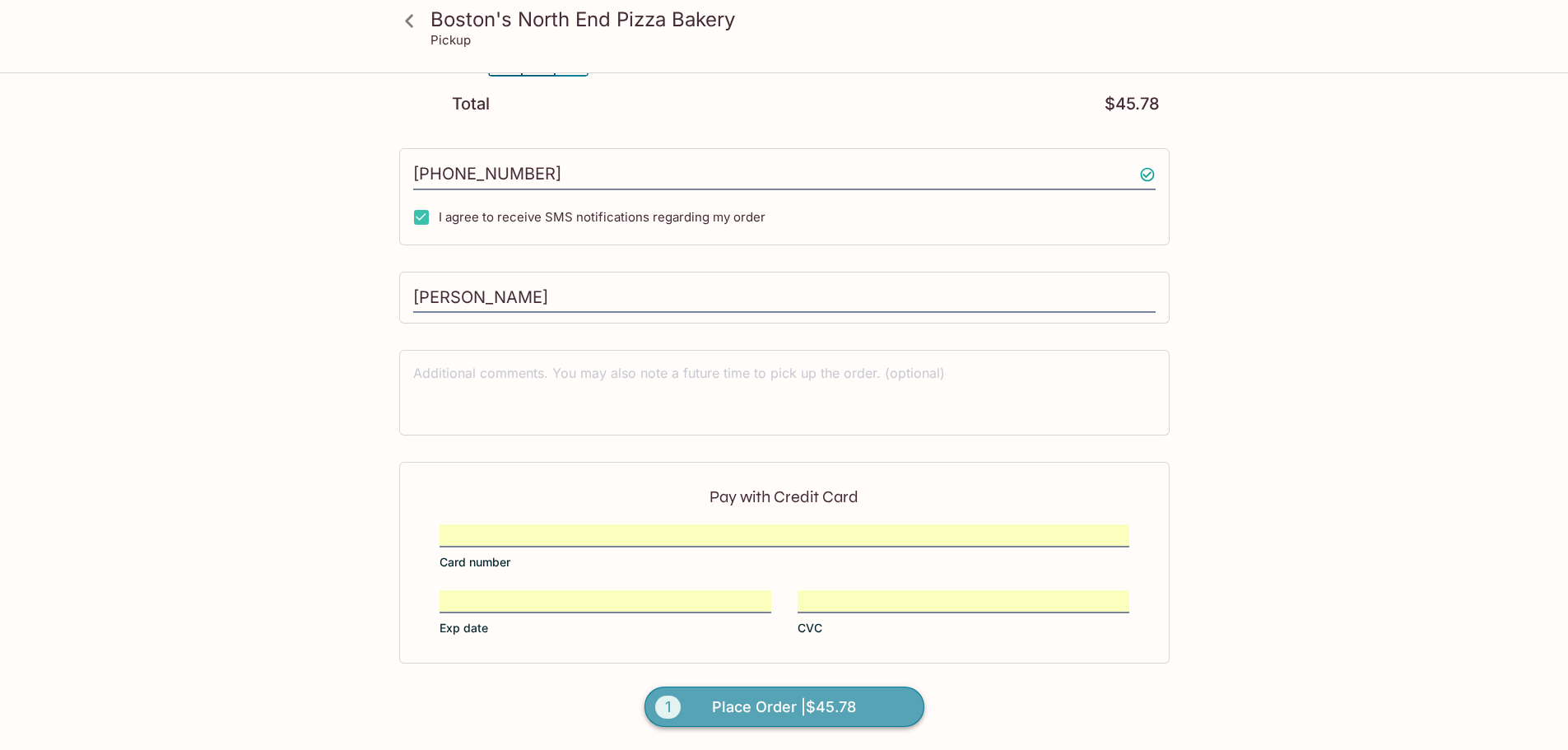
click at [786, 705] on span "Place Order | $45.78" at bounding box center [784, 707] width 144 height 27
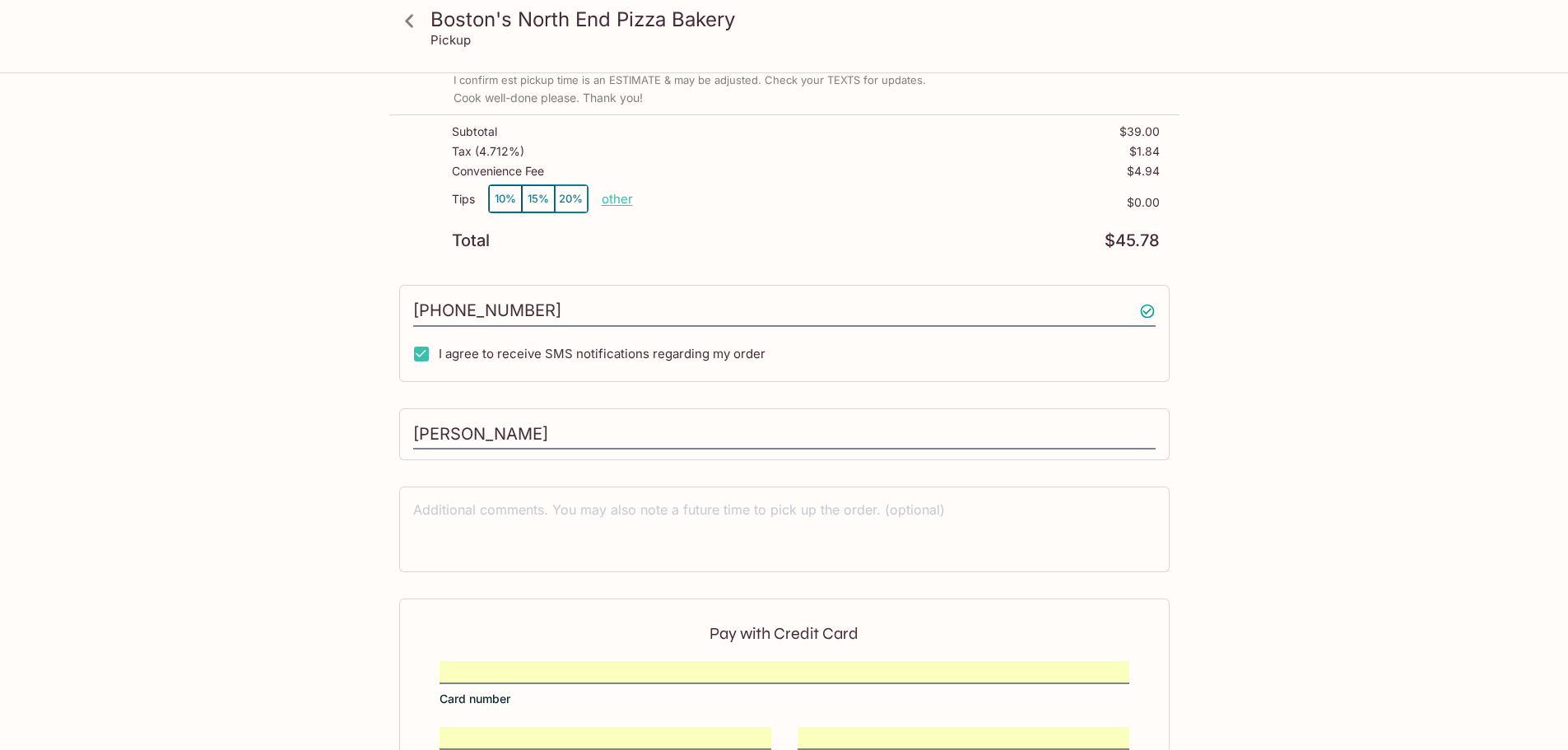
scroll to position [50, 0]
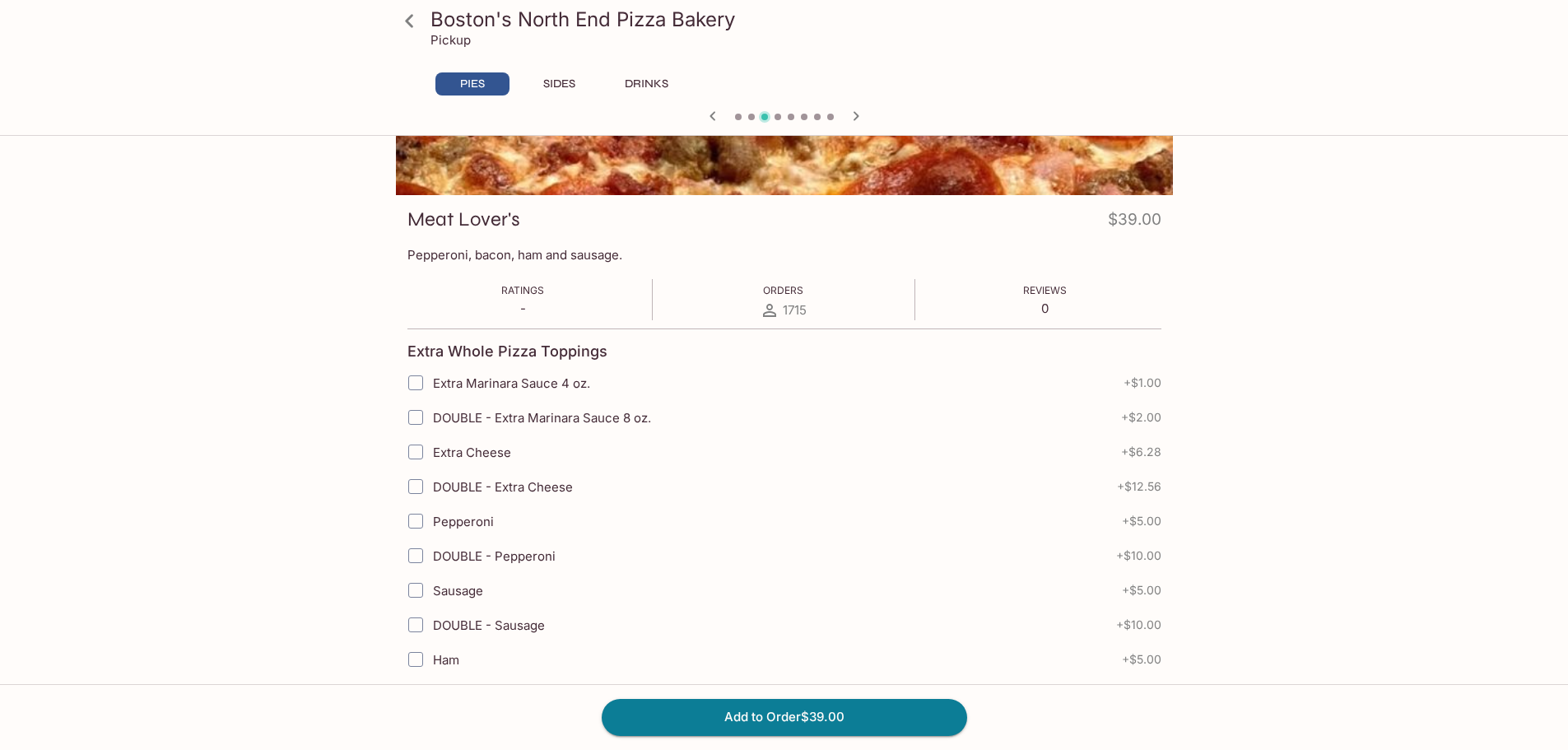
scroll to position [165, 0]
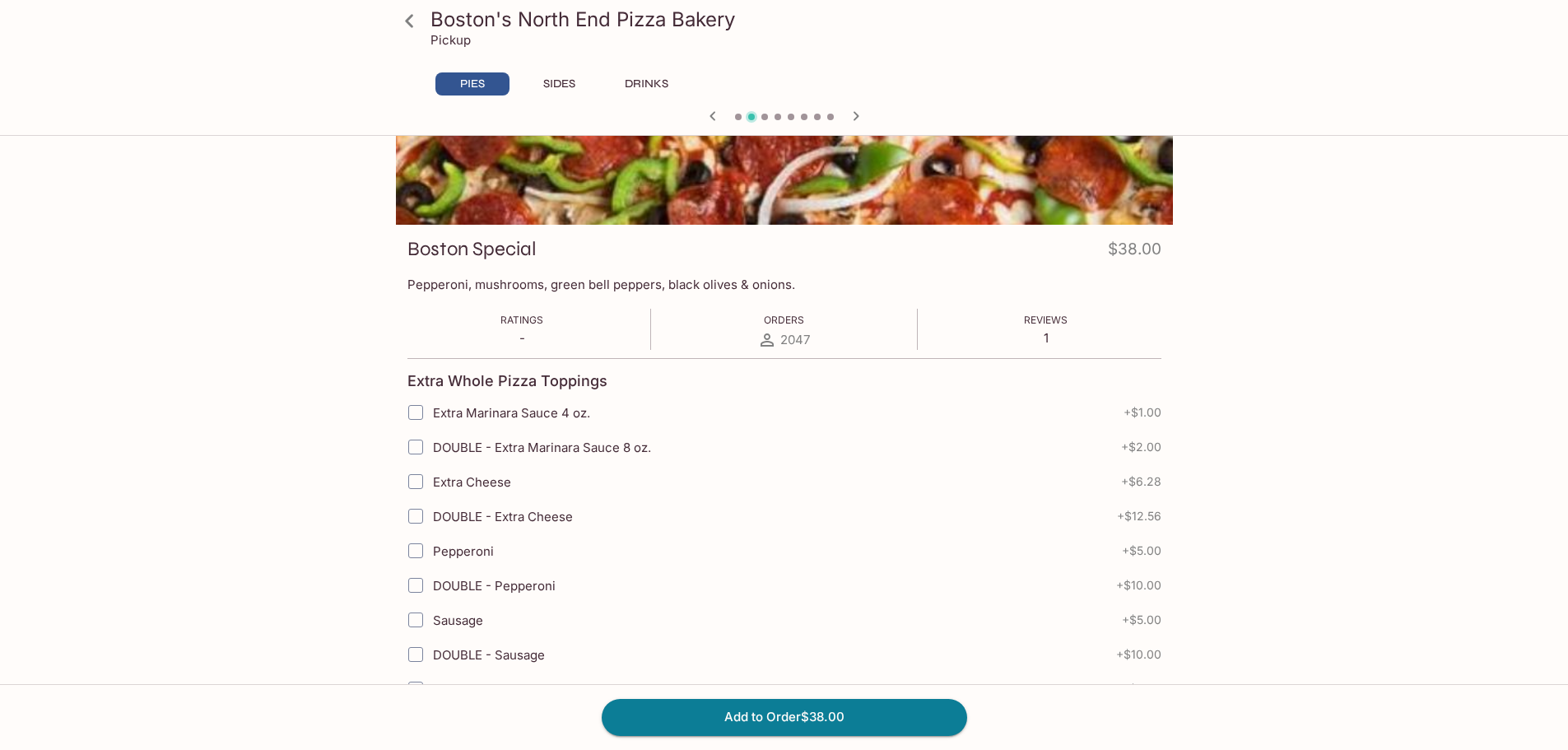
scroll to position [165, 0]
